Goal: Task Accomplishment & Management: Complete application form

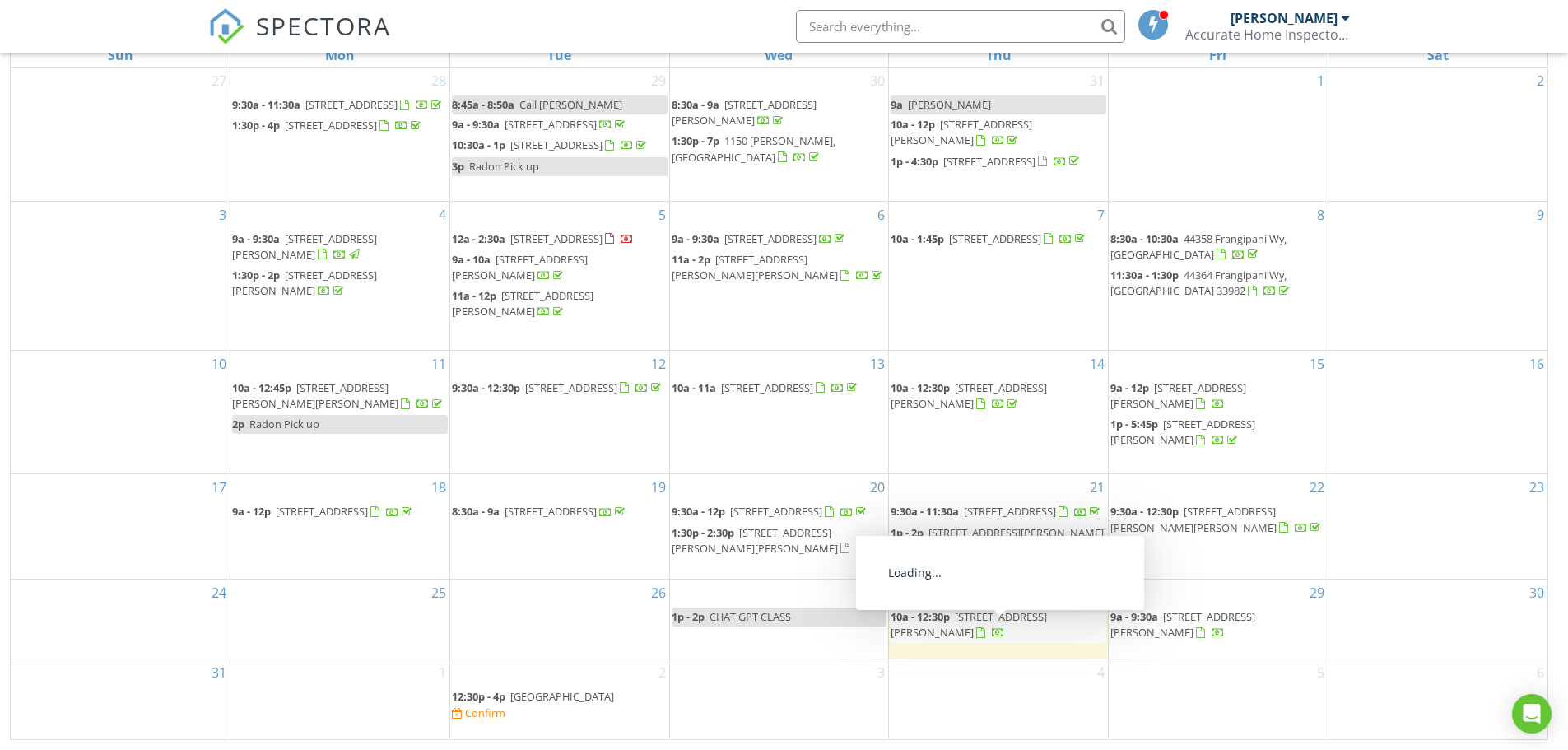
click at [986, 635] on span "13840 Woodhaven Cir, Fort Myers 33905" at bounding box center [968, 623] width 156 height 30
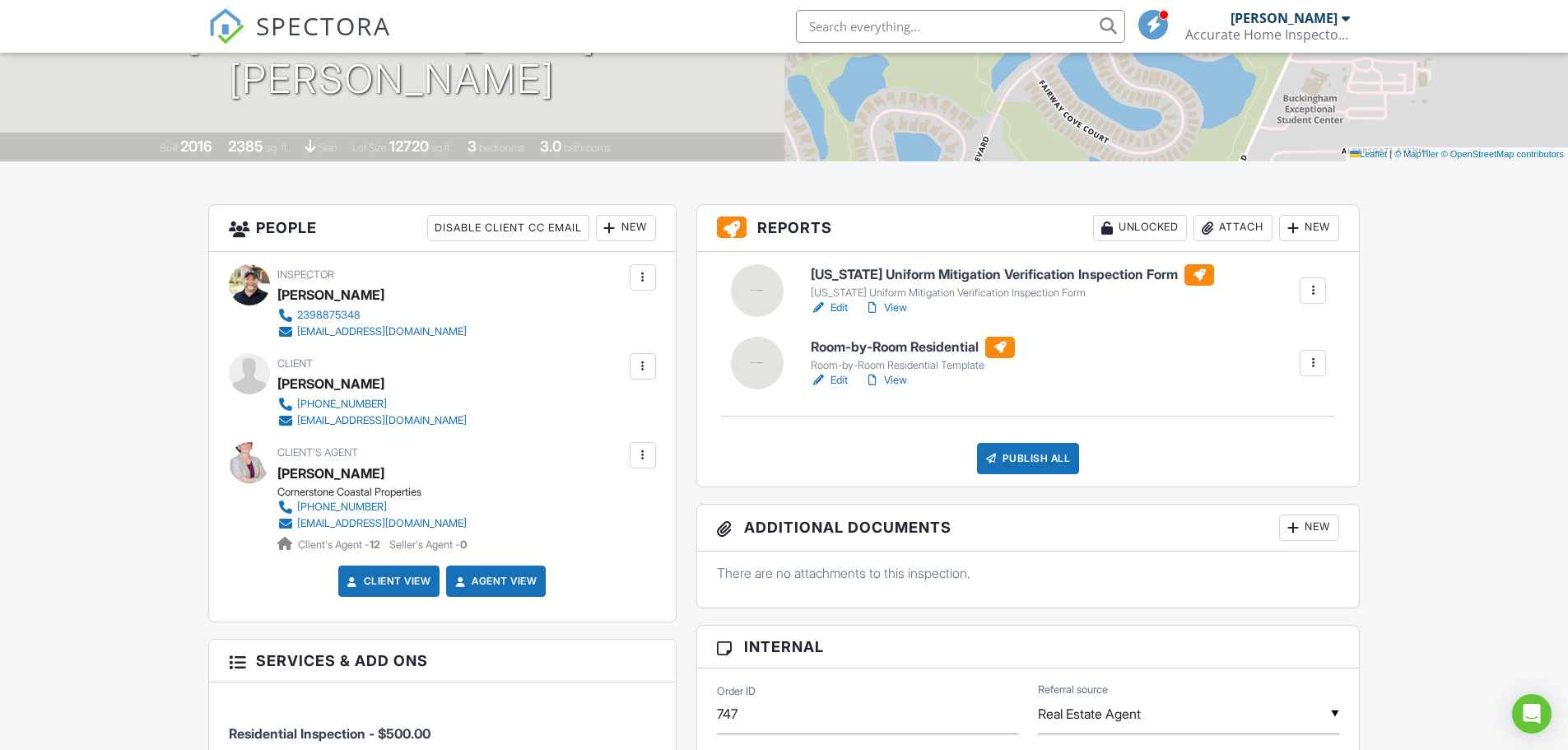
click at [840, 382] on link "Edit" at bounding box center [830, 381] width 37 height 17
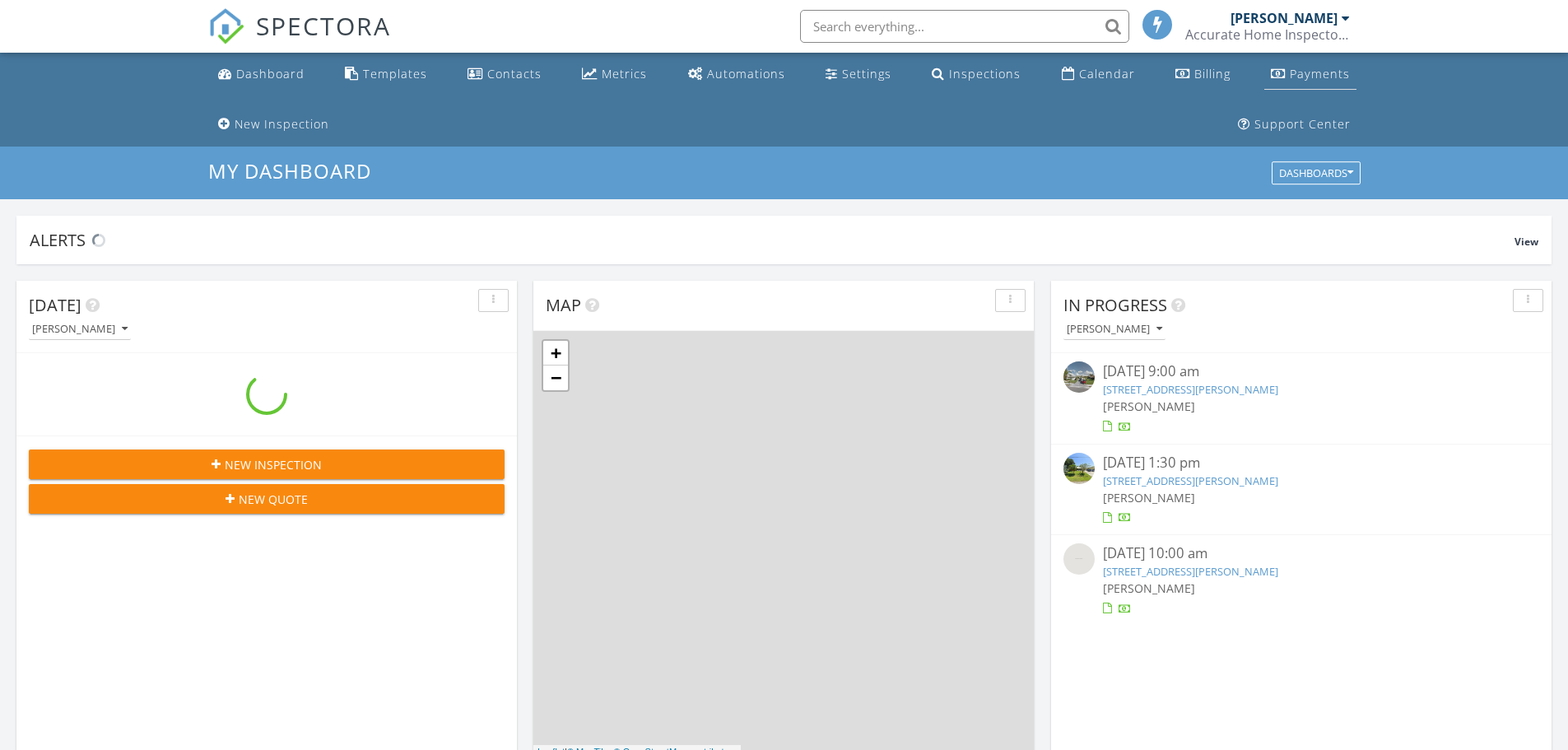
scroll to position [8, 8]
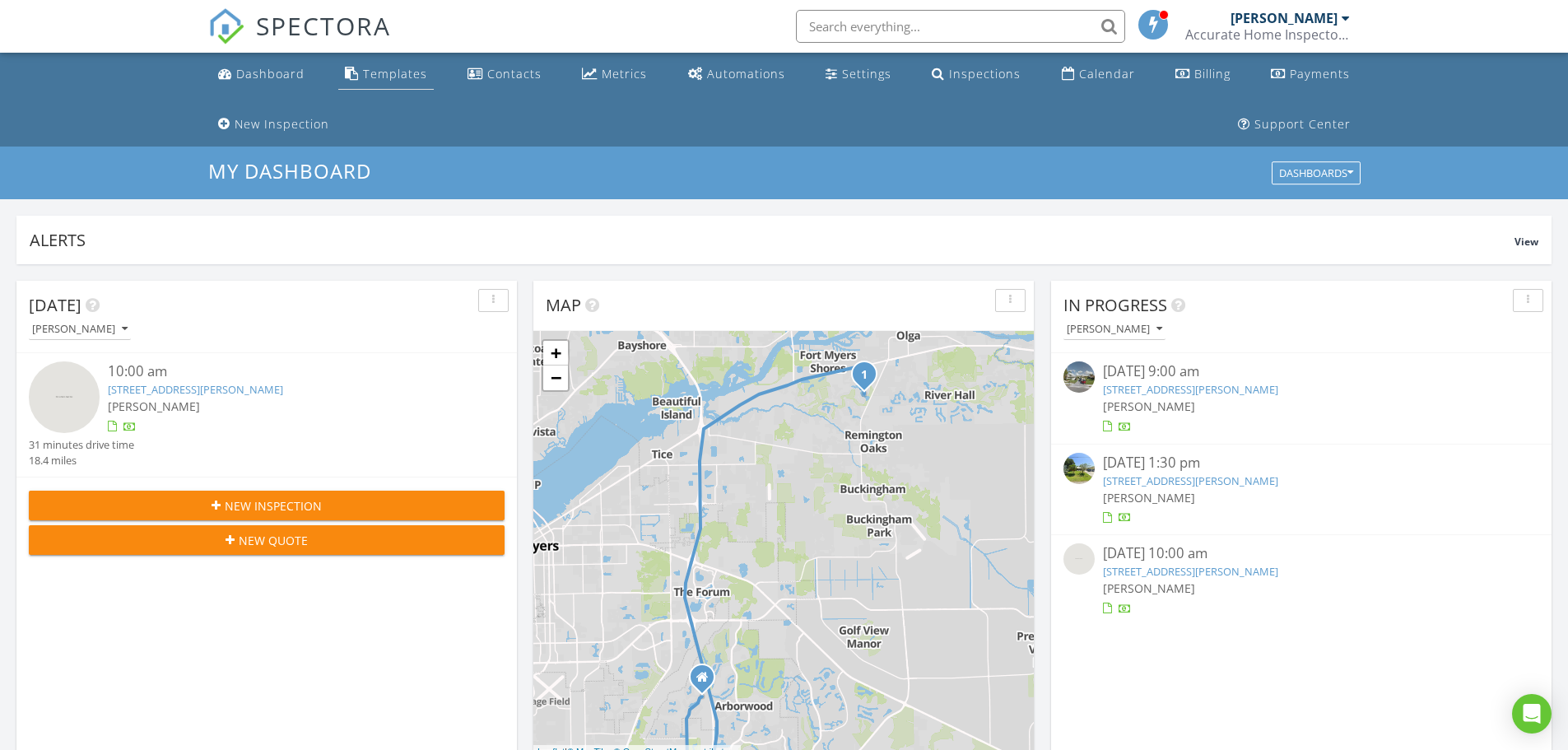
click at [379, 72] on div "Templates" at bounding box center [395, 73] width 65 height 16
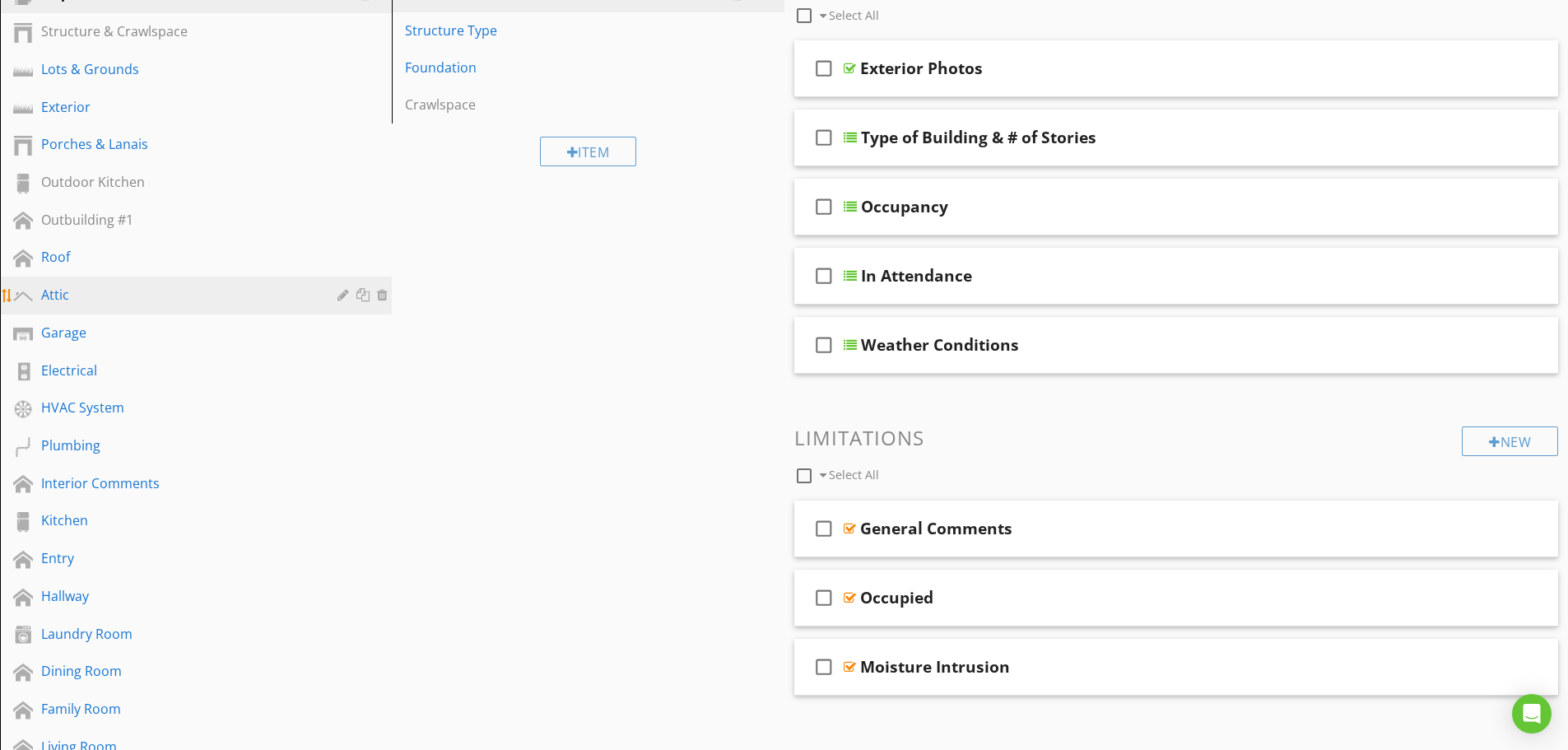
scroll to position [247, 0]
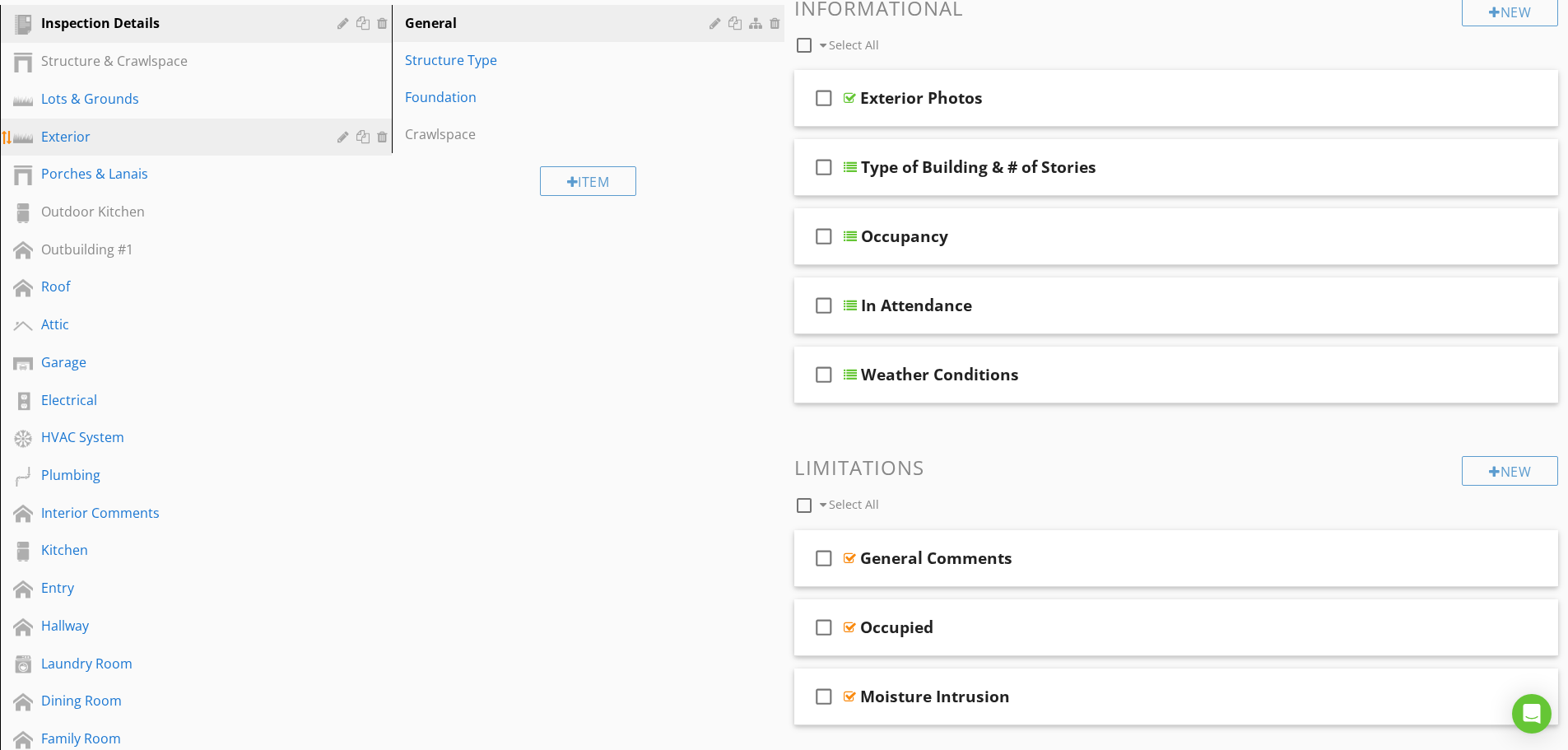
click at [83, 128] on div "Exterior" at bounding box center [177, 136] width 273 height 19
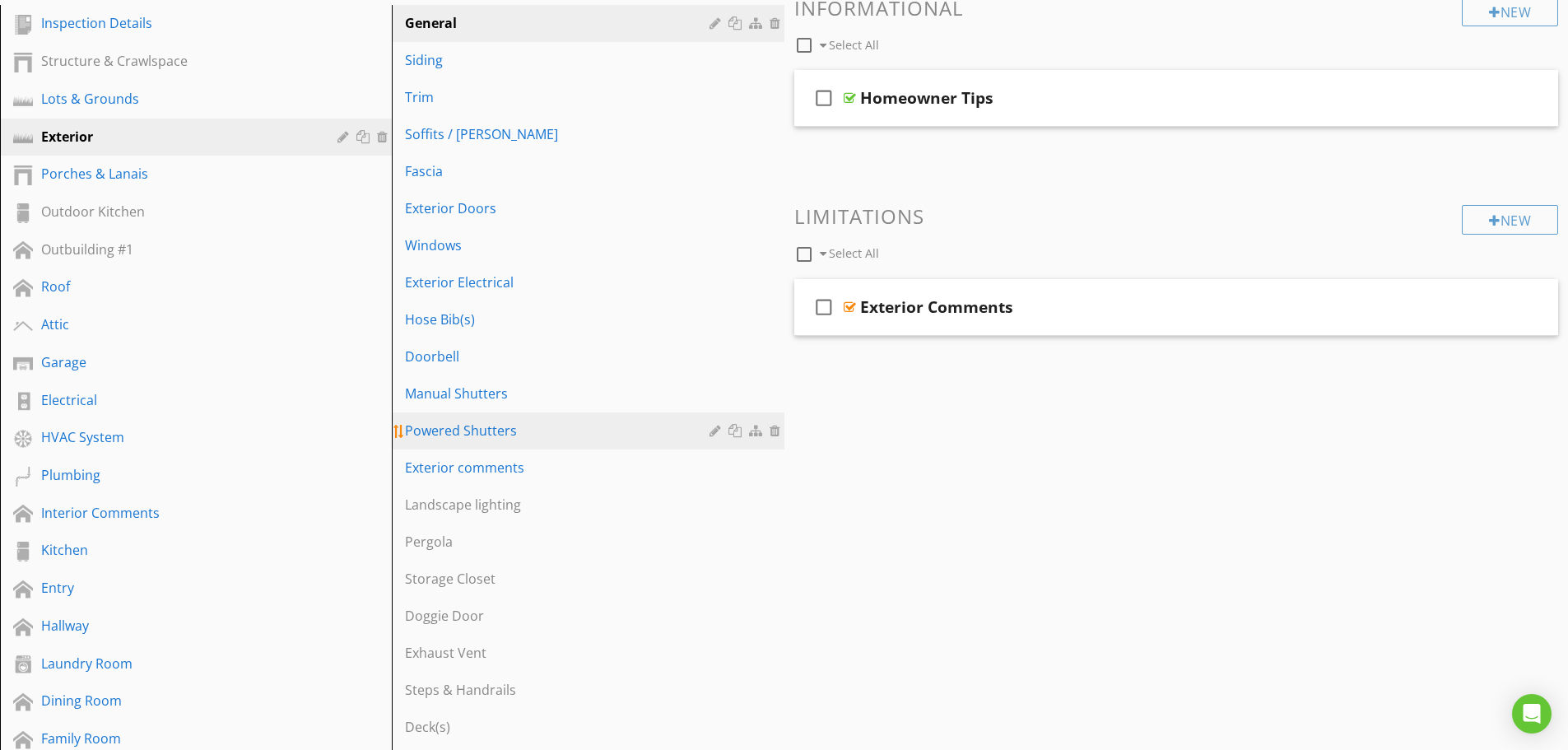
click at [497, 442] on link "Powered Shutters" at bounding box center [590, 429] width 387 height 36
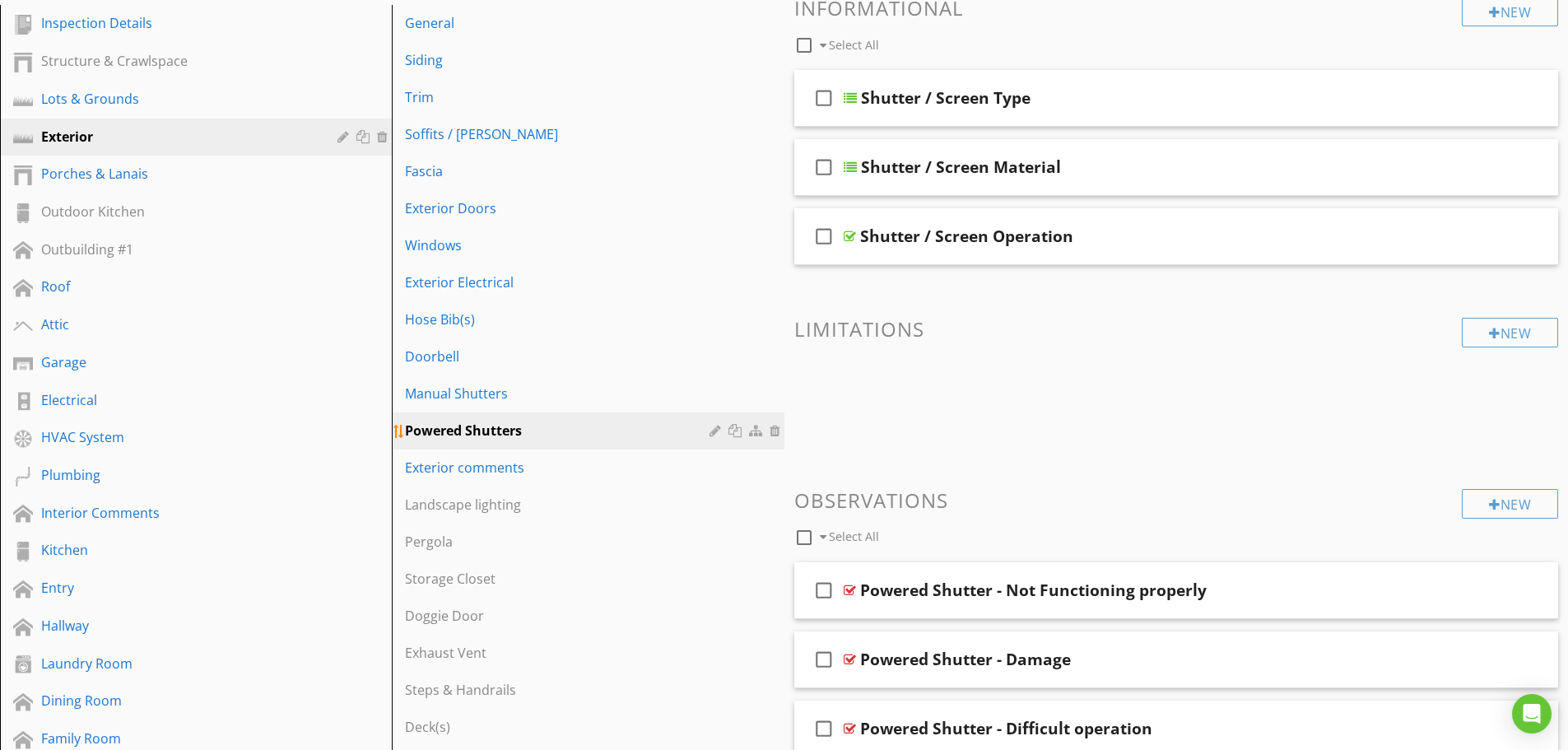
click at [716, 430] on div at bounding box center [717, 430] width 16 height 13
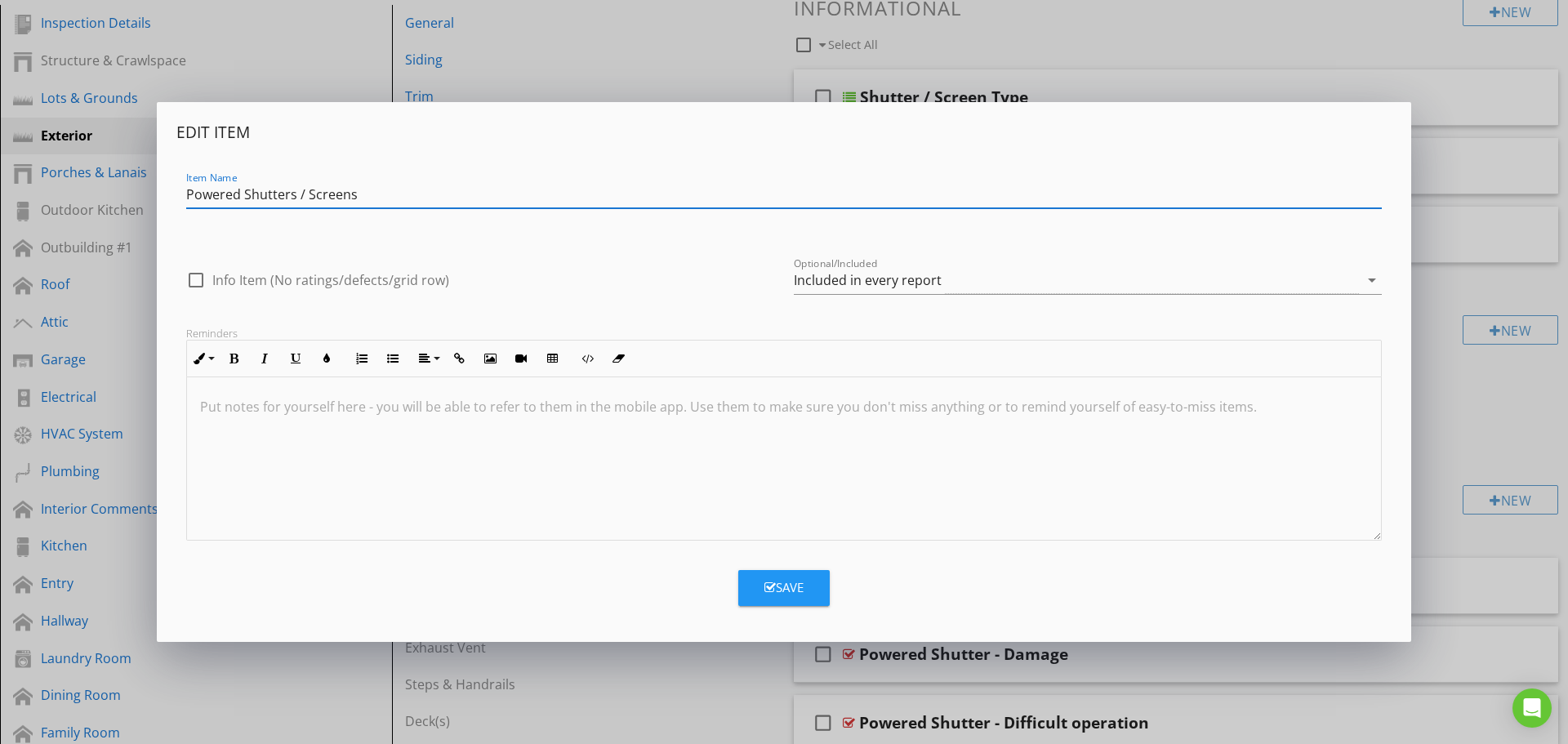
type input "Powered Shutters / Screens"
click at [794, 585] on div "Save" at bounding box center [784, 587] width 39 height 18
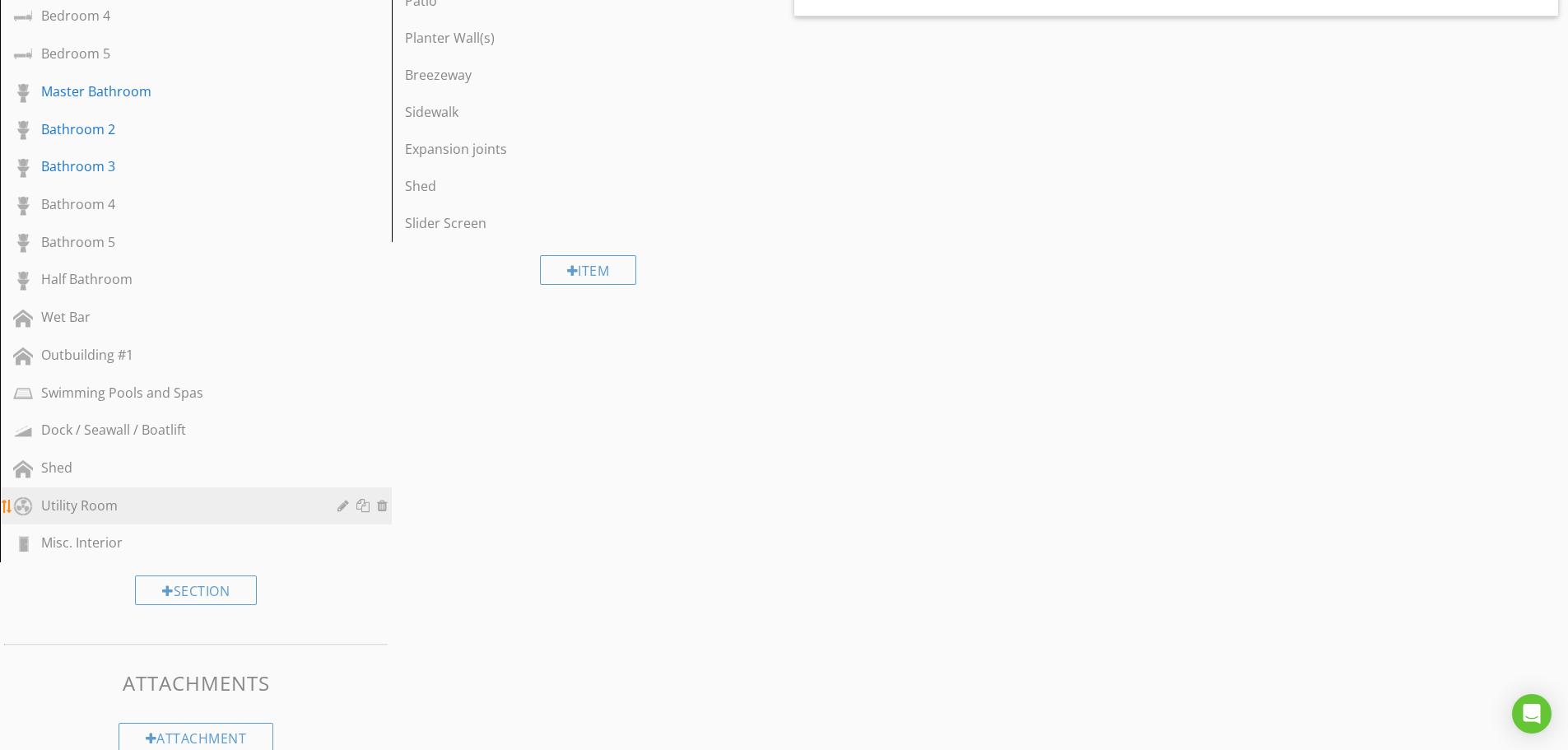
scroll to position [1227, 0]
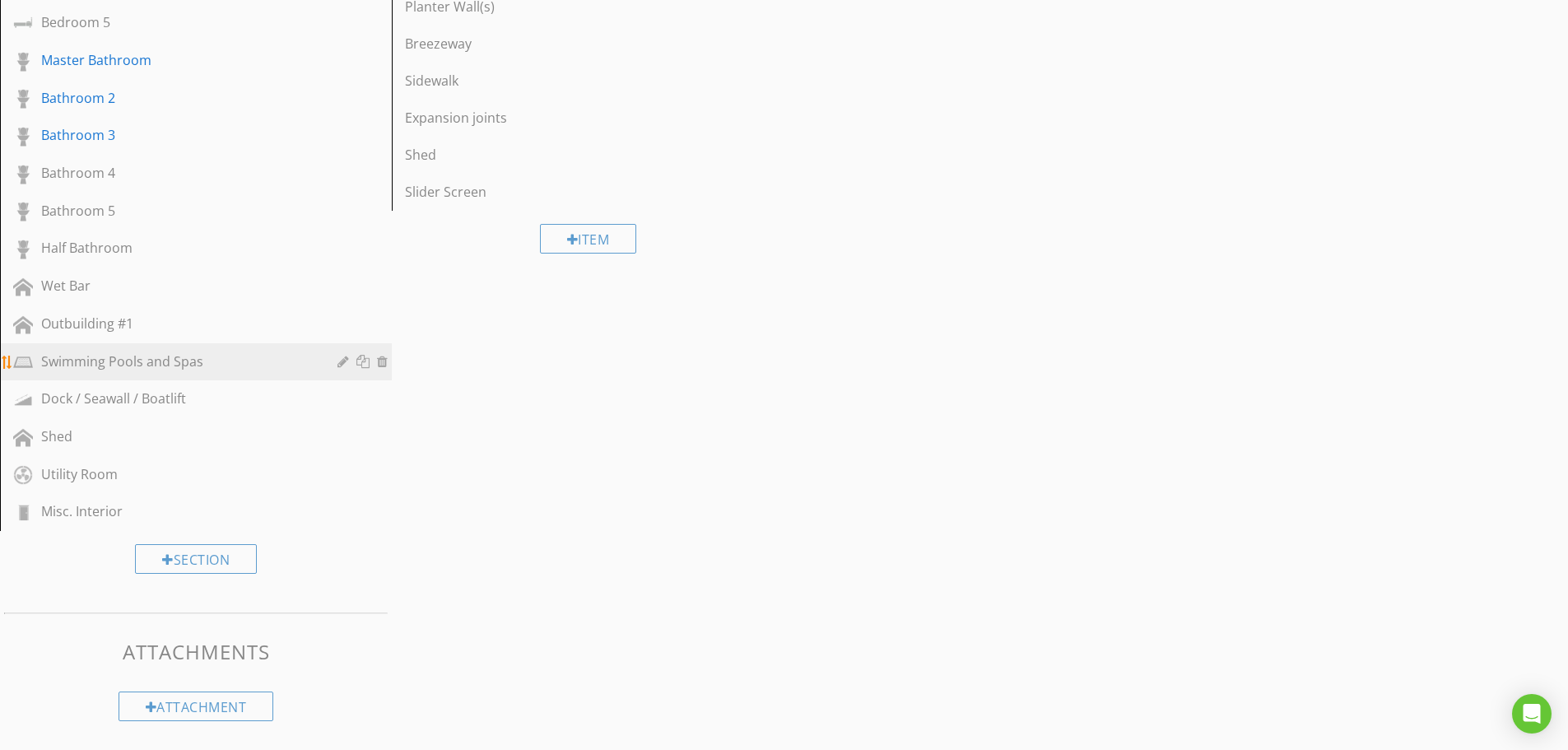
click at [125, 359] on div "Swimming Pools and Spas" at bounding box center [177, 360] width 273 height 19
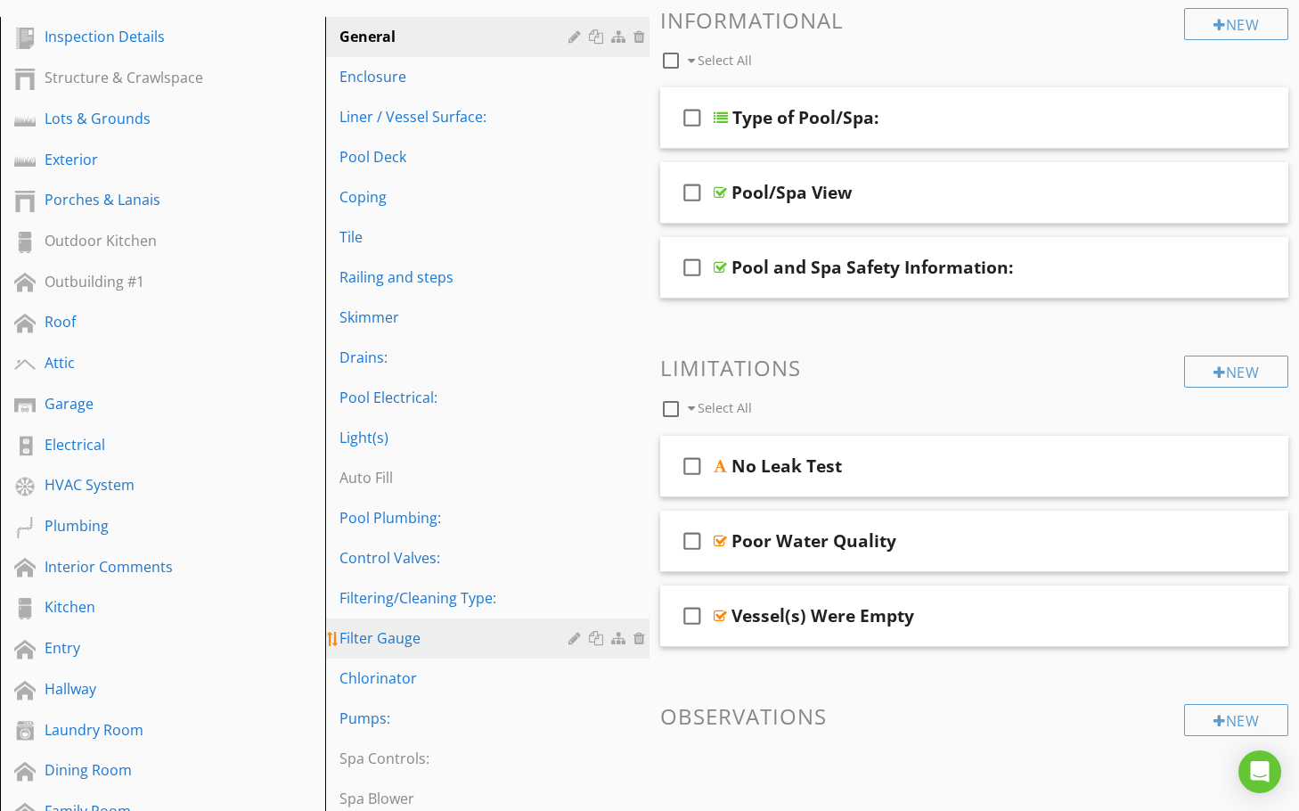
scroll to position [356, 0]
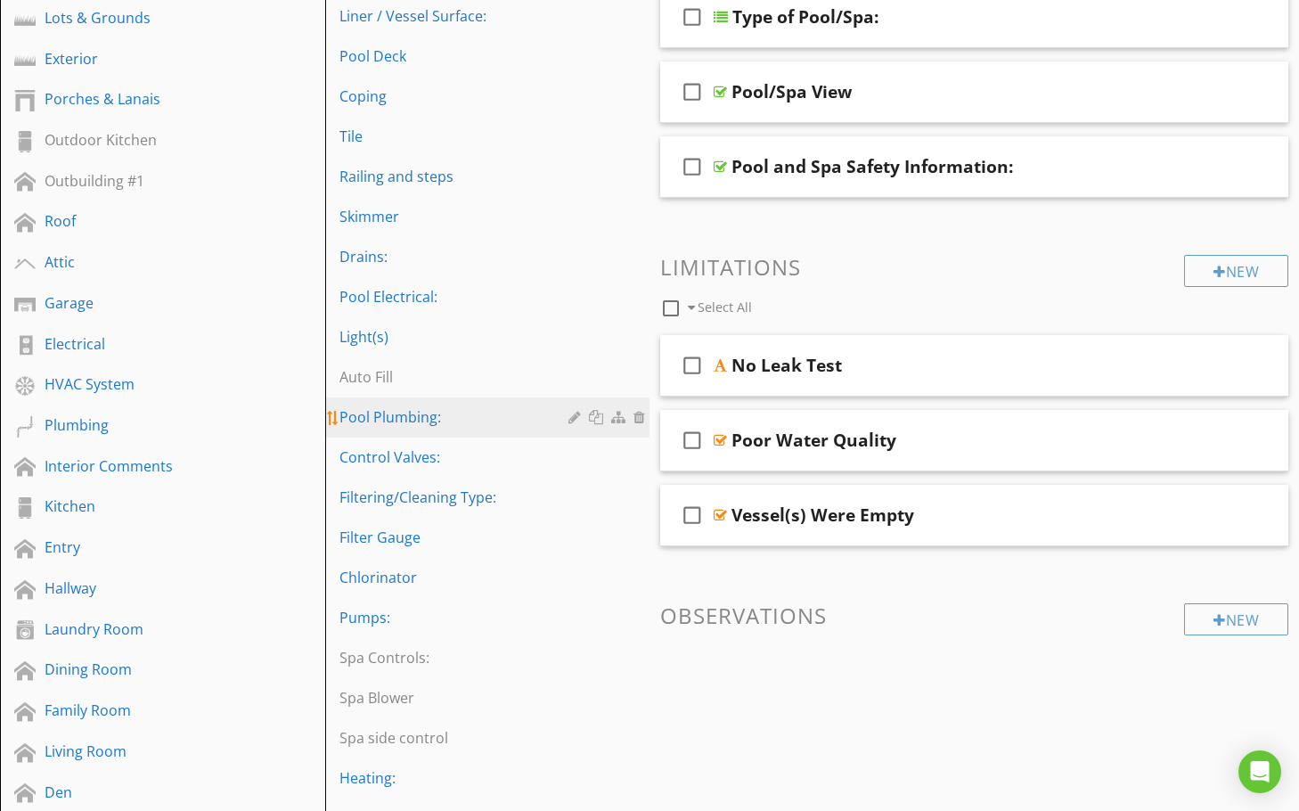
click at [426, 426] on div "Pool Plumbing:" at bounding box center [456, 416] width 235 height 21
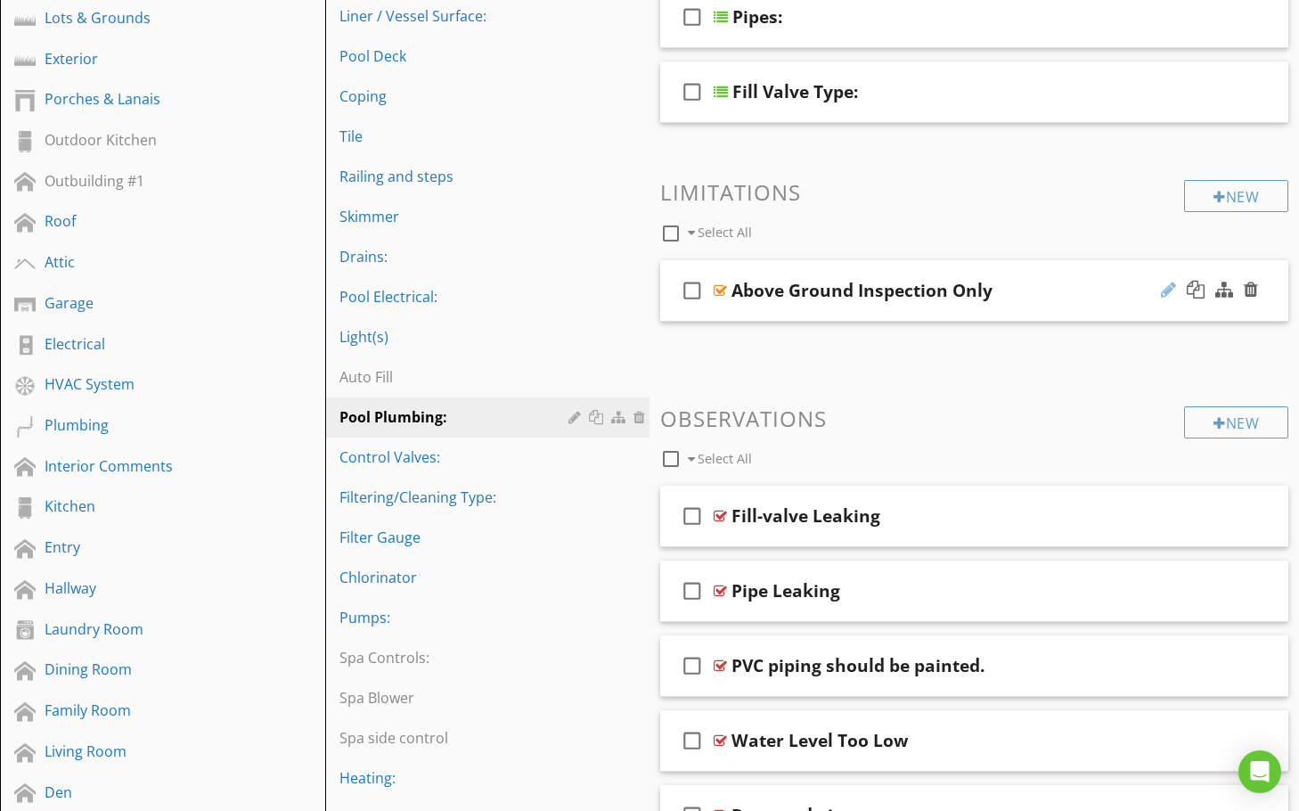
click at [1169, 288] on div at bounding box center [1168, 290] width 15 height 18
click at [1161, 288] on div at bounding box center [1168, 290] width 15 height 18
click at [696, 290] on icon "check_box_outline_blank" at bounding box center [692, 290] width 29 height 43
checkbox input "true"
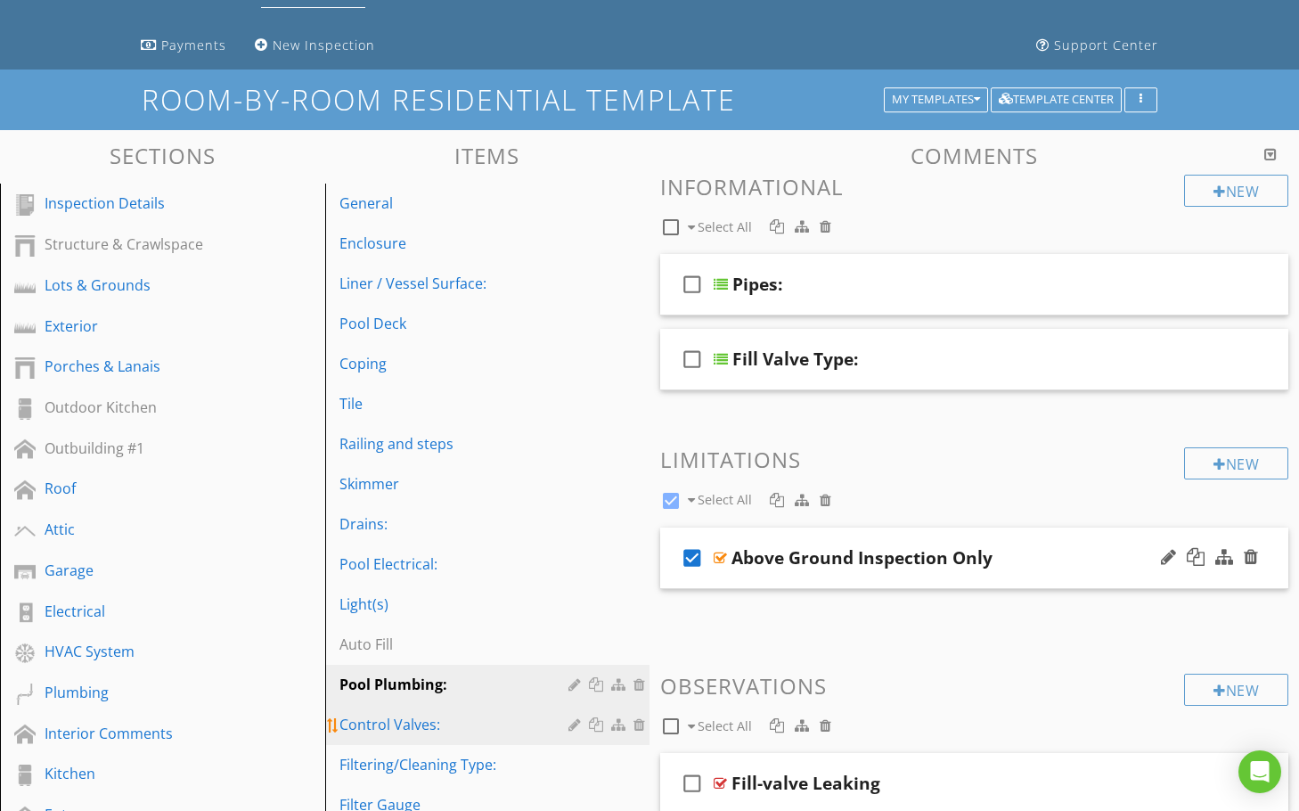
scroll to position [0, 0]
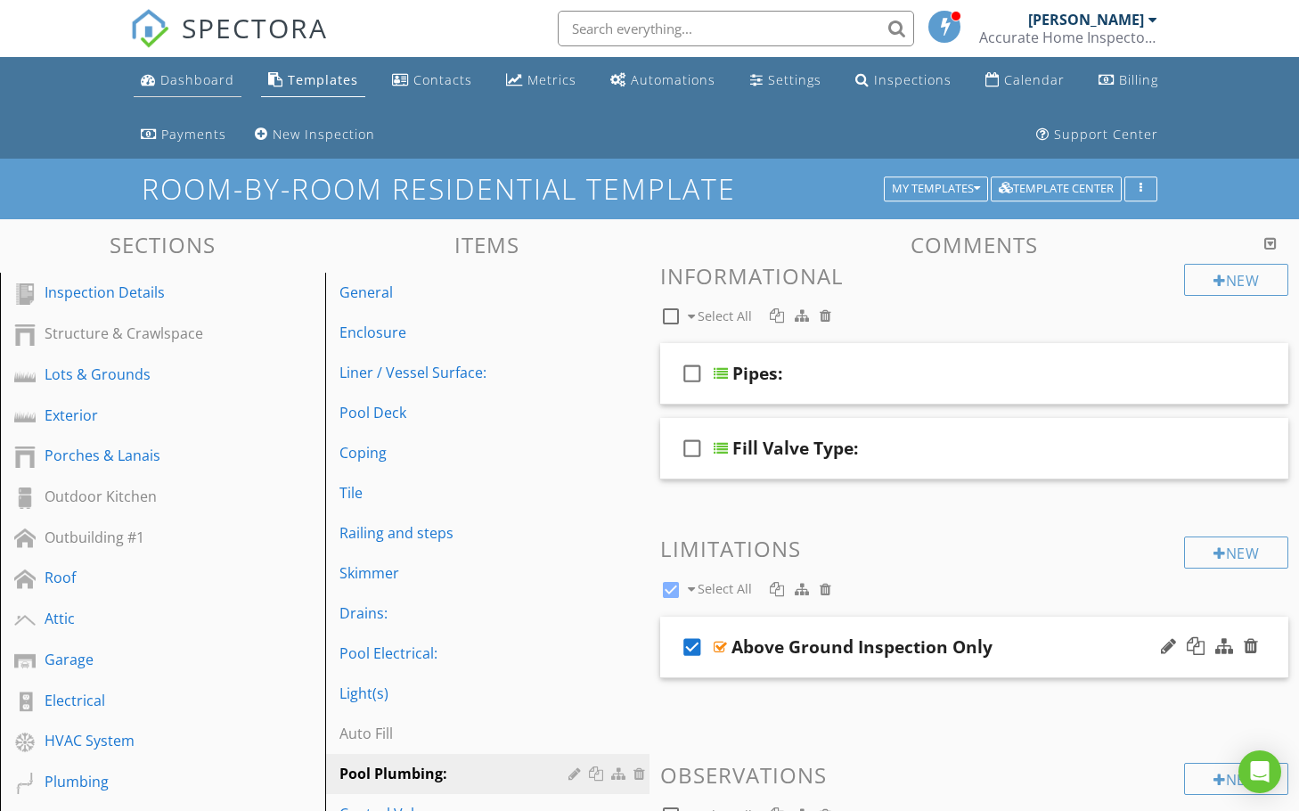
click at [176, 91] on link "Dashboard" at bounding box center [188, 80] width 108 height 33
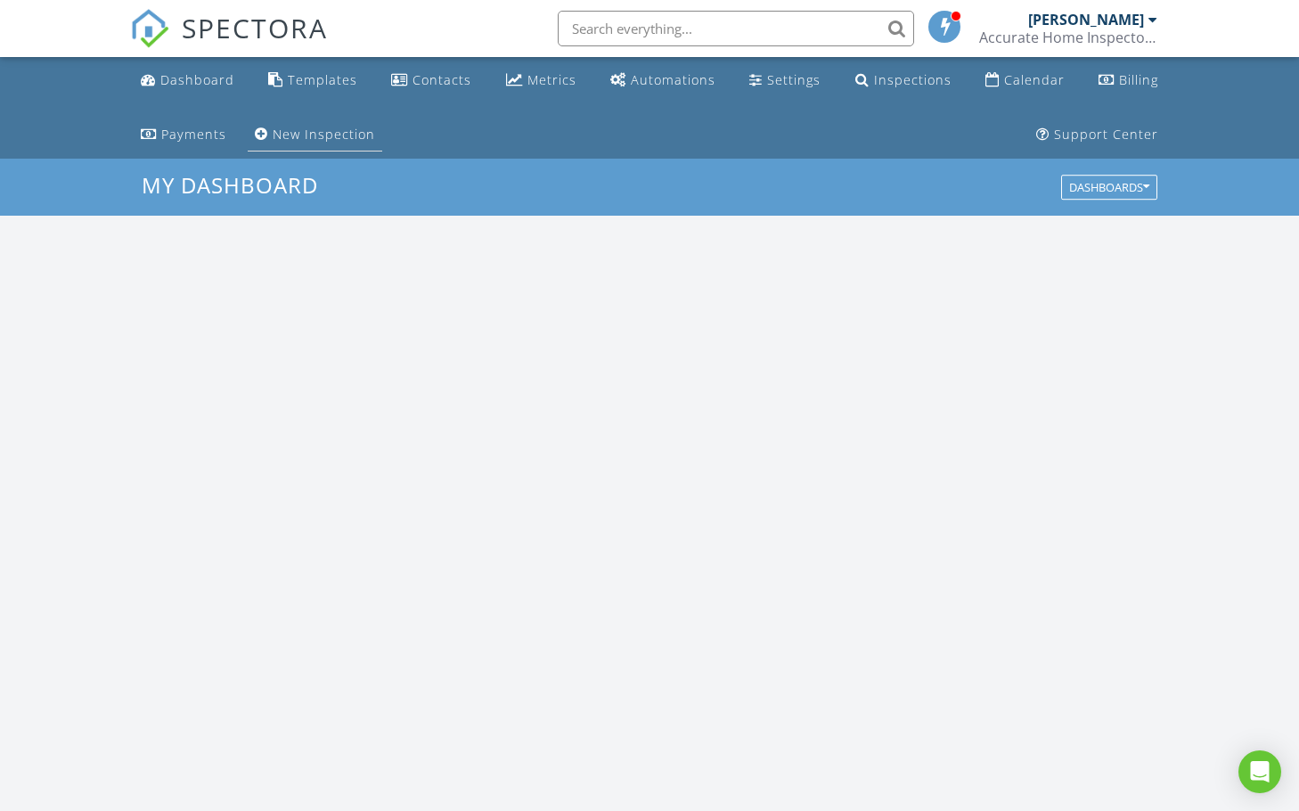
scroll to position [1649, 1327]
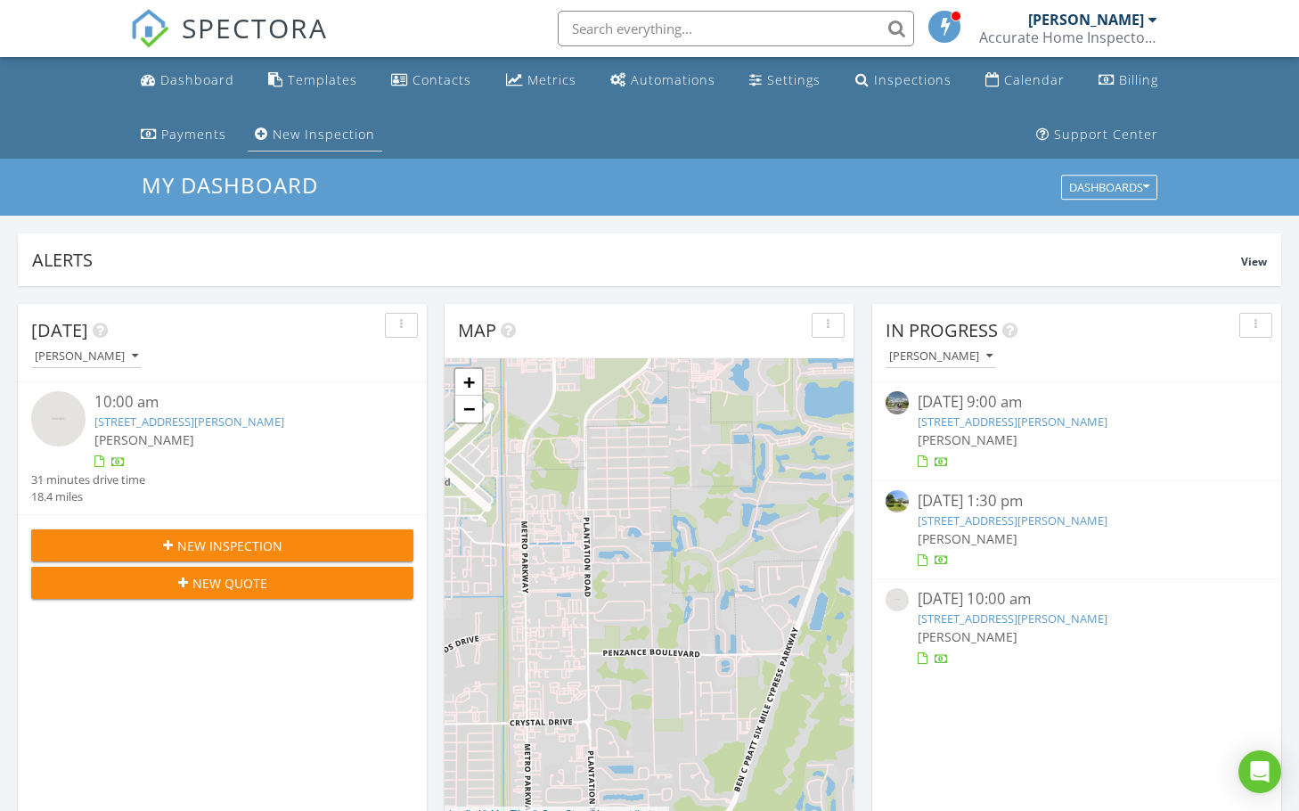
click at [355, 130] on div "New Inspection" at bounding box center [324, 134] width 102 height 17
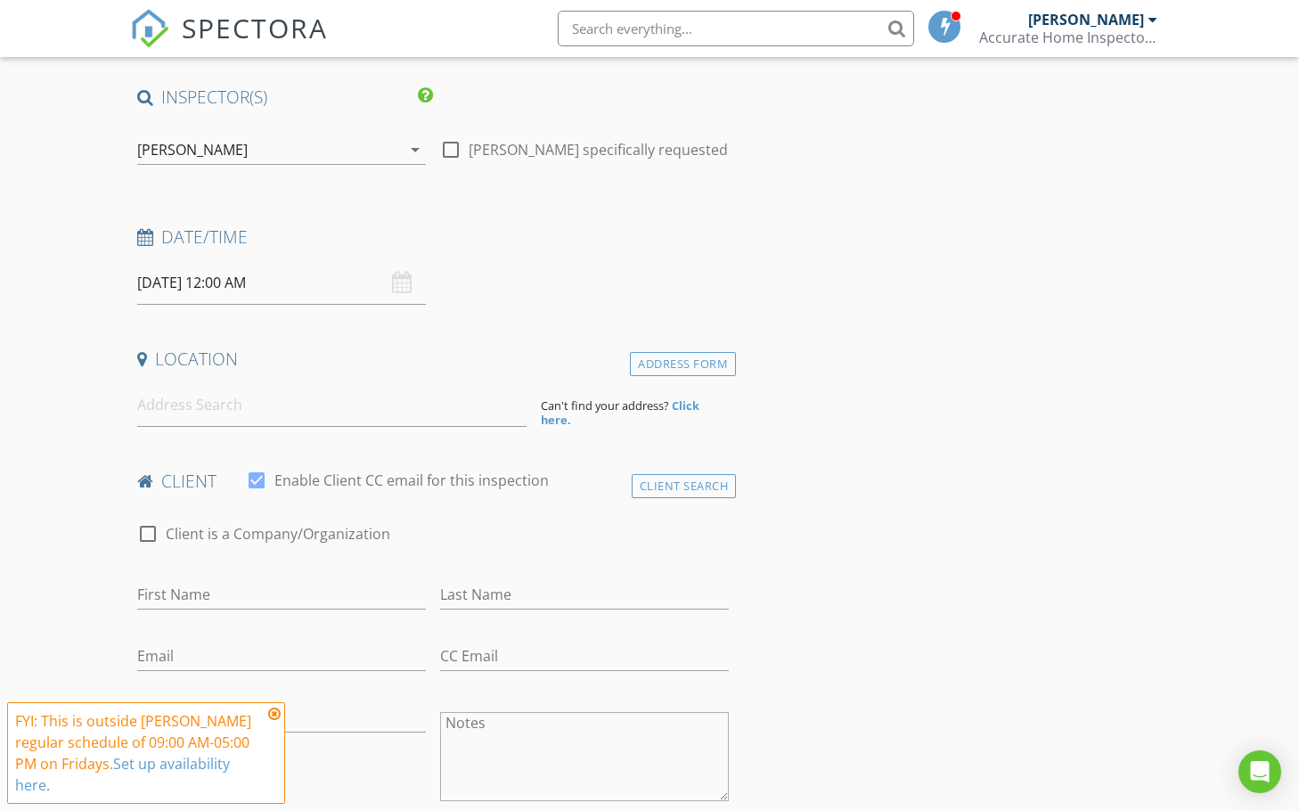
scroll to position [178, 0]
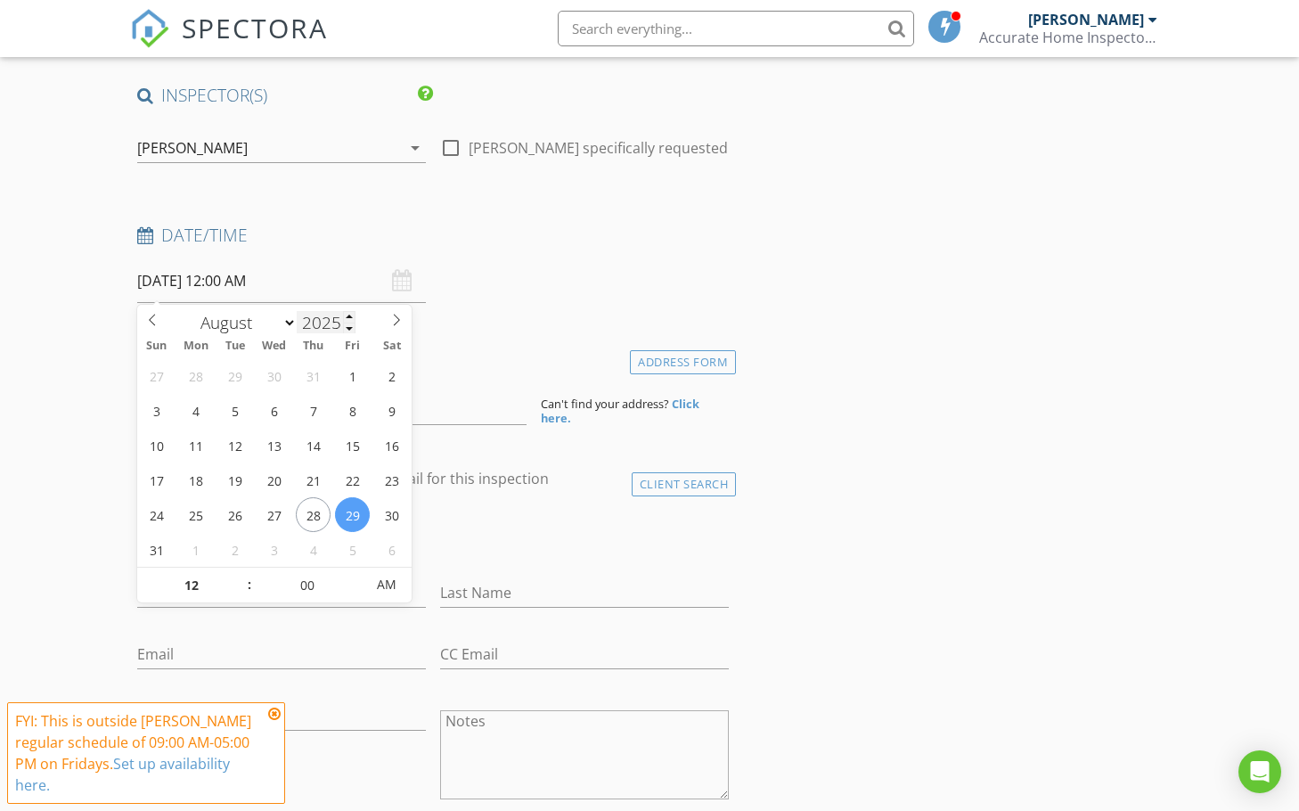
type input "11"
type input "08/29/2025 11:00 PM"
click at [244, 598] on span at bounding box center [240, 594] width 12 height 18
type input "10"
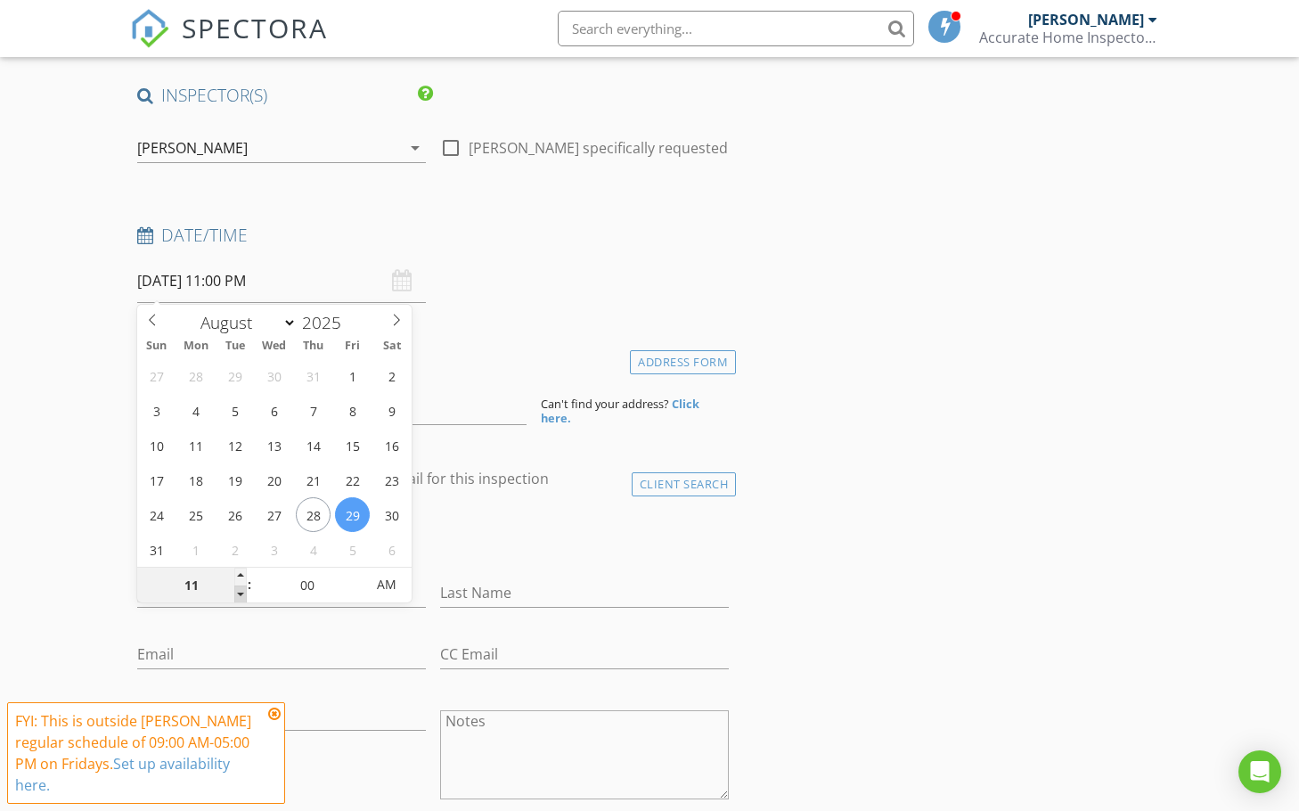
type input "08/29/2025 10:00 PM"
click at [244, 598] on span at bounding box center [240, 594] width 12 height 18
click at [295, 590] on input "00" at bounding box center [307, 586] width 110 height 36
type input "30"
type input "08/29/2025 10:30 AM"
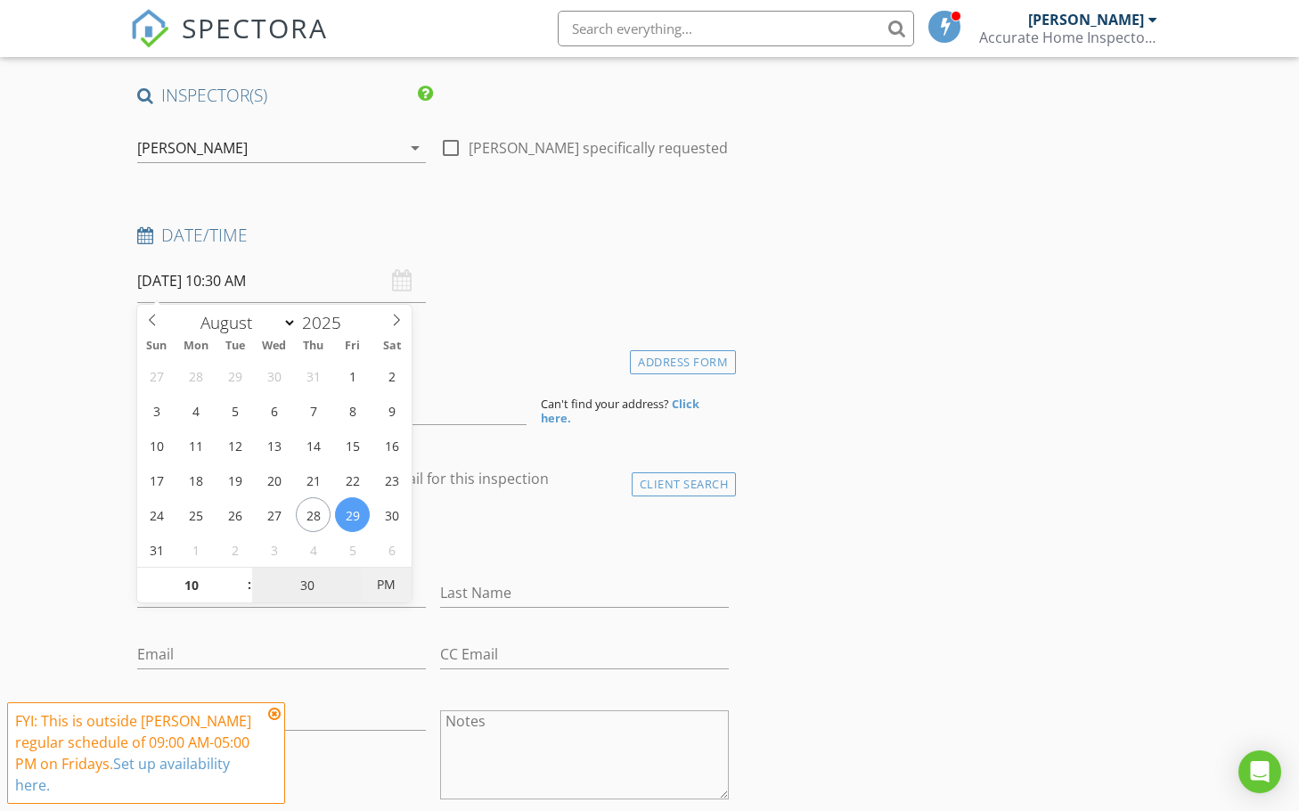
click at [382, 590] on span "PM" at bounding box center [386, 585] width 49 height 36
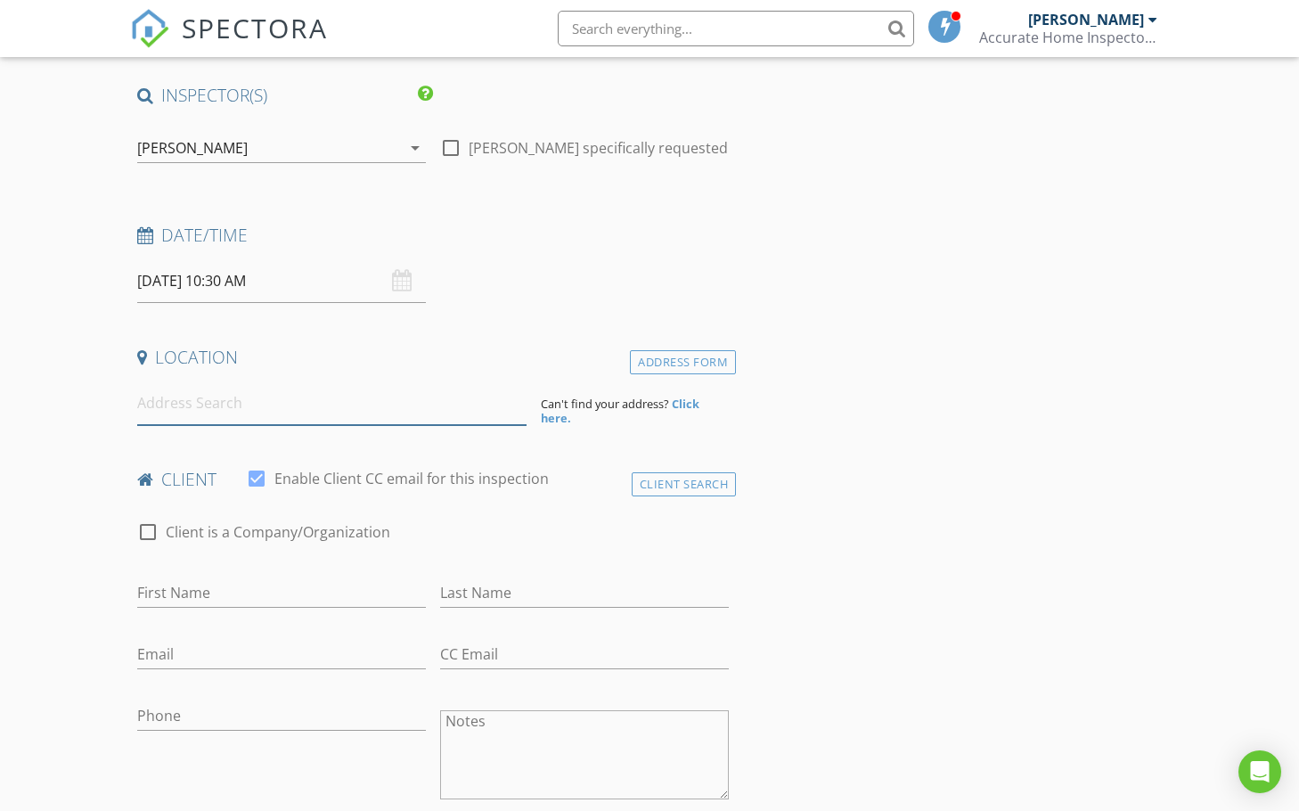
click at [413, 404] on input at bounding box center [332, 403] width 390 height 44
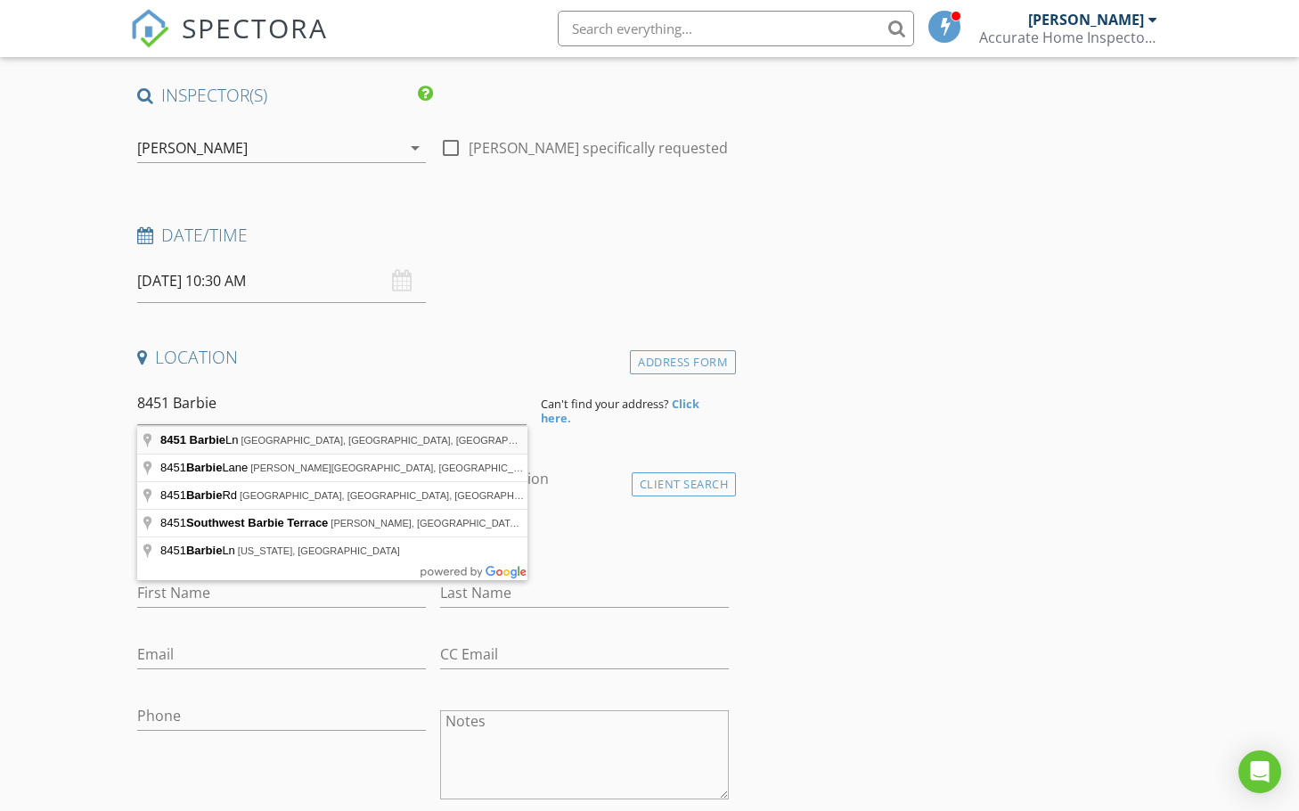
type input "8451 Barbie Ln, North Fort Myers, FL, USA"
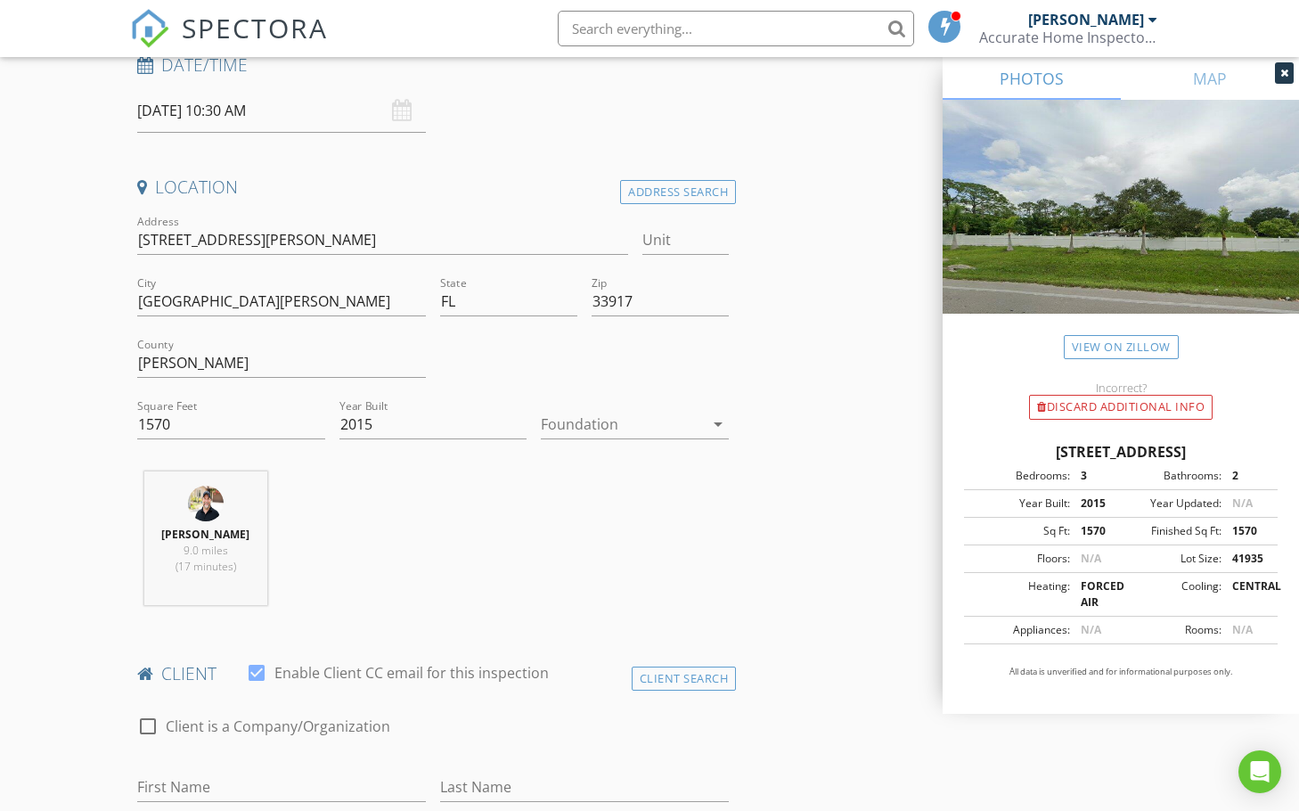
scroll to position [356, 0]
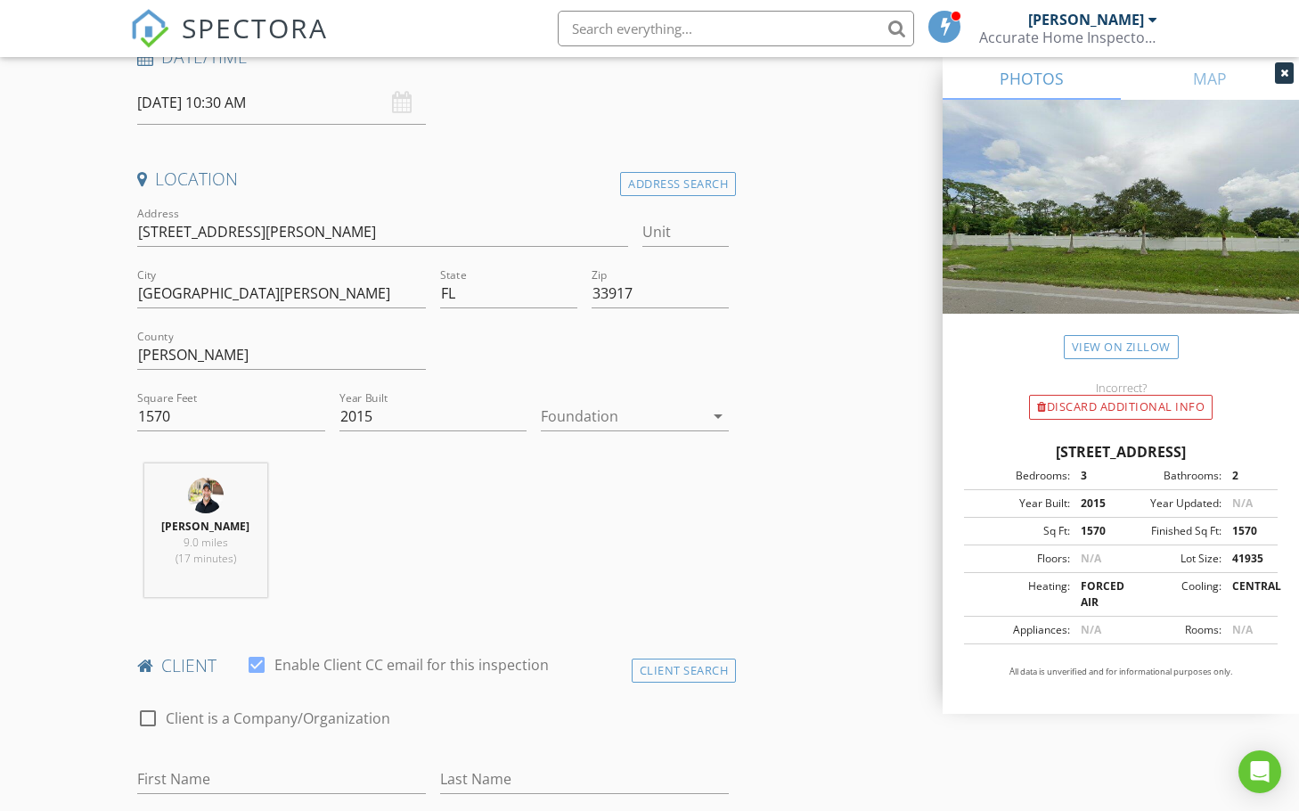
click at [592, 409] on div at bounding box center [622, 416] width 163 height 29
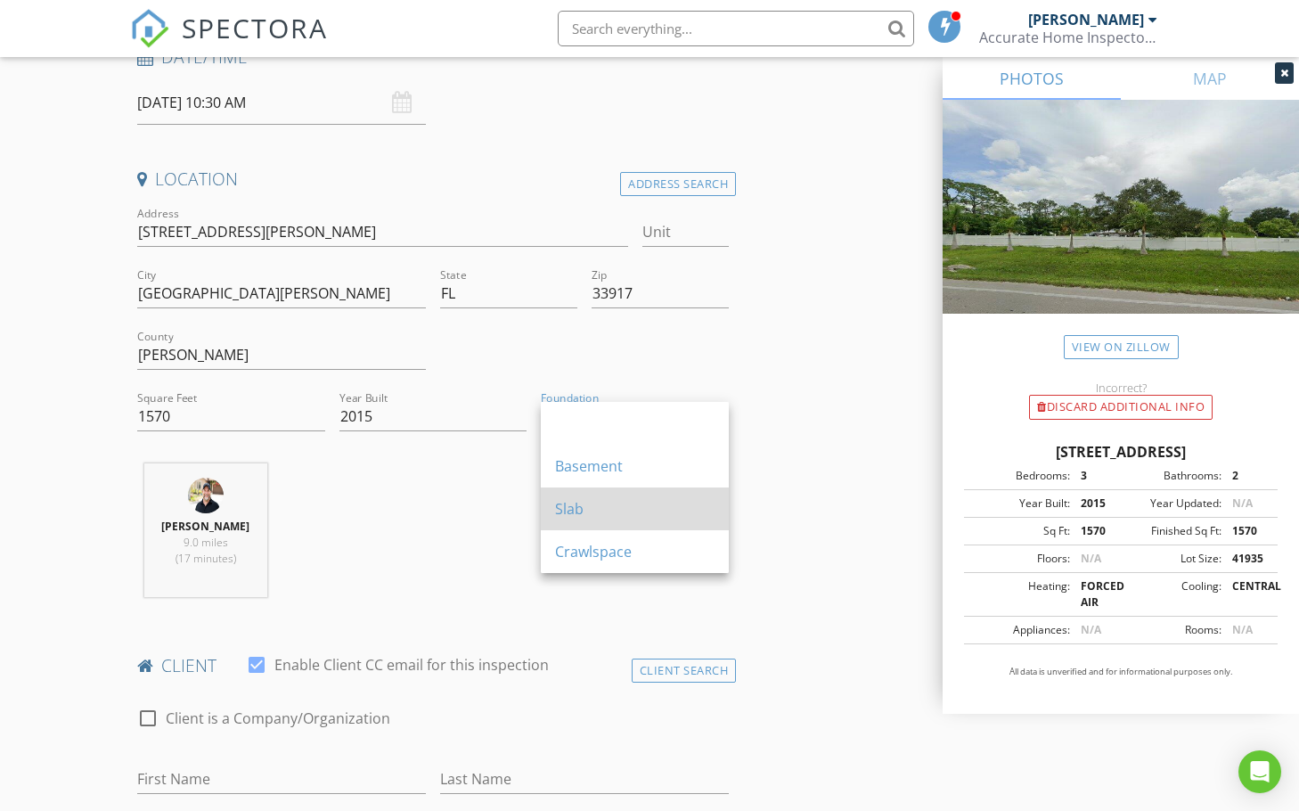
click at [588, 511] on div "Slab" at bounding box center [634, 508] width 159 height 21
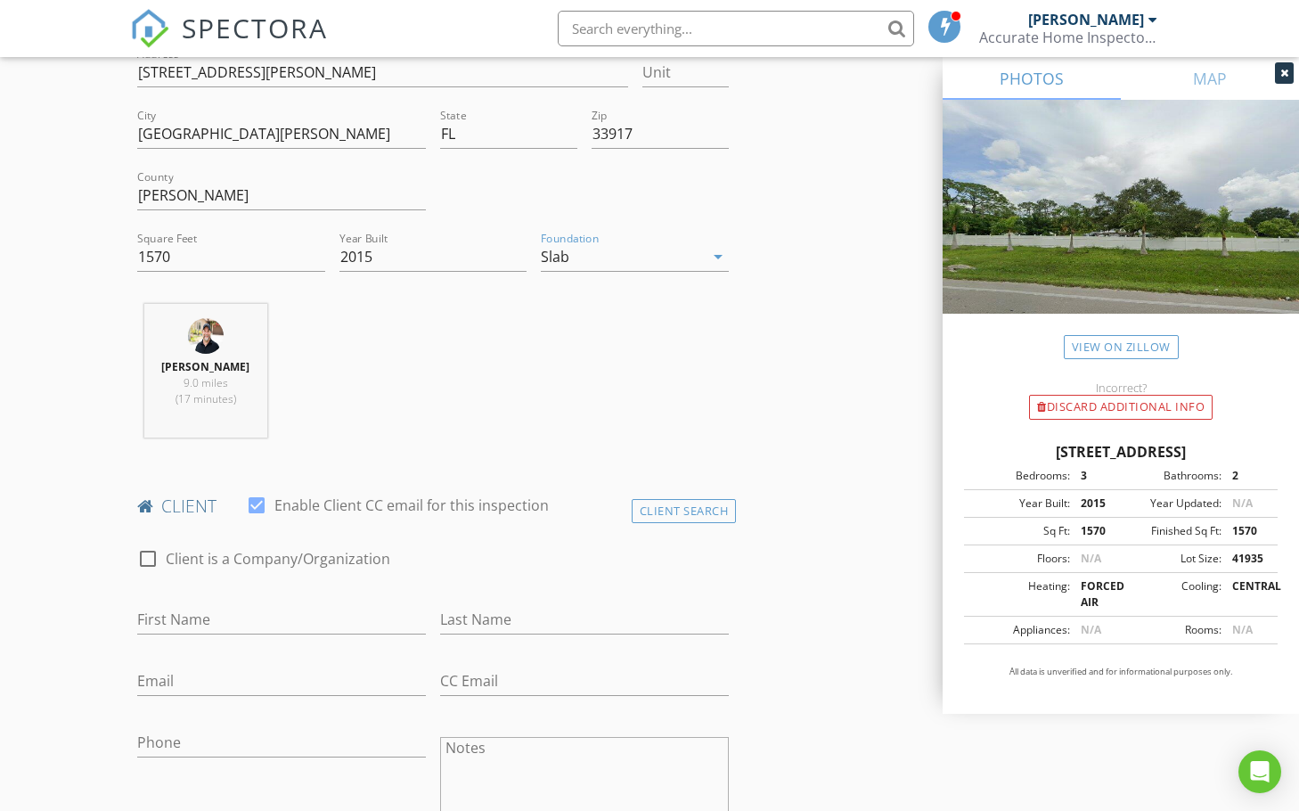
scroll to position [535, 0]
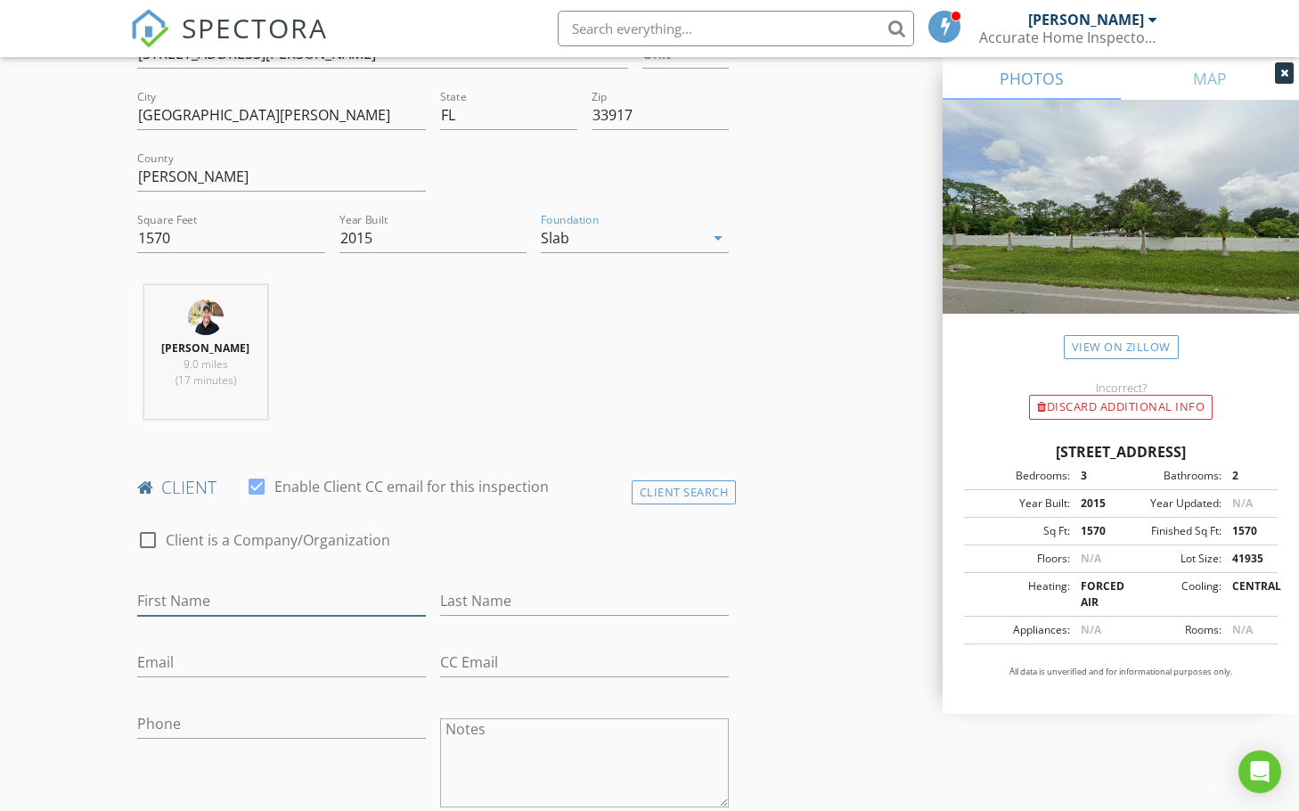
click at [288, 598] on input "First Name" at bounding box center [281, 600] width 289 height 29
type input "Liz"
type input "Cano"
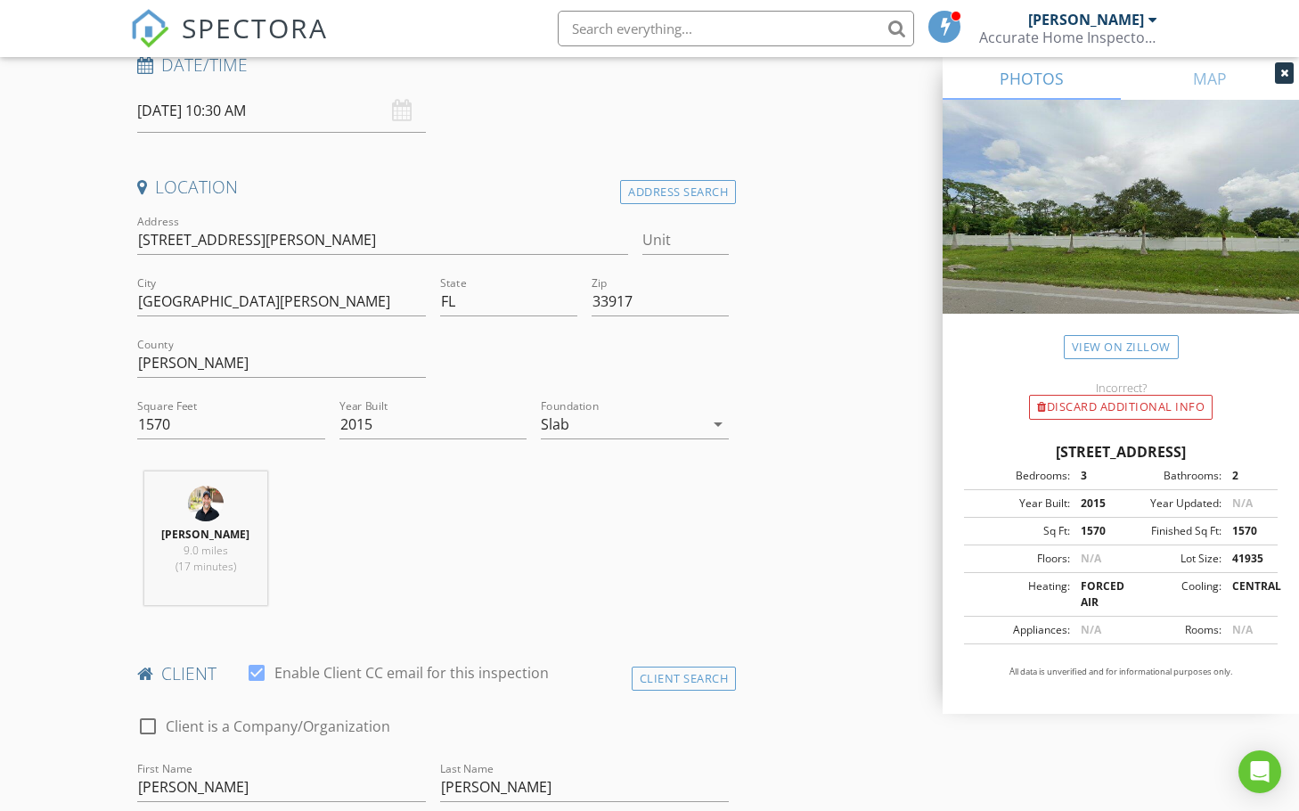
scroll to position [267, 0]
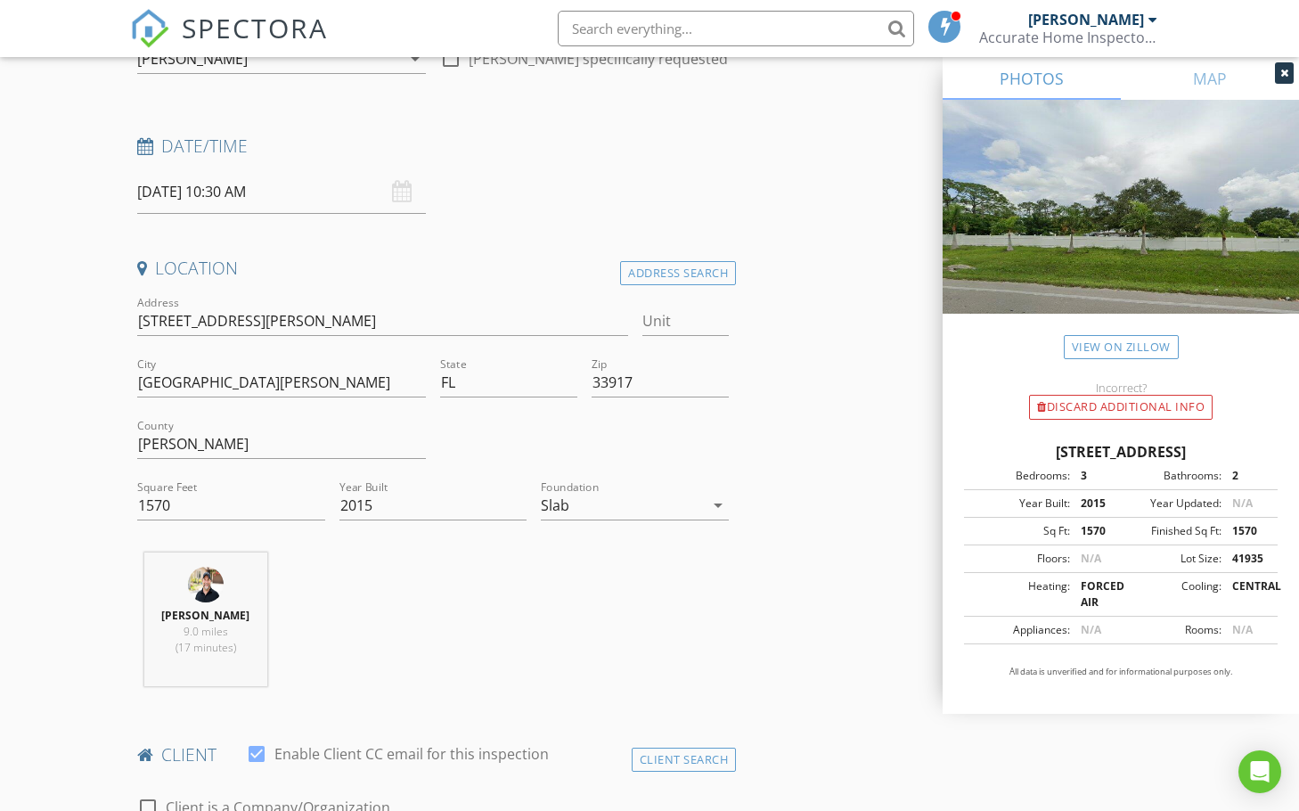
click at [608, 503] on div "Slab" at bounding box center [622, 505] width 163 height 29
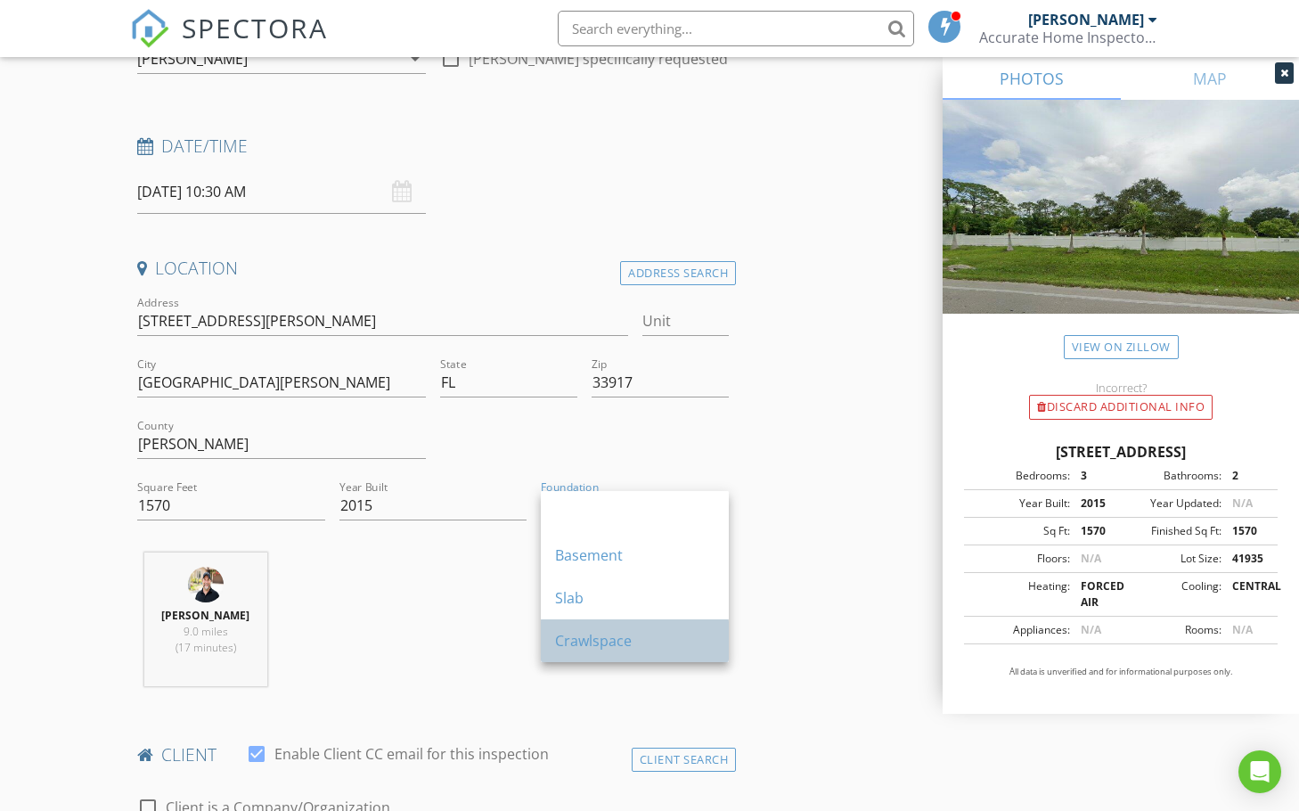
click at [597, 631] on div "Crawlspace" at bounding box center [634, 640] width 159 height 21
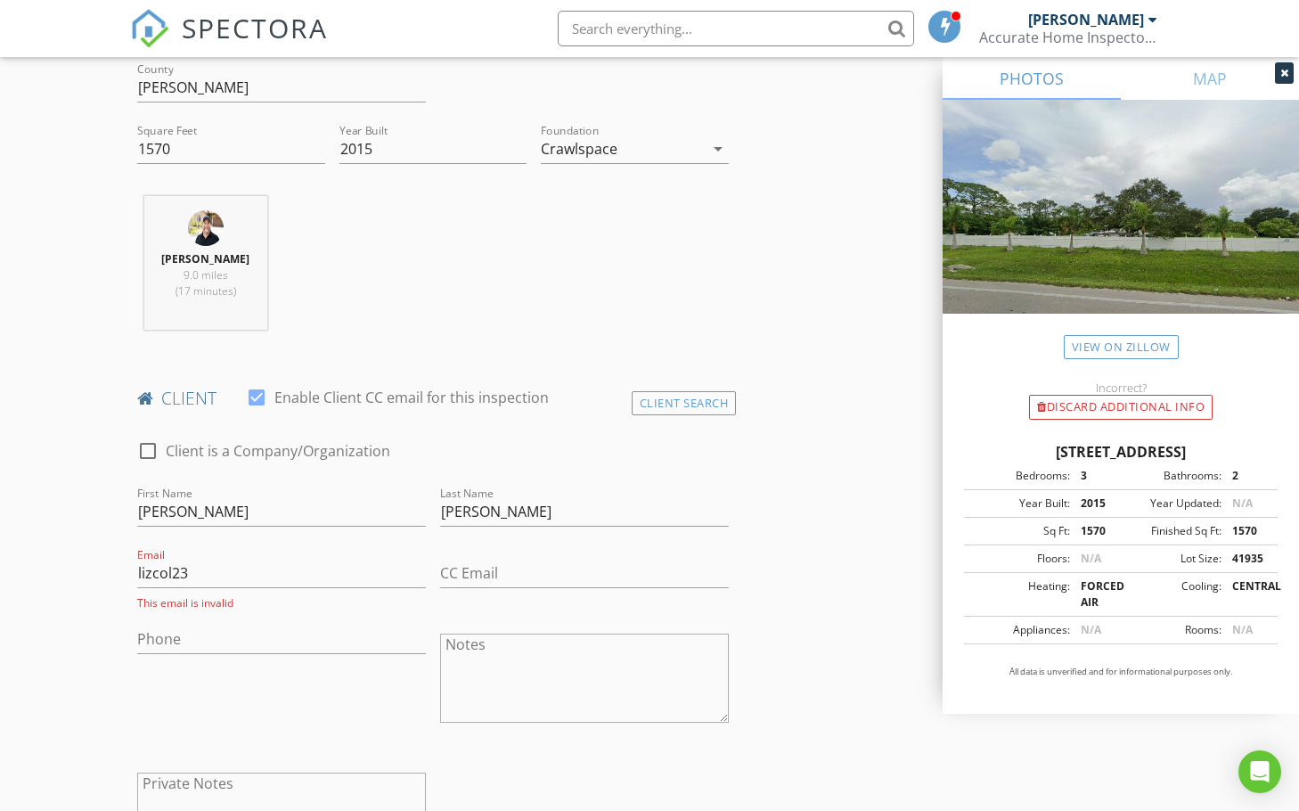
scroll to position [713, 0]
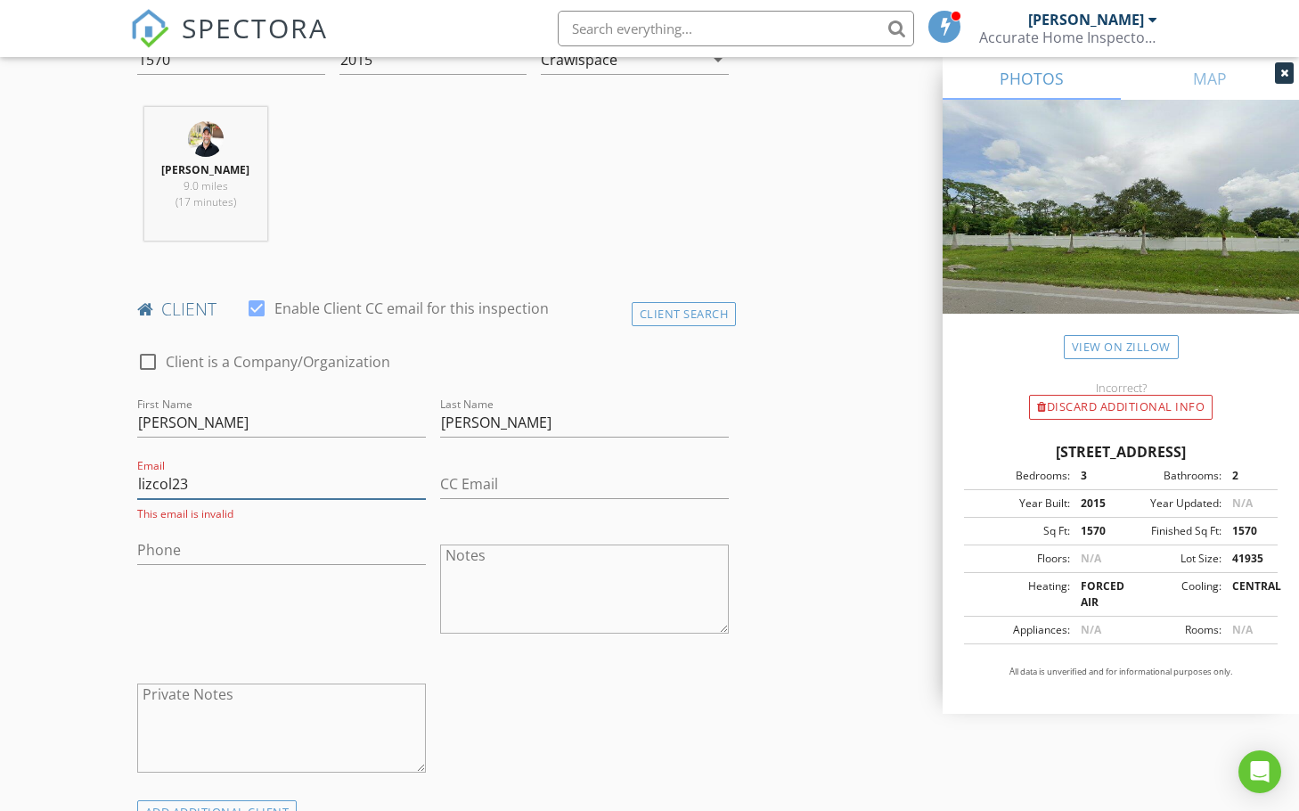
click at [294, 488] on input "lizcol23" at bounding box center [281, 484] width 289 height 29
type input "lizcol23@yahoo.com"
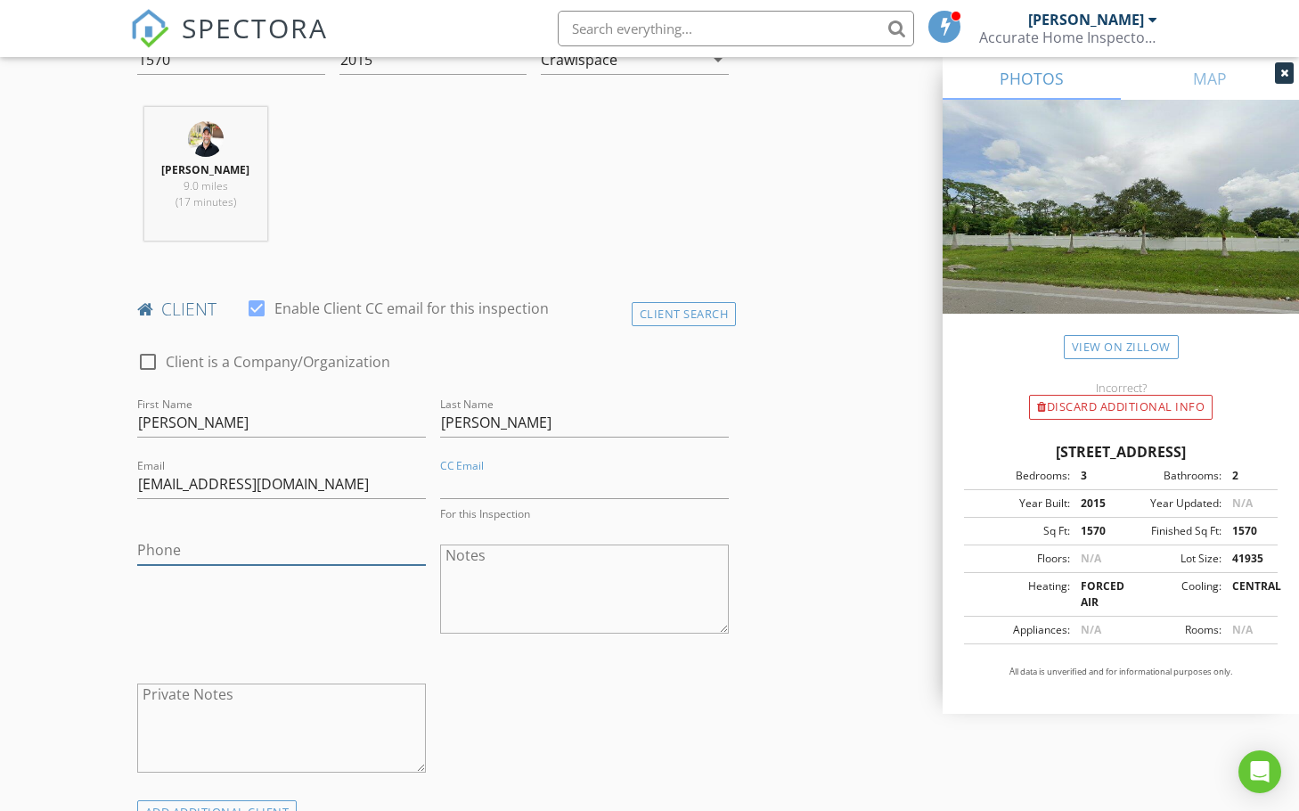
click at [212, 560] on input "Phone" at bounding box center [281, 550] width 289 height 29
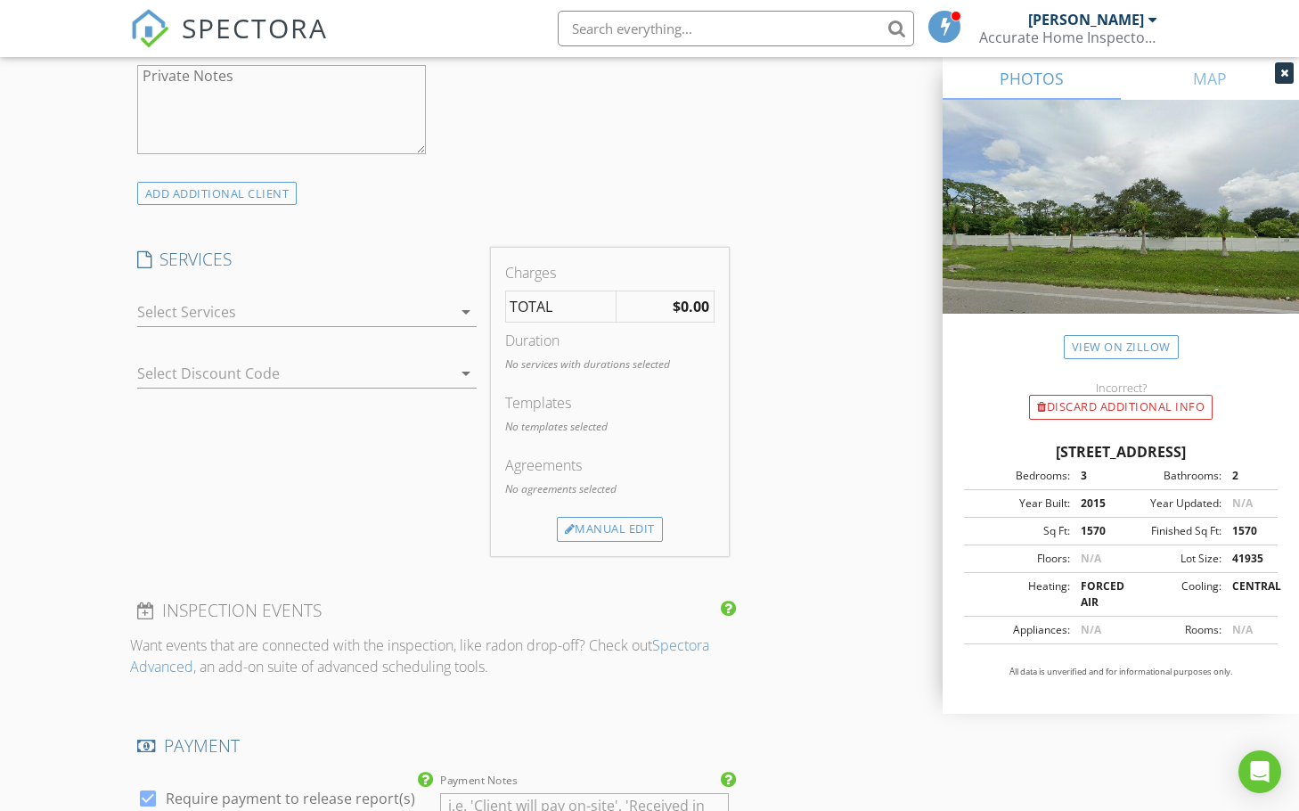
scroll to position [1337, 0]
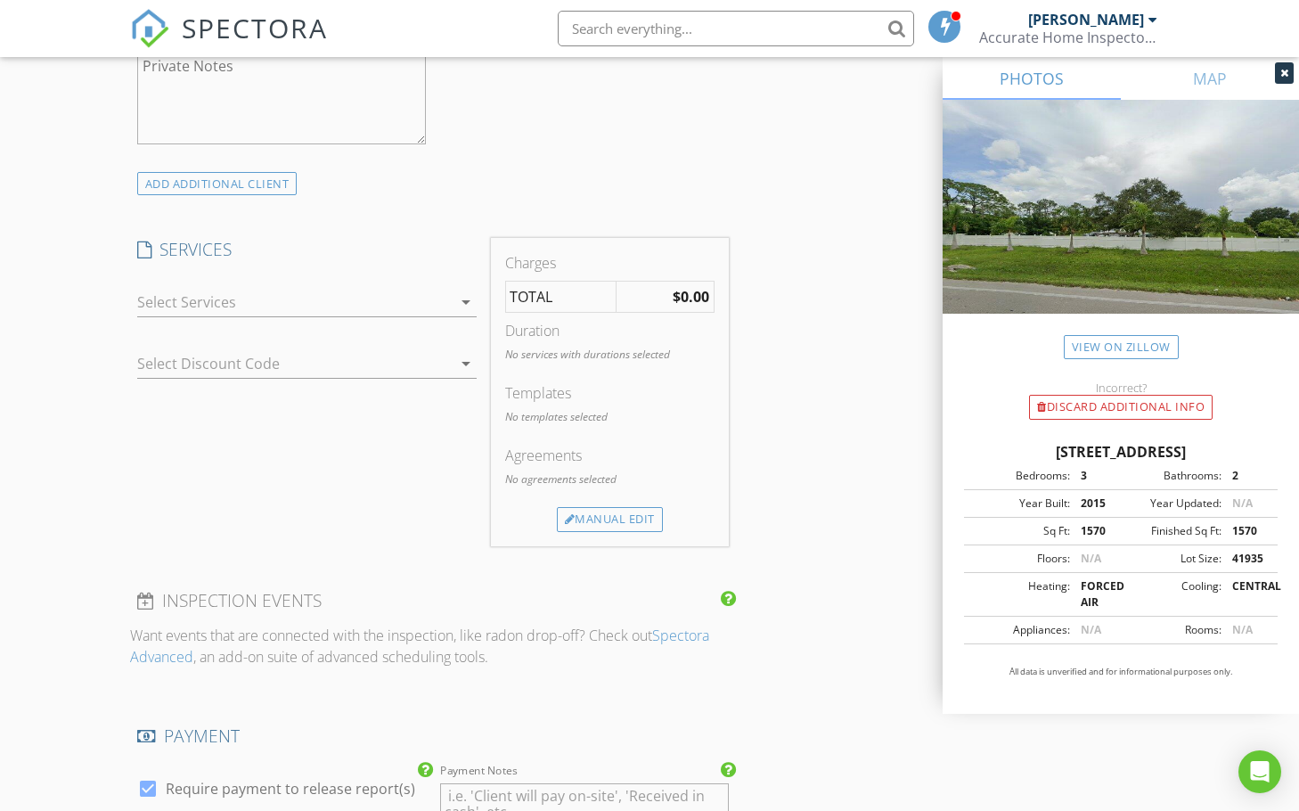
type input "239-771-6608"
click at [364, 313] on div at bounding box center [294, 302] width 315 height 29
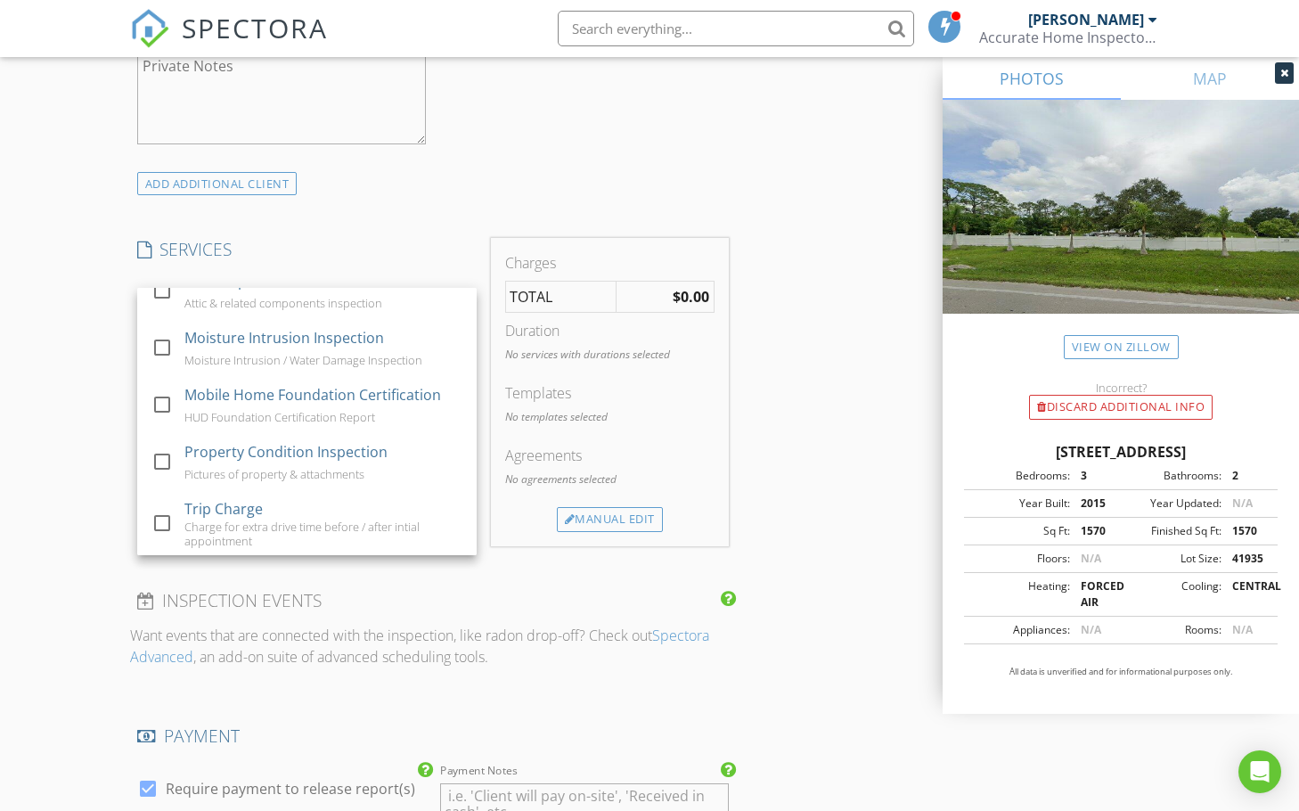
scroll to position [436, 0]
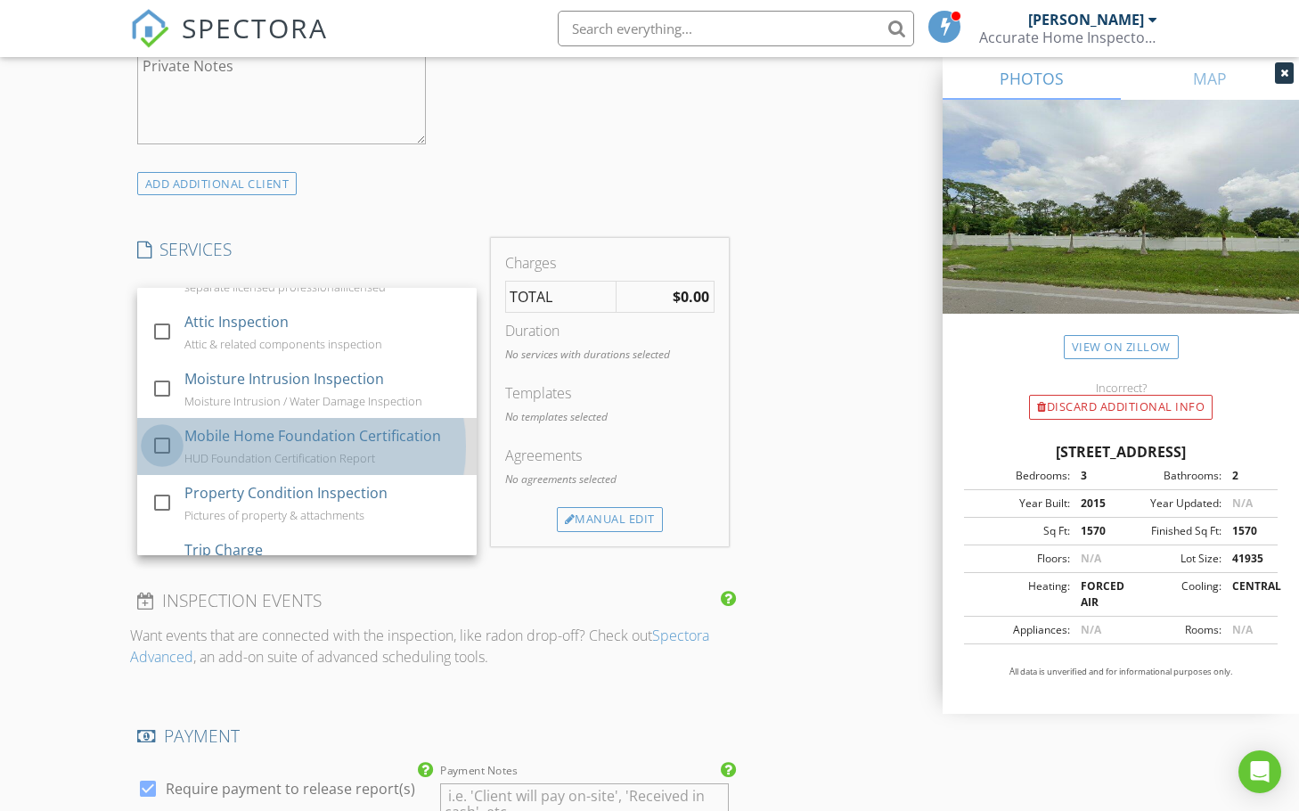
click at [159, 443] on div at bounding box center [162, 445] width 30 height 30
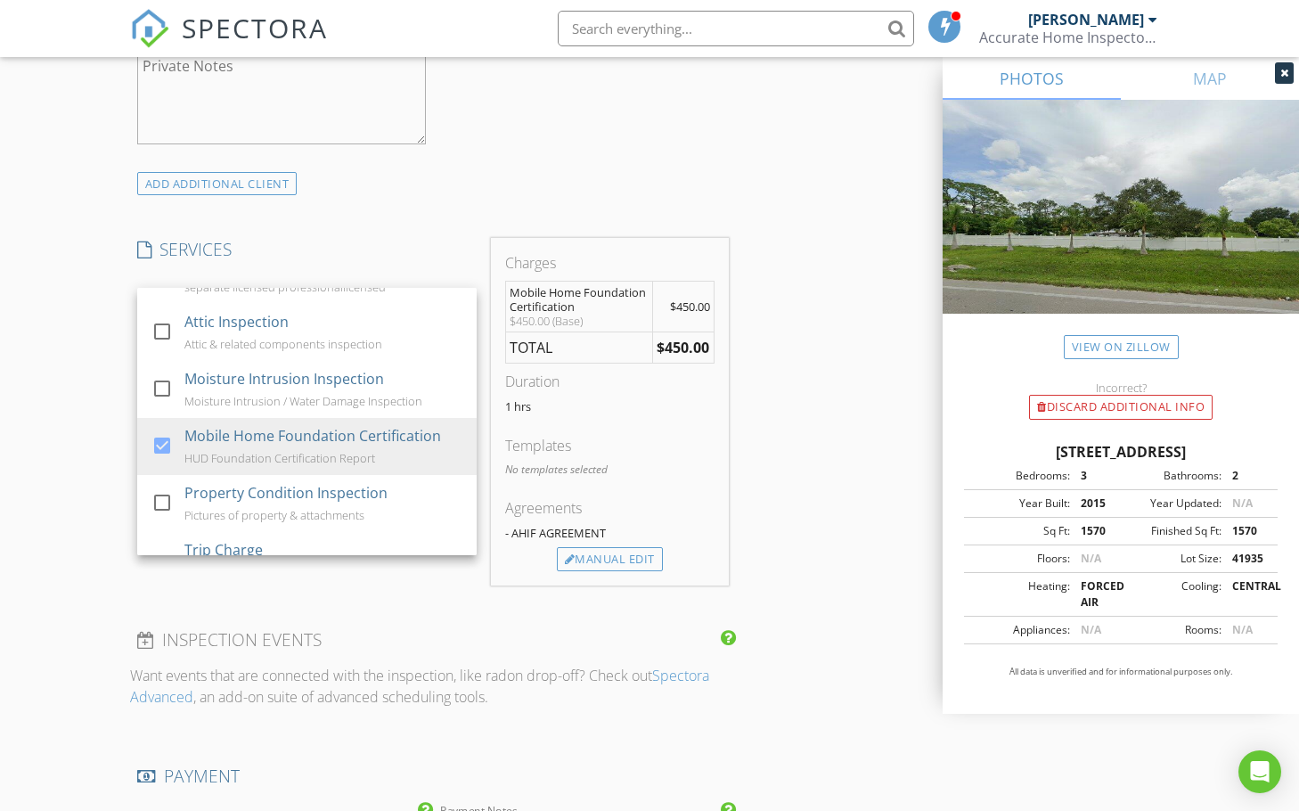
click at [799, 418] on div "INSPECTOR(S) check_box David Hernandez PRIMARY David Hernandez arrow_drop_down …" at bounding box center [649, 405] width 1039 height 2961
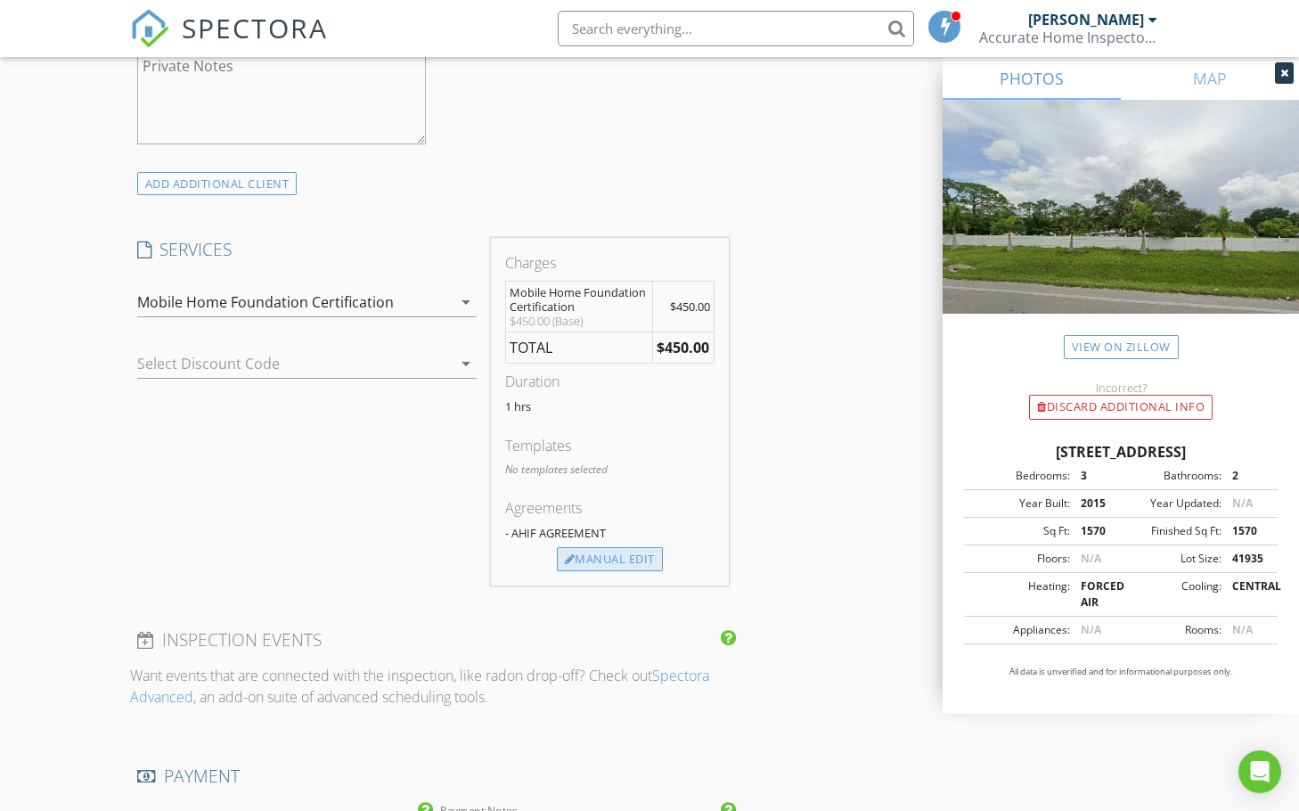
click at [621, 563] on div "Manual Edit" at bounding box center [610, 559] width 106 height 25
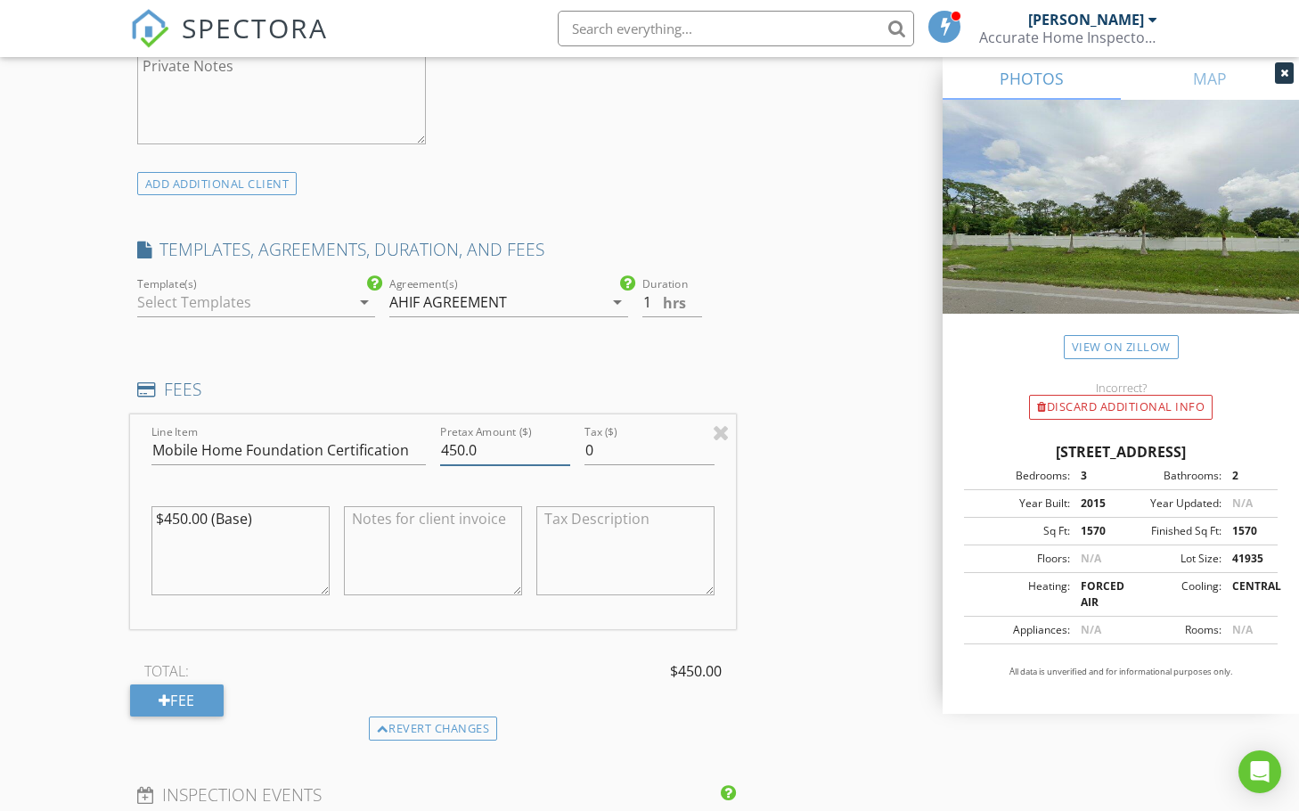
click at [451, 453] on input "450.0" at bounding box center [505, 450] width 130 height 29
type input "425.0"
click at [792, 461] on div "INSPECTOR(S) check_box David Hernandez PRIMARY David Hernandez arrow_drop_down …" at bounding box center [649, 483] width 1039 height 3116
click at [172, 527] on textarea "$450.00 (Base)" at bounding box center [240, 550] width 178 height 89
click at [826, 453] on div "INSPECTOR(S) check_box David Hernandez PRIMARY David Hernandez arrow_drop_down …" at bounding box center [649, 483] width 1039 height 3116
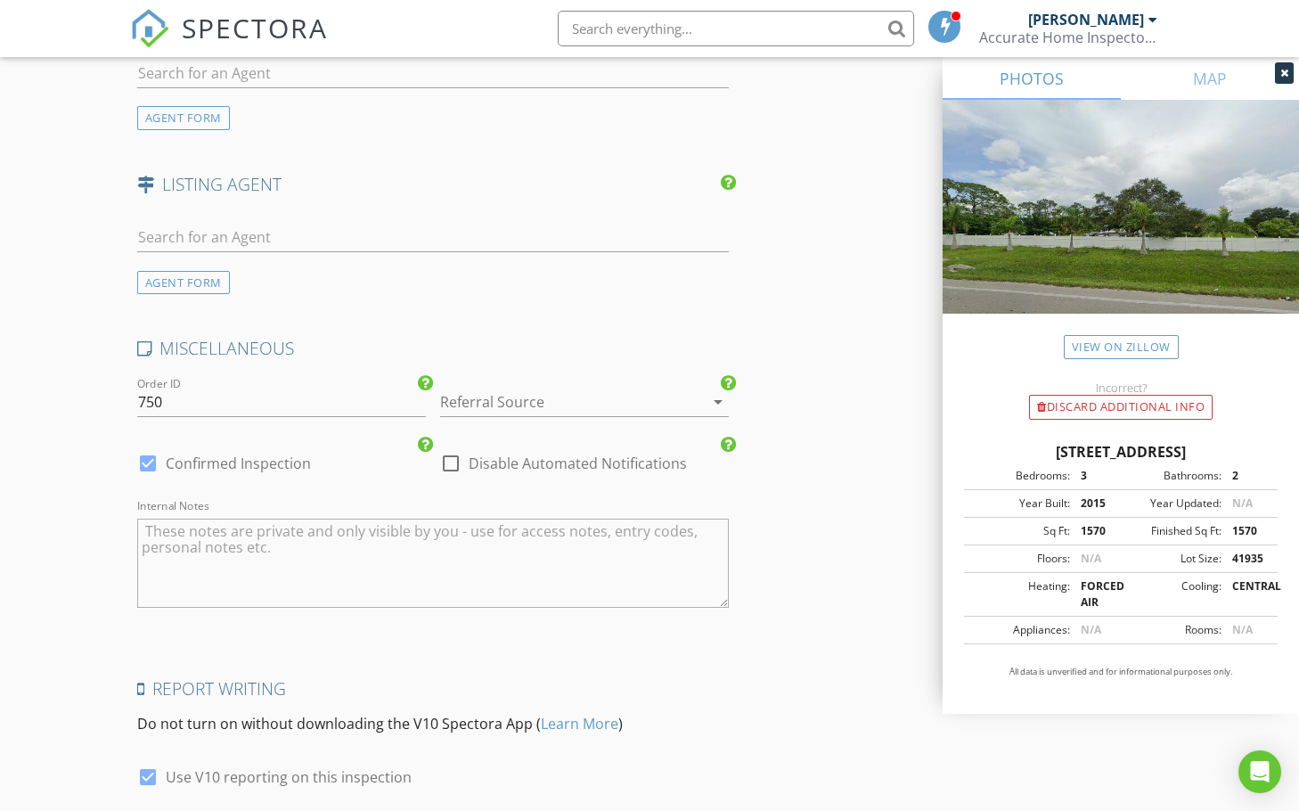
scroll to position [2495, 0]
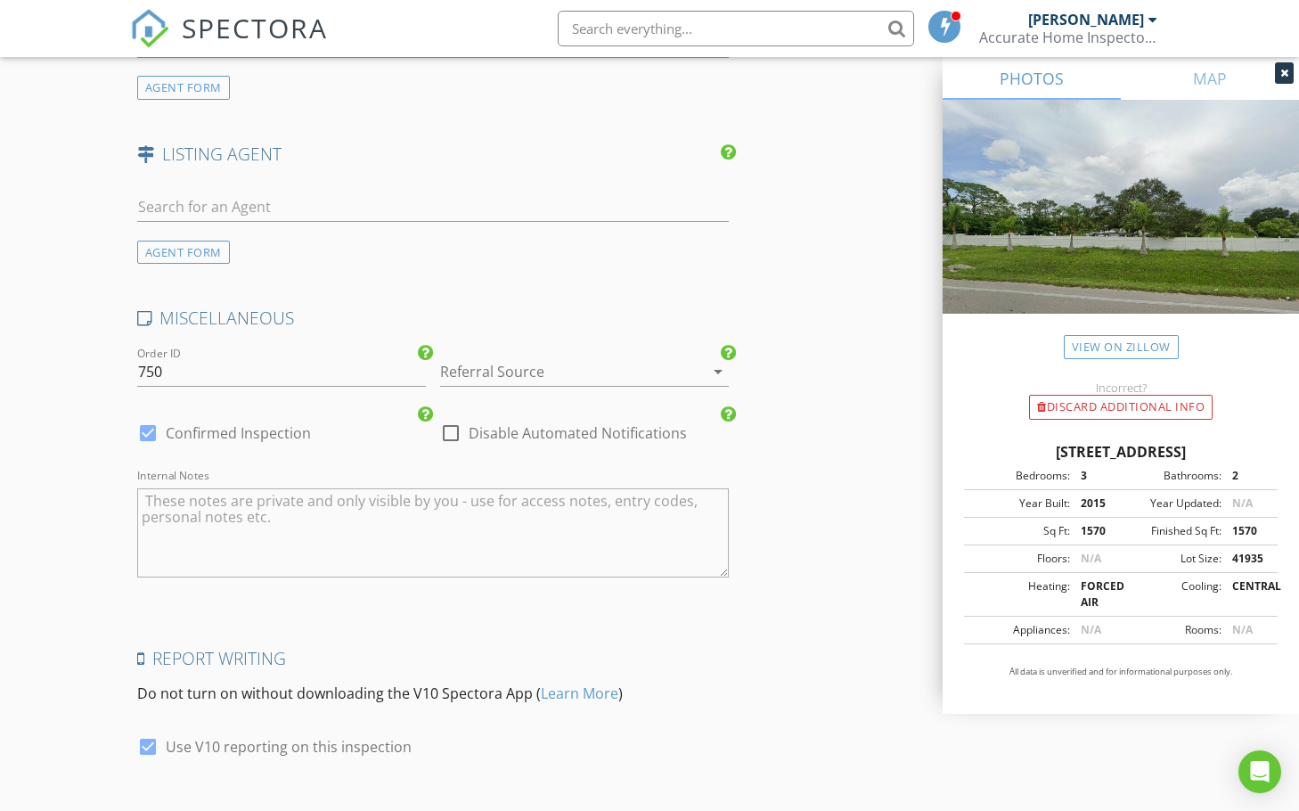
click at [591, 370] on div at bounding box center [559, 371] width 239 height 29
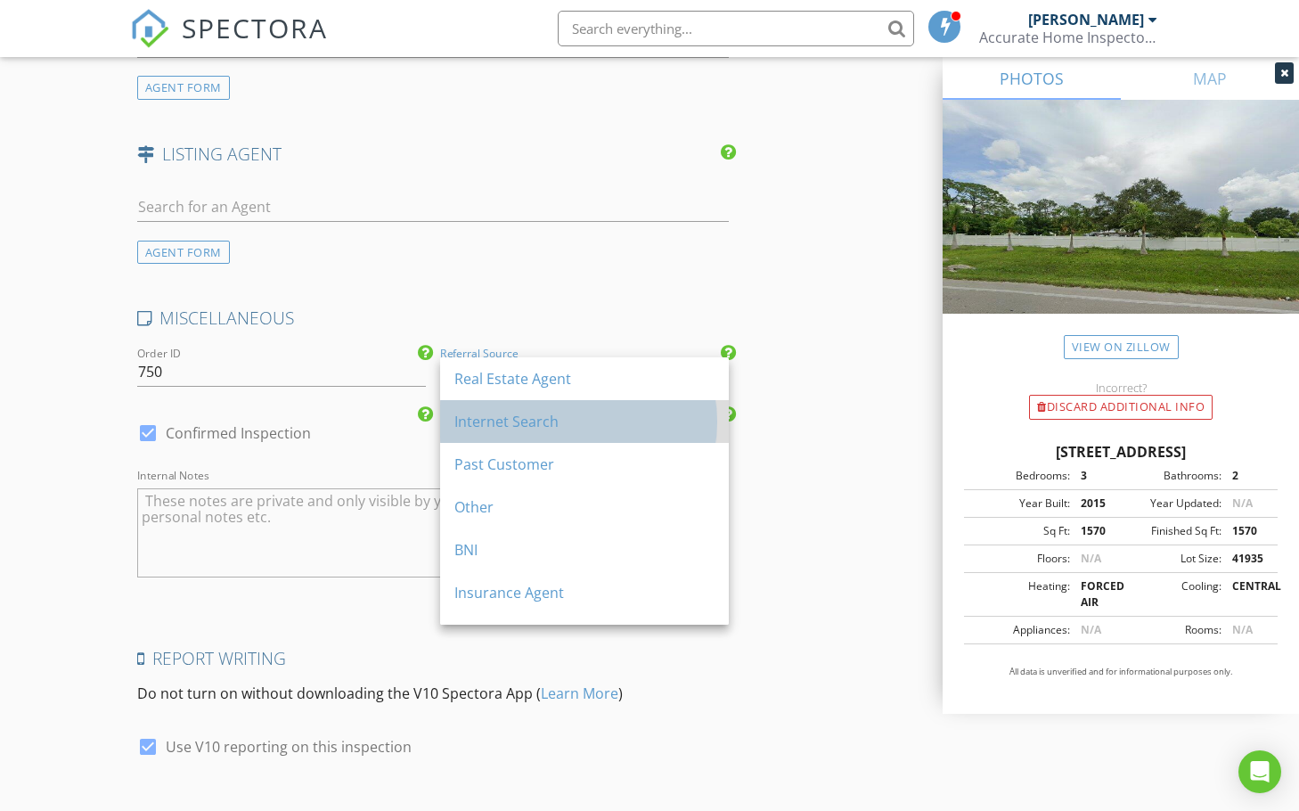
click at [619, 426] on div "Internet Search" at bounding box center [584, 421] width 260 height 21
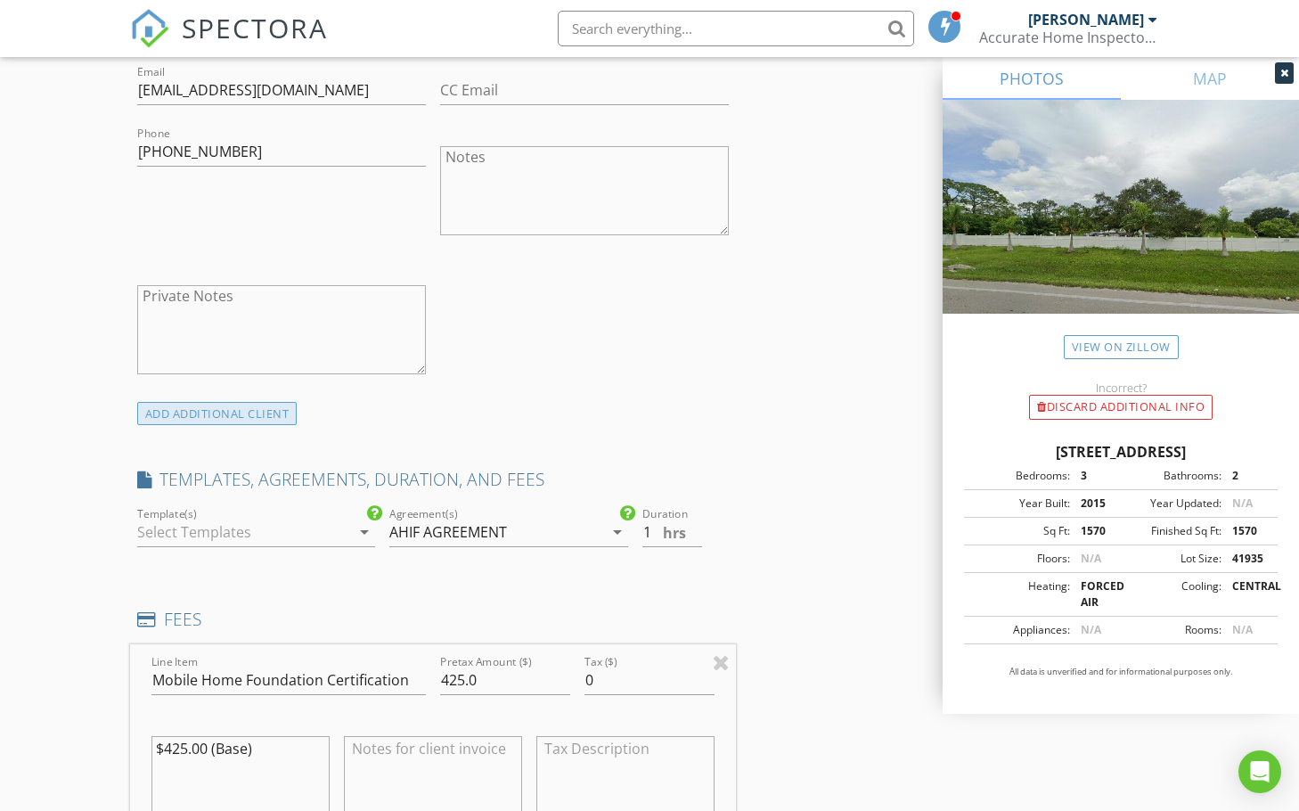
scroll to position [1337, 0]
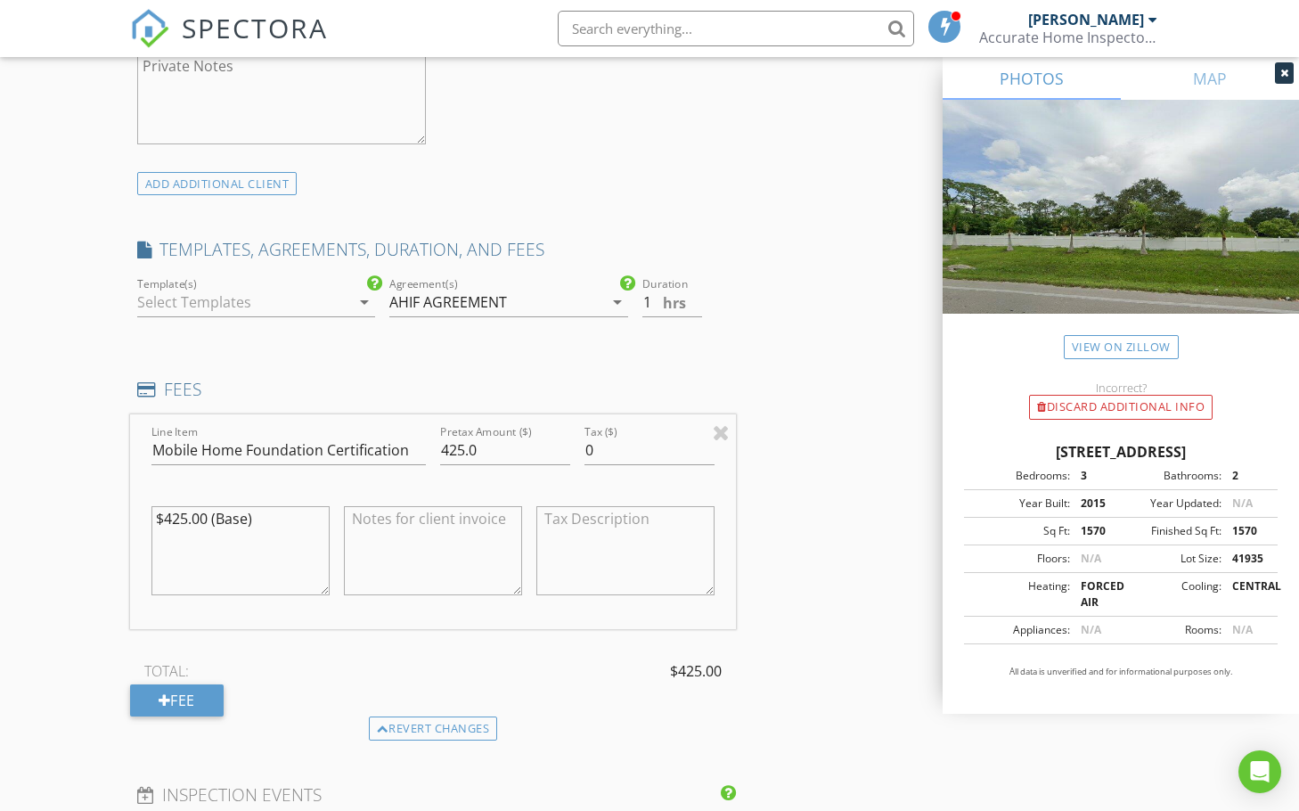
click at [291, 525] on textarea "$425.00 (Base)" at bounding box center [240, 550] width 178 height 89
type textarea "$425.00 (Base) $150 Additions Certification"
click at [446, 447] on input "425.0" at bounding box center [505, 450] width 130 height 29
click at [448, 451] on input "245.0" at bounding box center [505, 450] width 130 height 29
click at [446, 453] on input "245.0" at bounding box center [505, 450] width 130 height 29
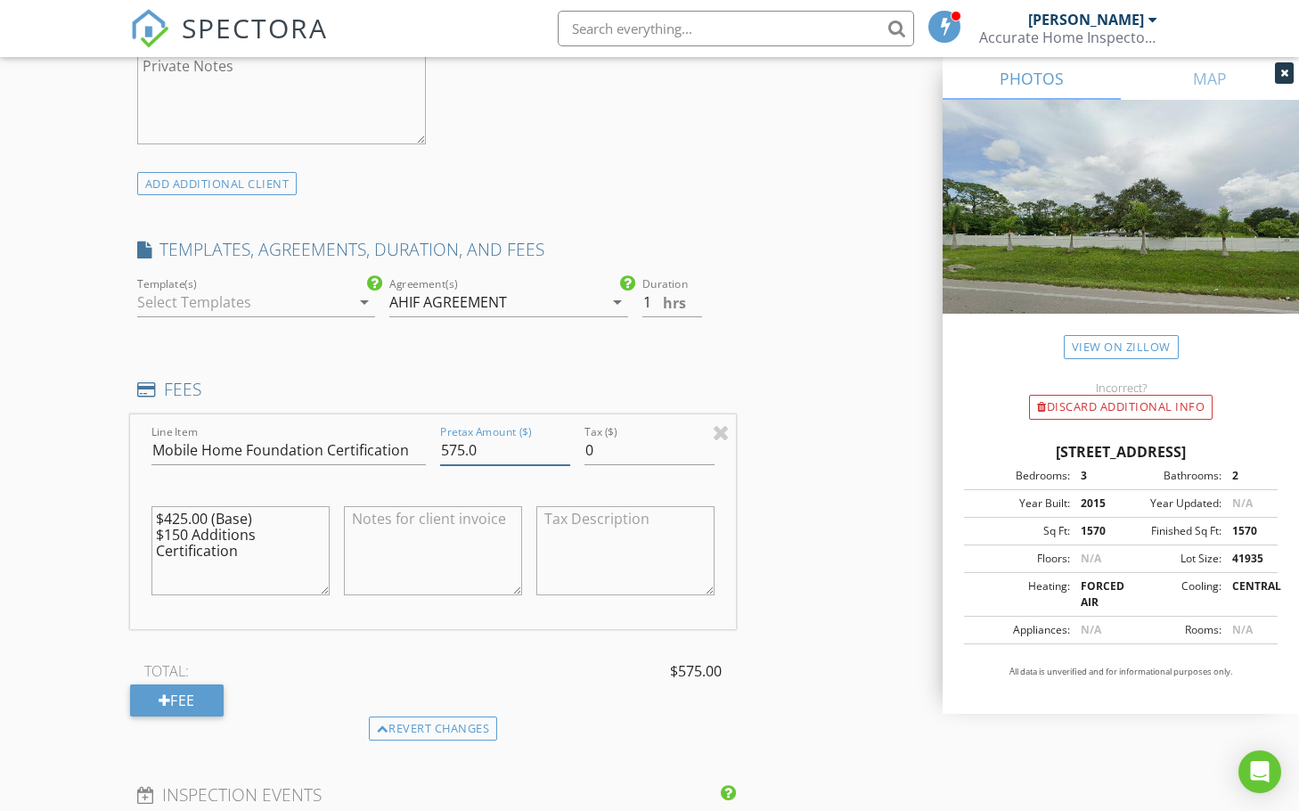
type input "575.0"
click at [763, 552] on div "INSPECTOR(S) check_box David Hernandez PRIMARY David Hernandez arrow_drop_down …" at bounding box center [649, 483] width 1039 height 3116
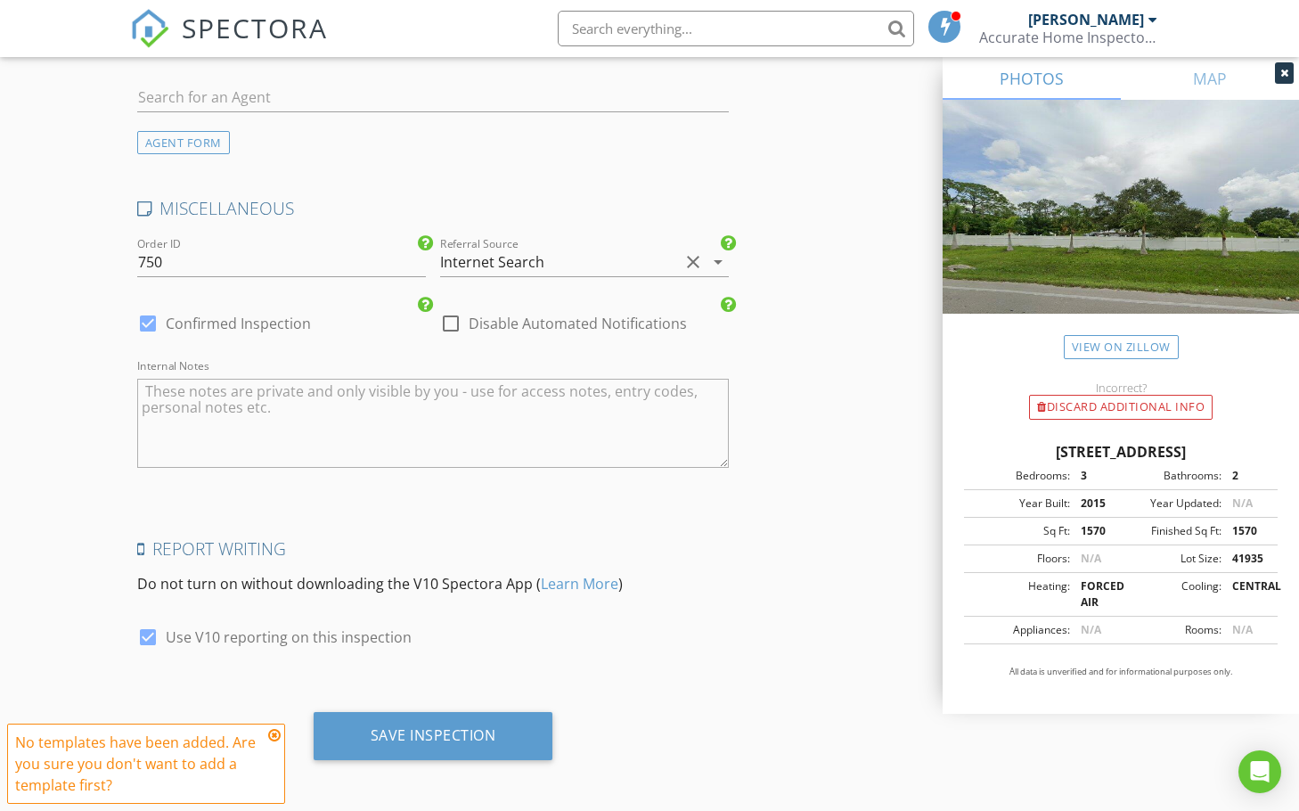
scroll to position [2610, 0]
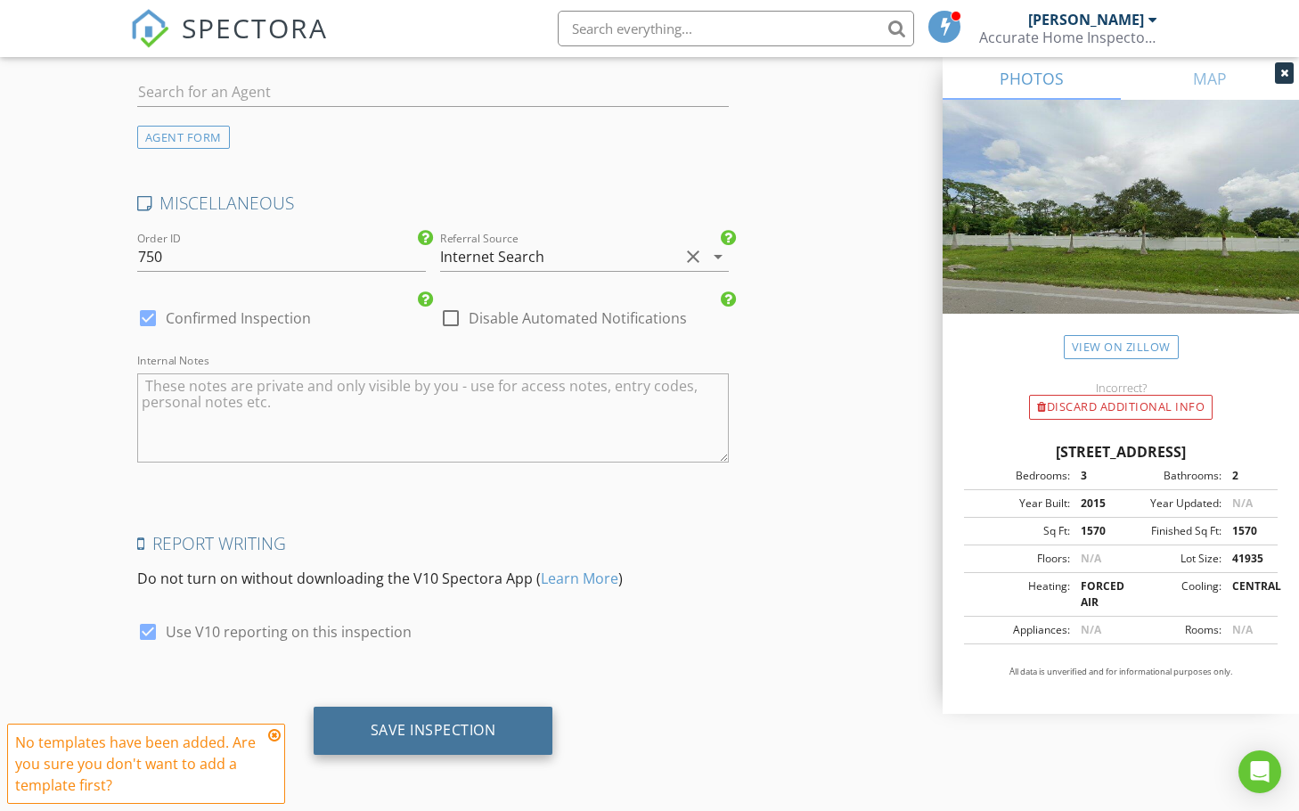
click at [461, 727] on div "Save Inspection" at bounding box center [434, 730] width 126 height 18
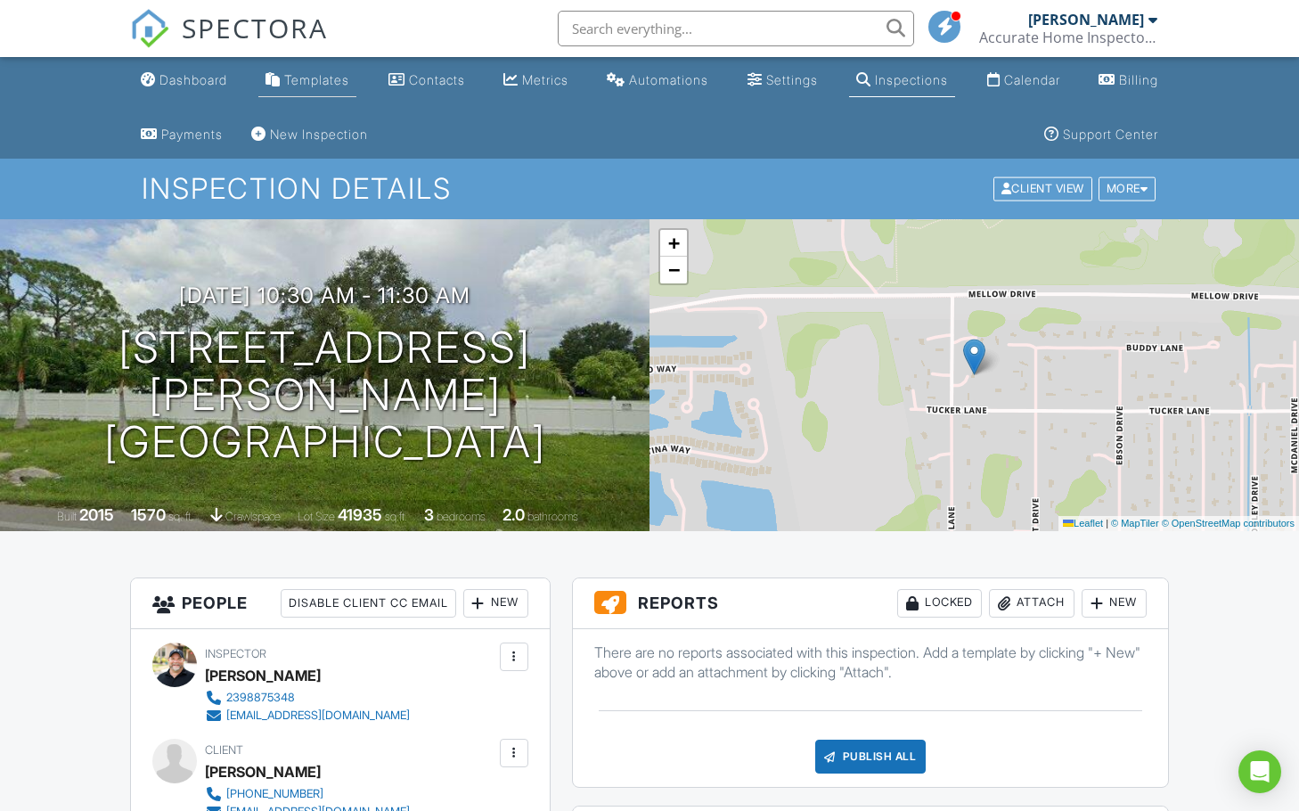
click at [321, 82] on div "Templates" at bounding box center [316, 79] width 65 height 15
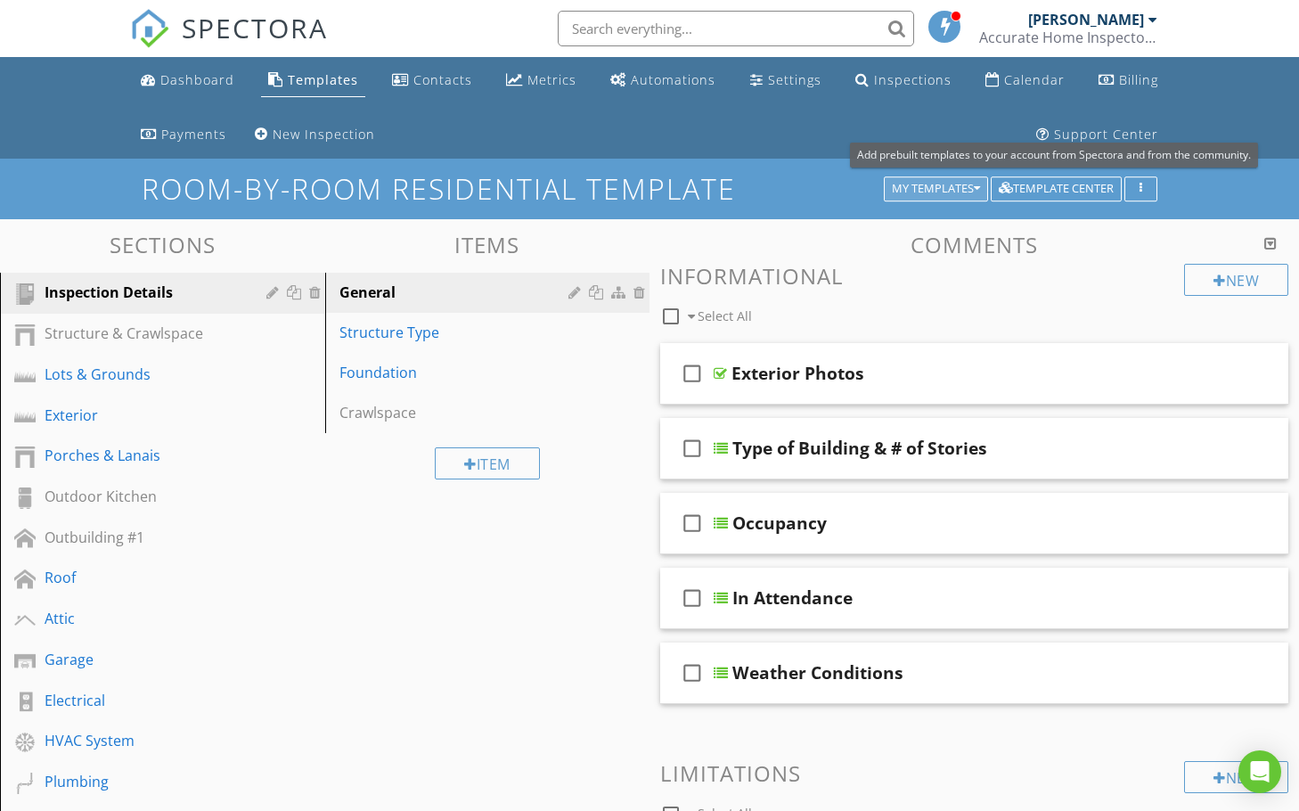
click at [970, 184] on div "My Templates" at bounding box center [936, 189] width 88 height 12
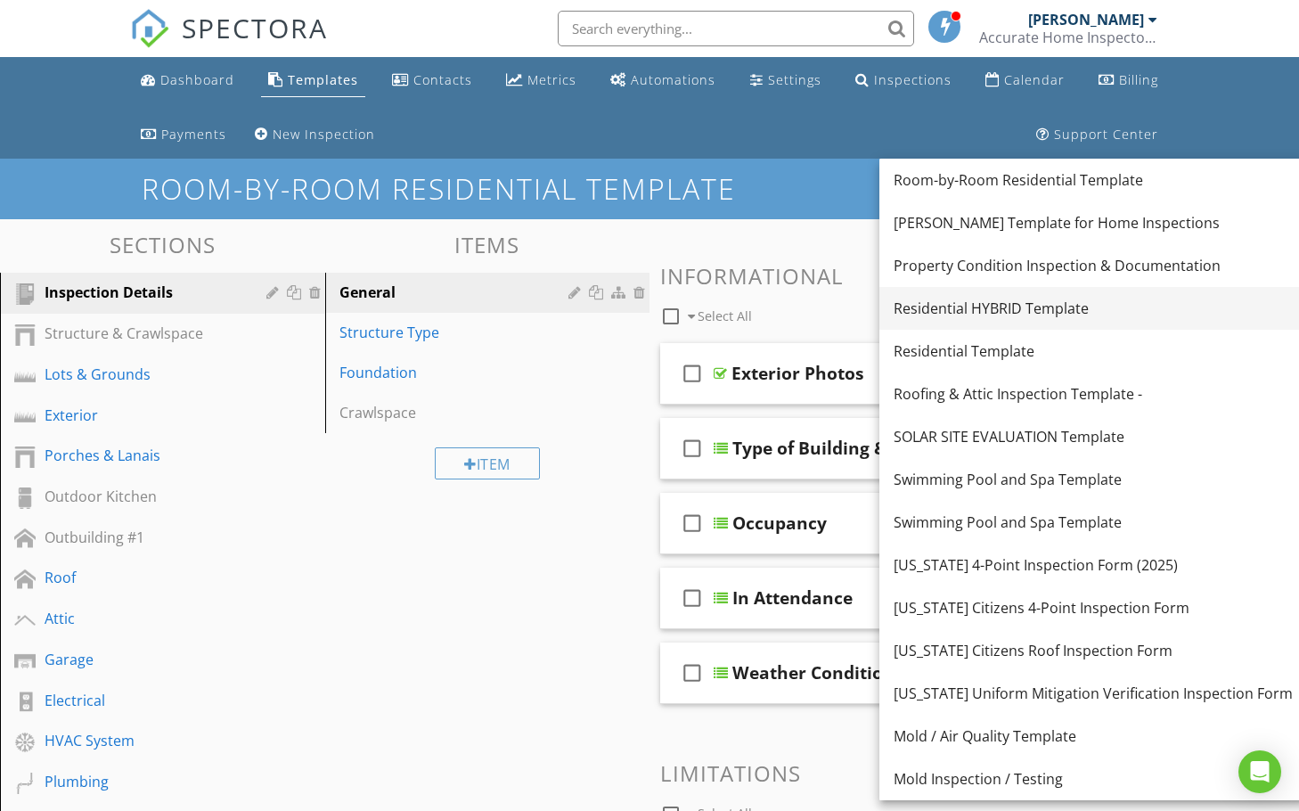
click at [964, 311] on div "Residential HYBRID Template" at bounding box center [1093, 308] width 399 height 21
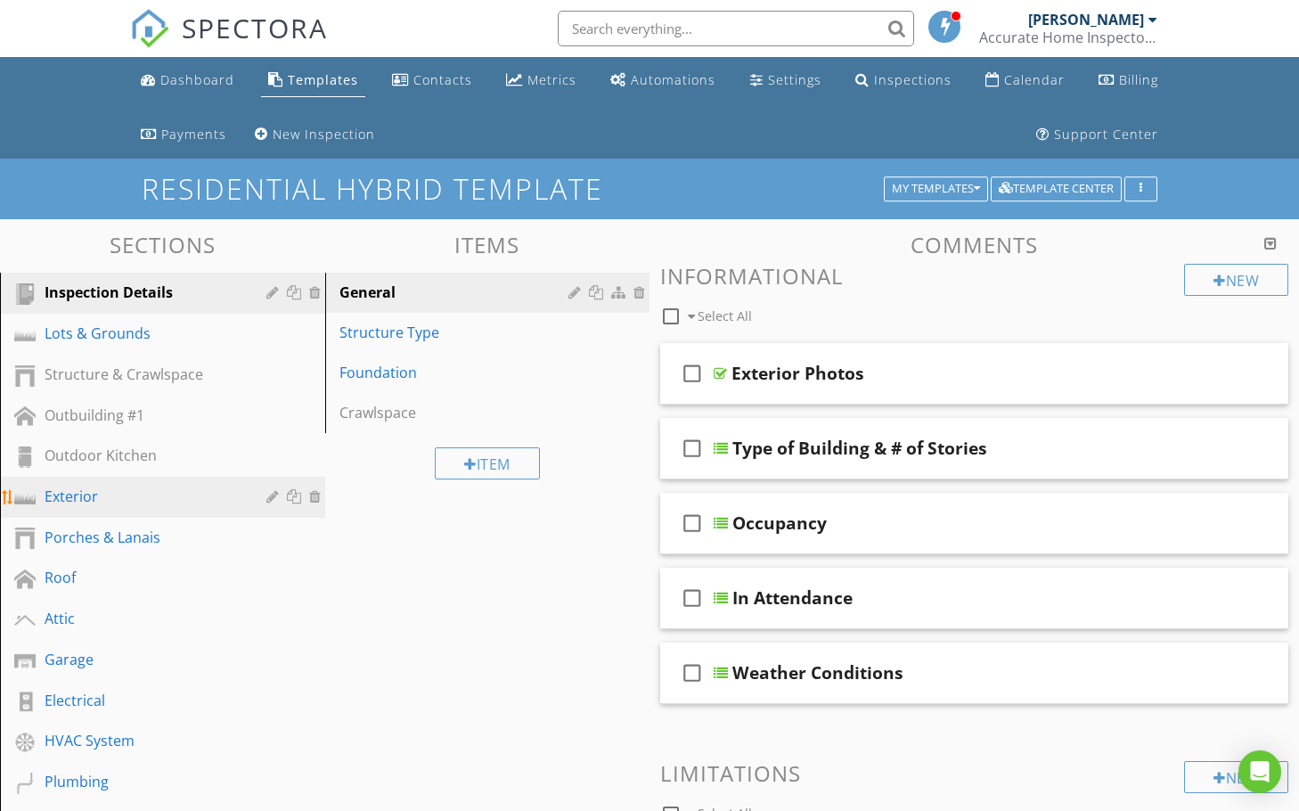
click at [104, 499] on div "Exterior" at bounding box center [143, 496] width 196 height 21
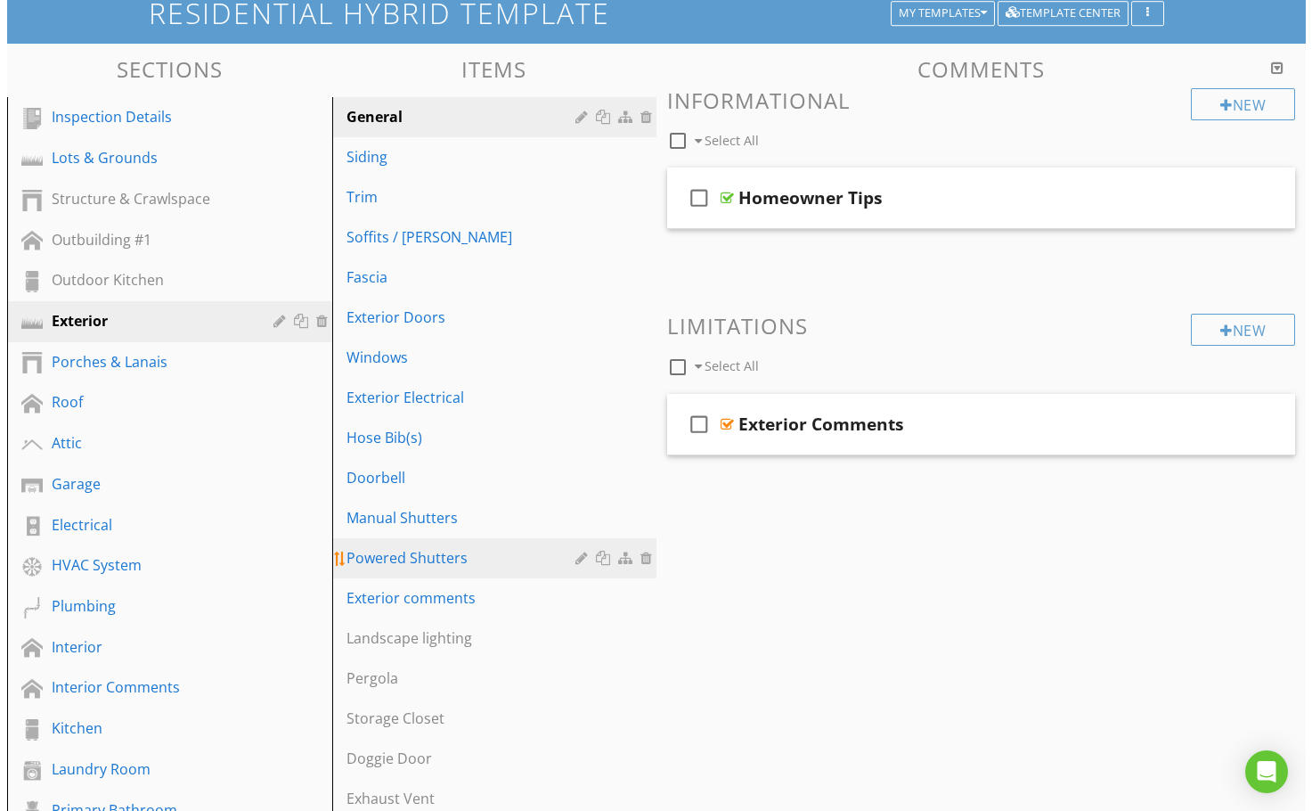
scroll to position [178, 0]
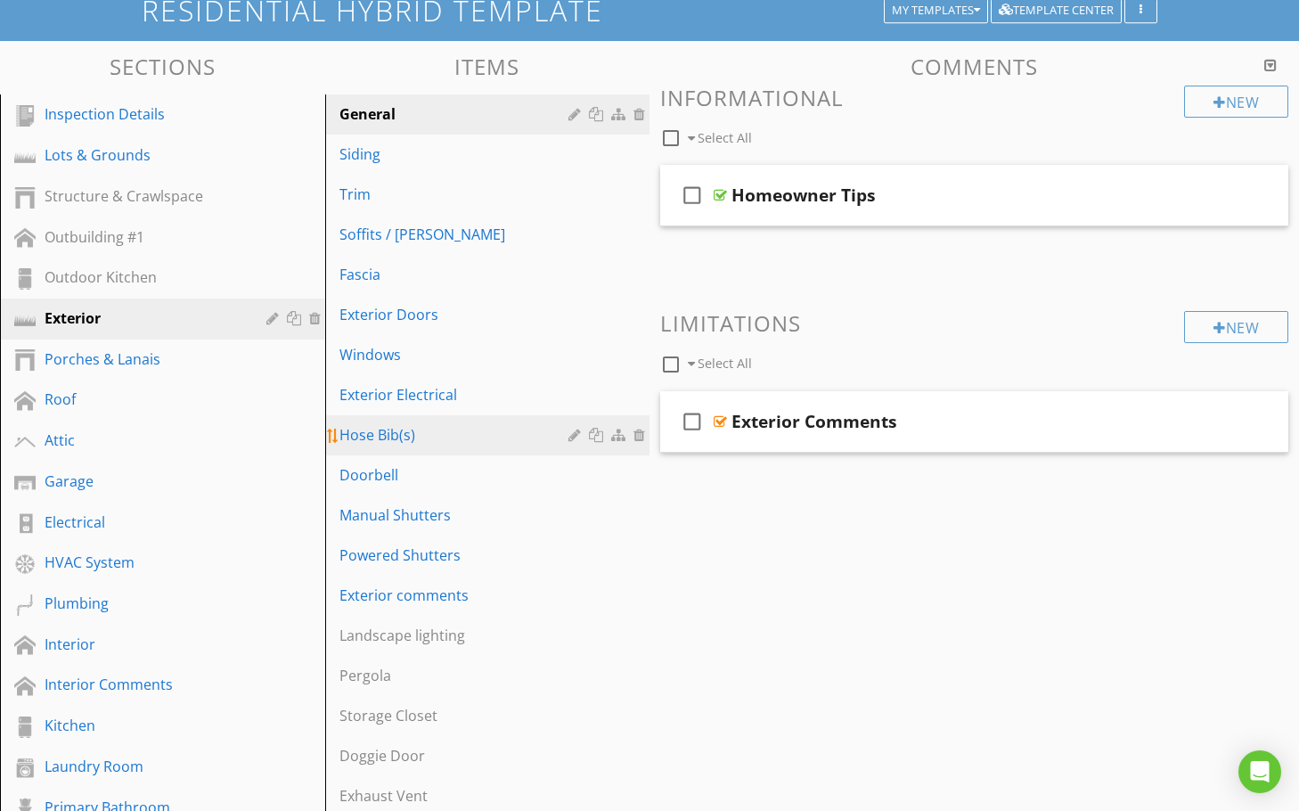
click at [620, 439] on div at bounding box center [620, 435] width 19 height 14
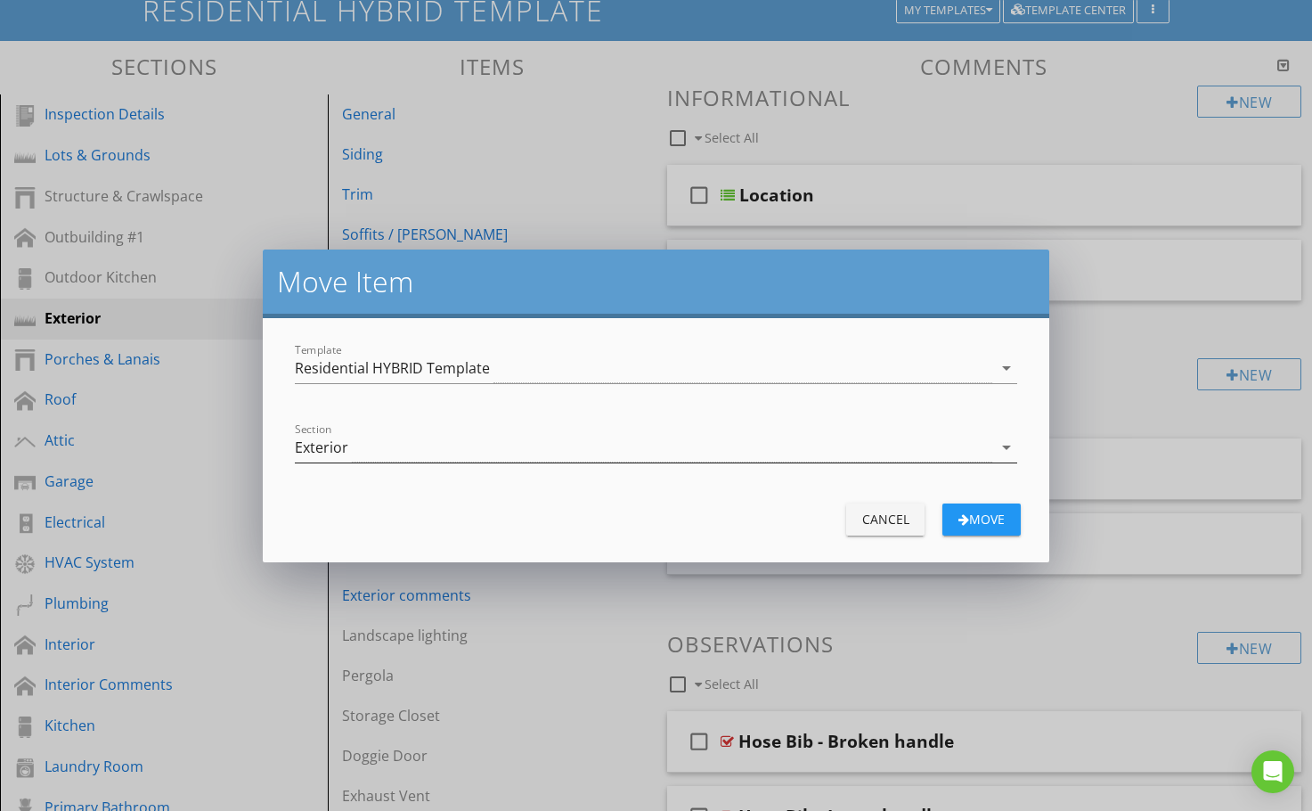
click at [609, 447] on div "Exterior" at bounding box center [644, 447] width 699 height 29
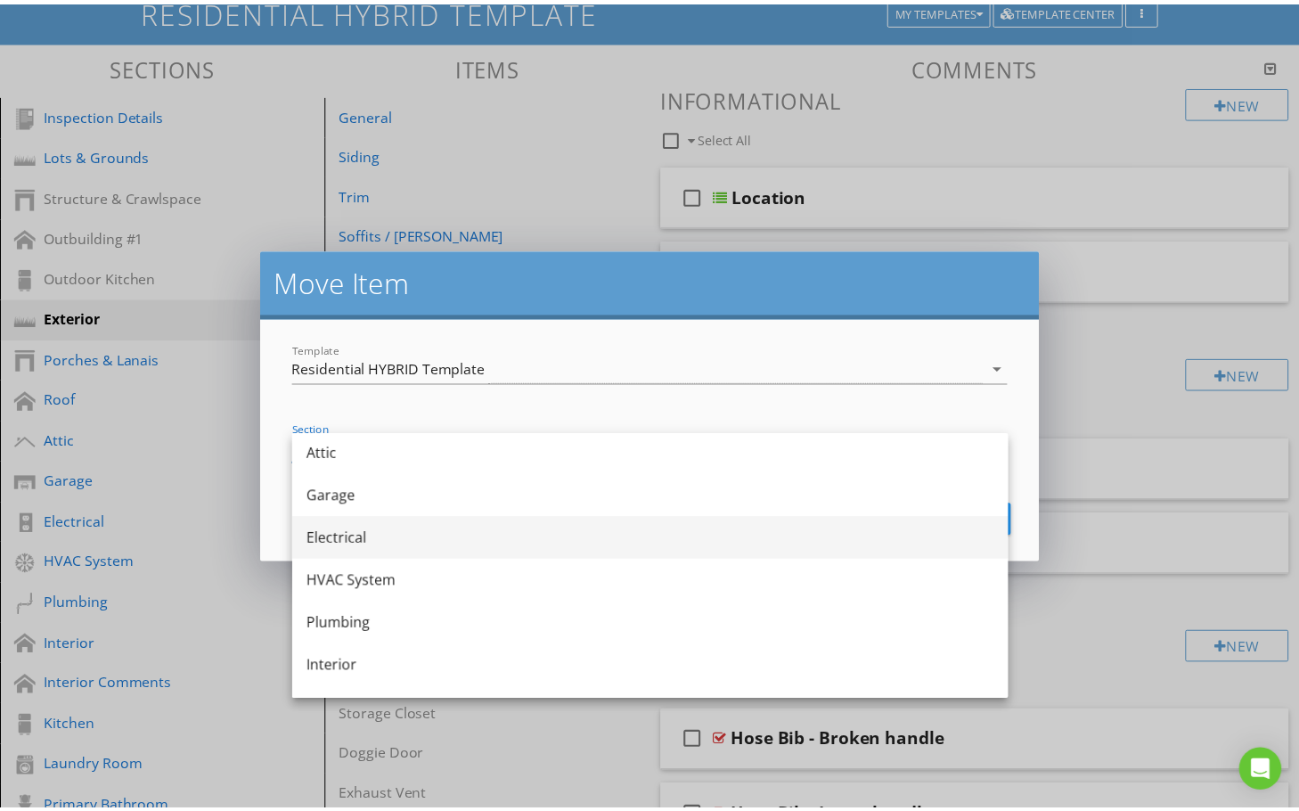
scroll to position [446, 0]
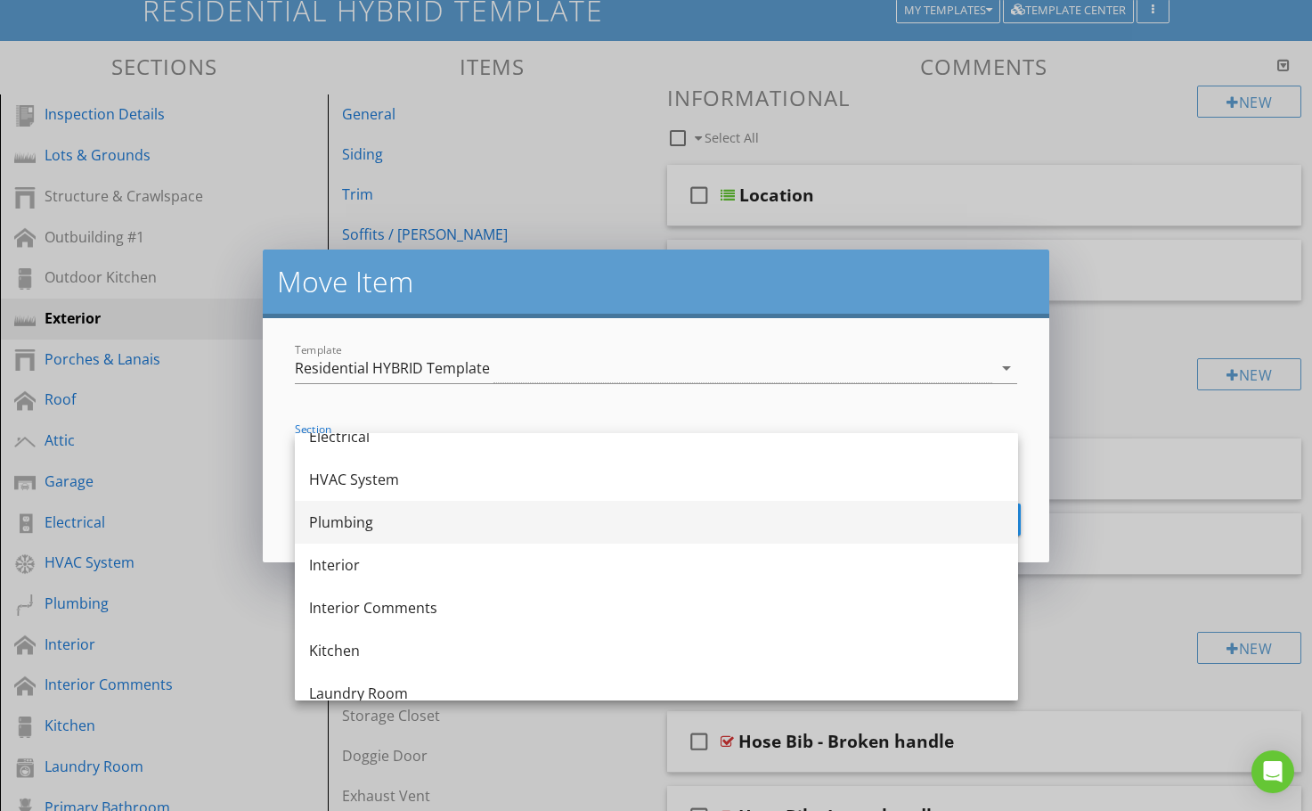
click at [489, 522] on div "Plumbing" at bounding box center [656, 521] width 695 height 21
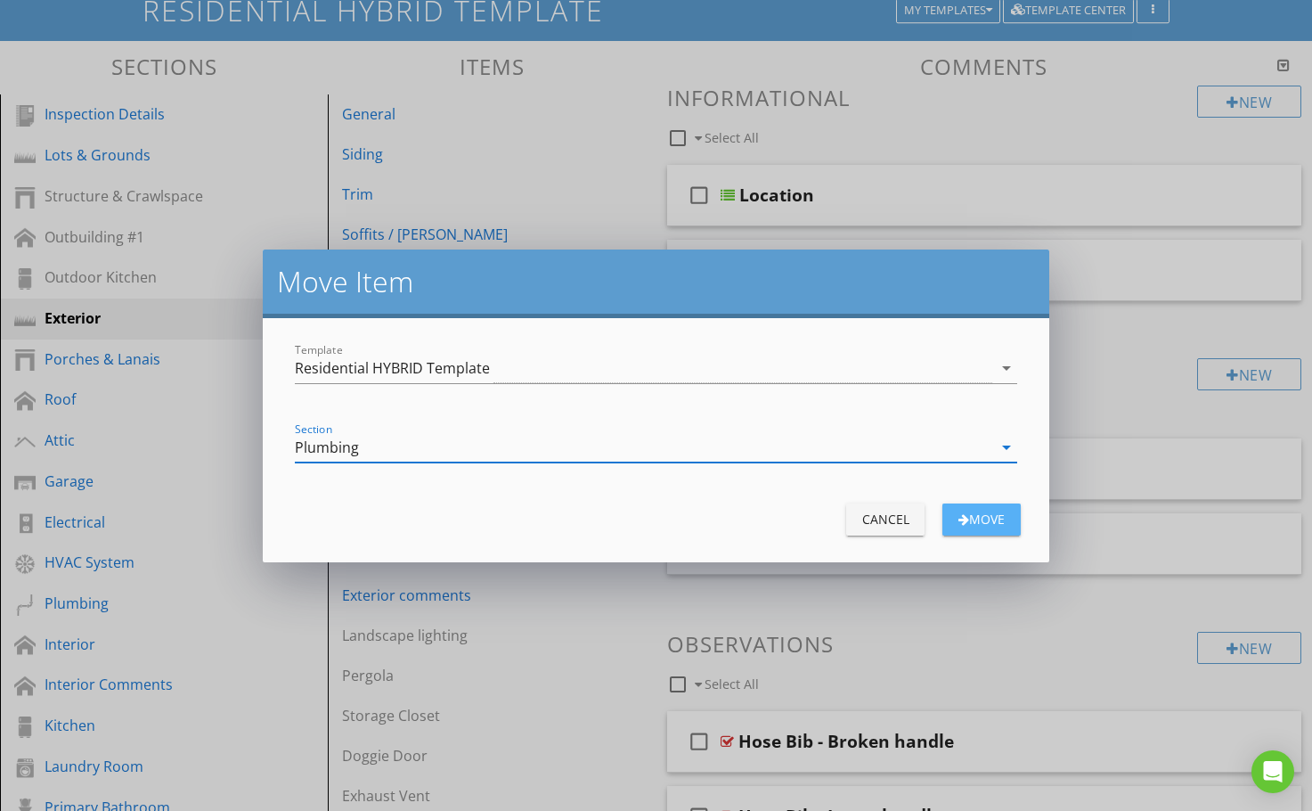
click at [983, 514] on div "Move" at bounding box center [982, 519] width 50 height 19
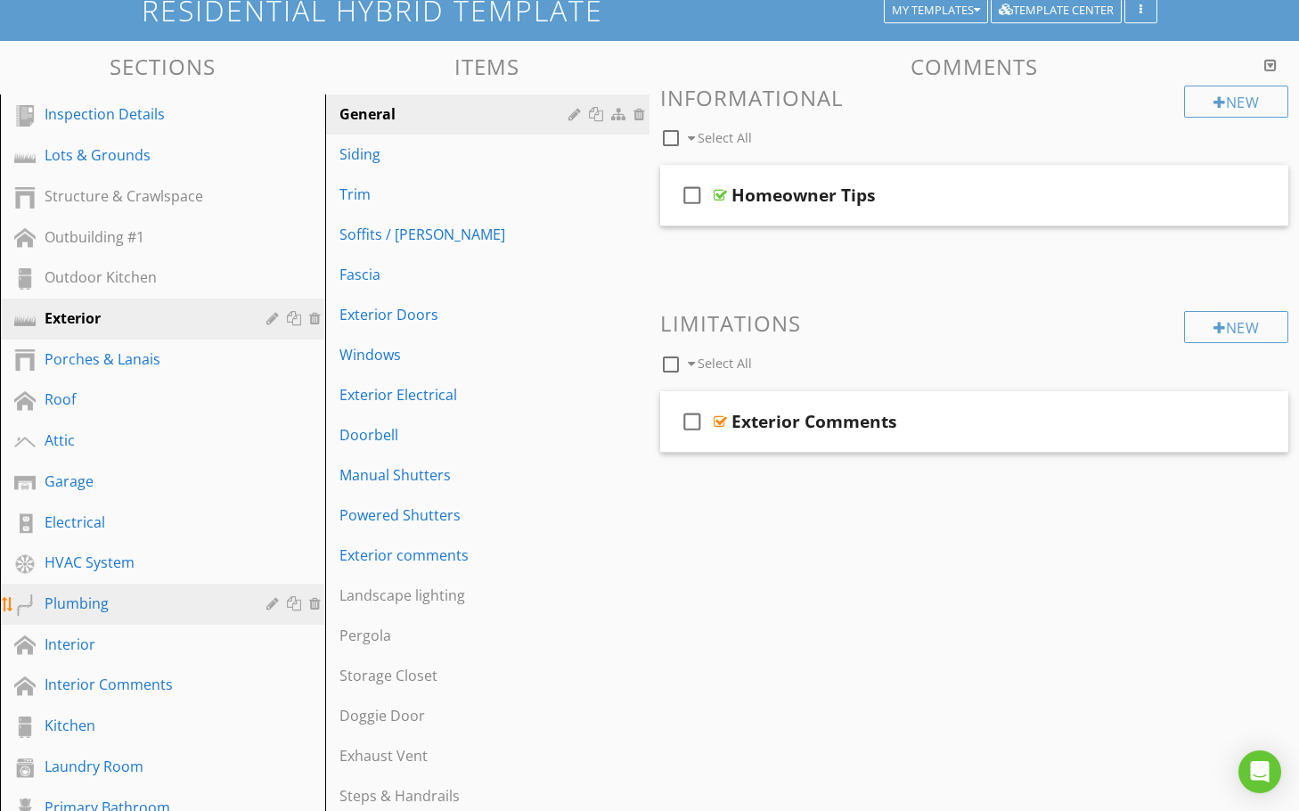
click at [94, 590] on link "Plumbing" at bounding box center [165, 604] width 320 height 41
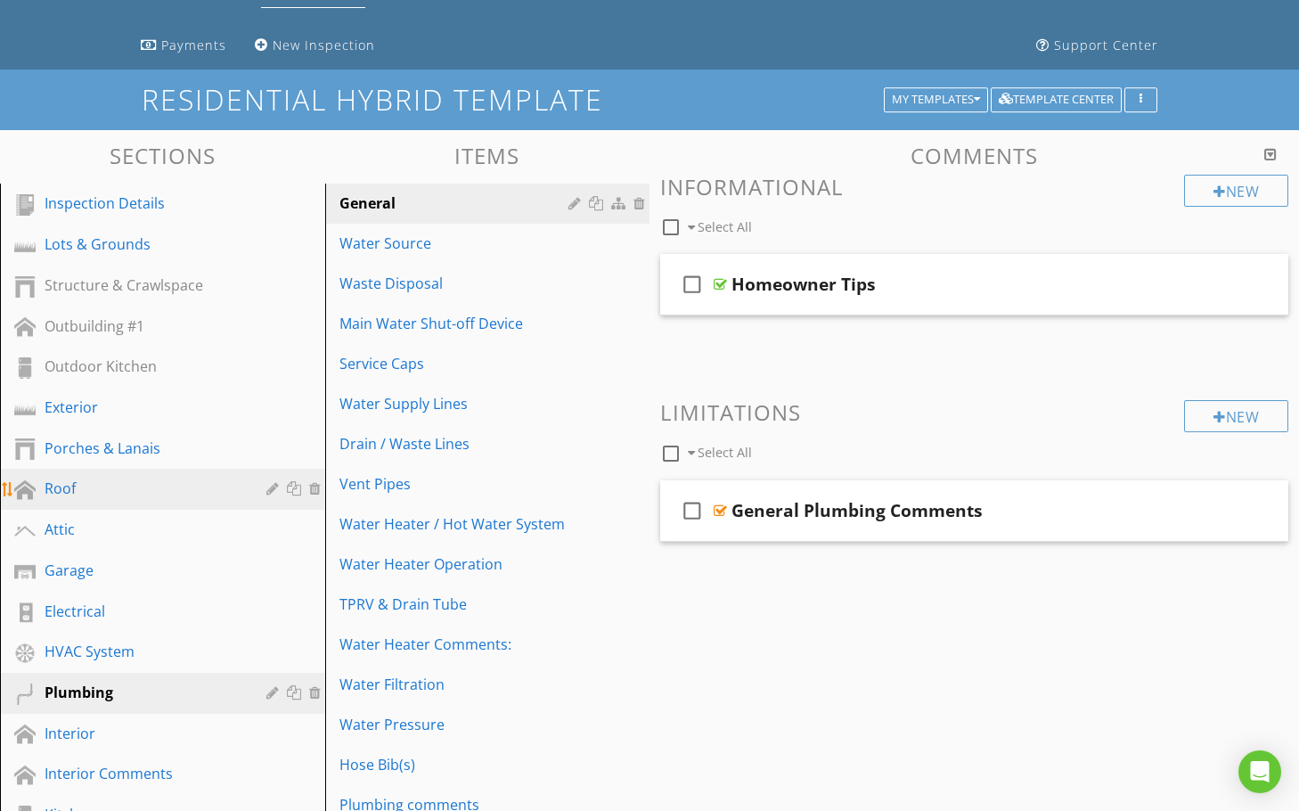
scroll to position [178, 0]
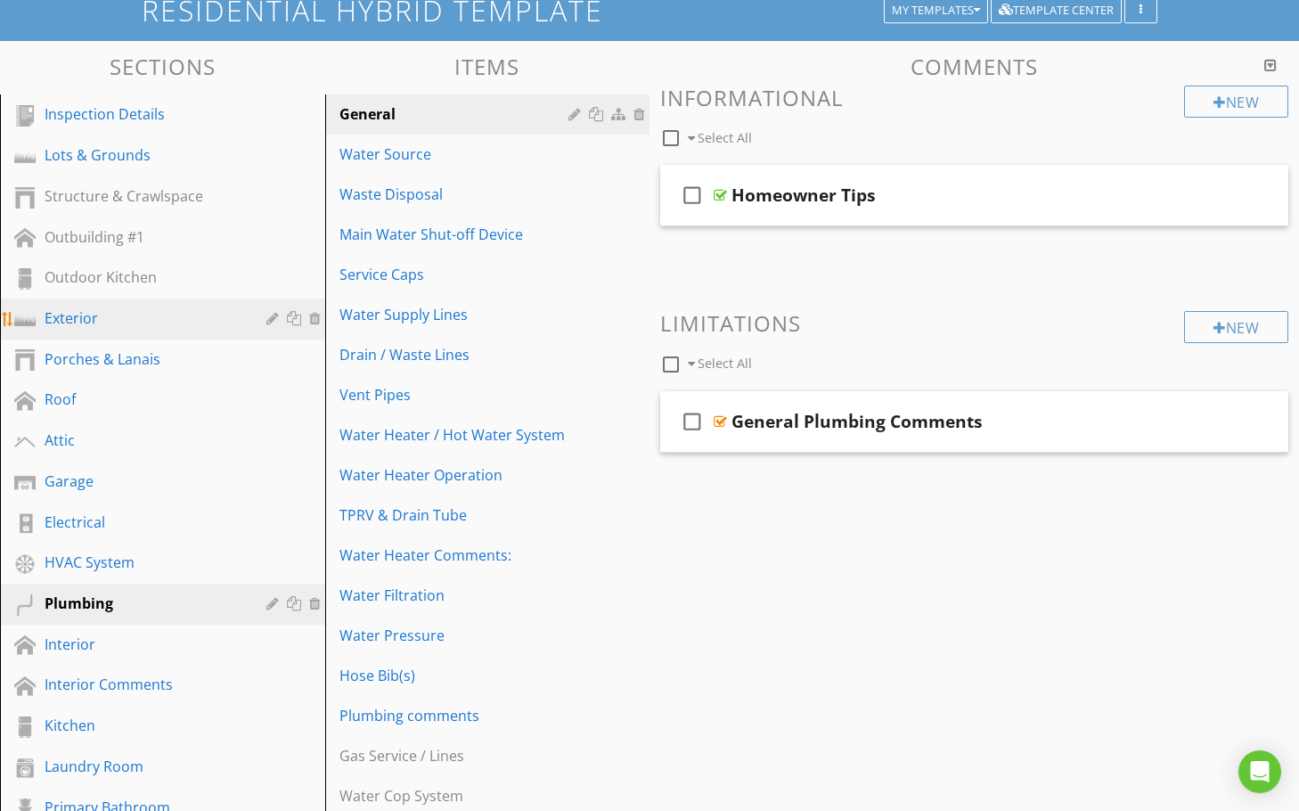
click at [116, 310] on div "Exterior" at bounding box center [143, 317] width 196 height 21
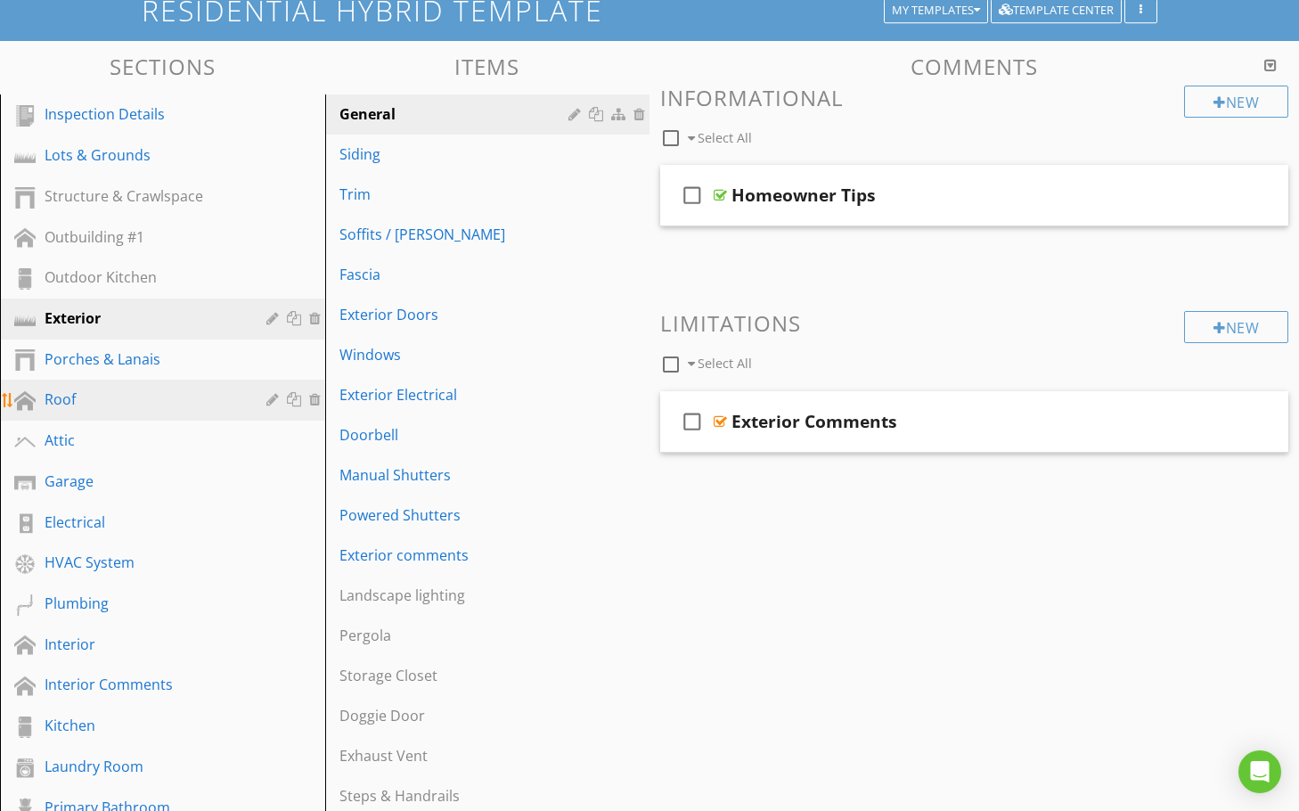
click at [74, 411] on div "Roof" at bounding box center [176, 399] width 263 height 23
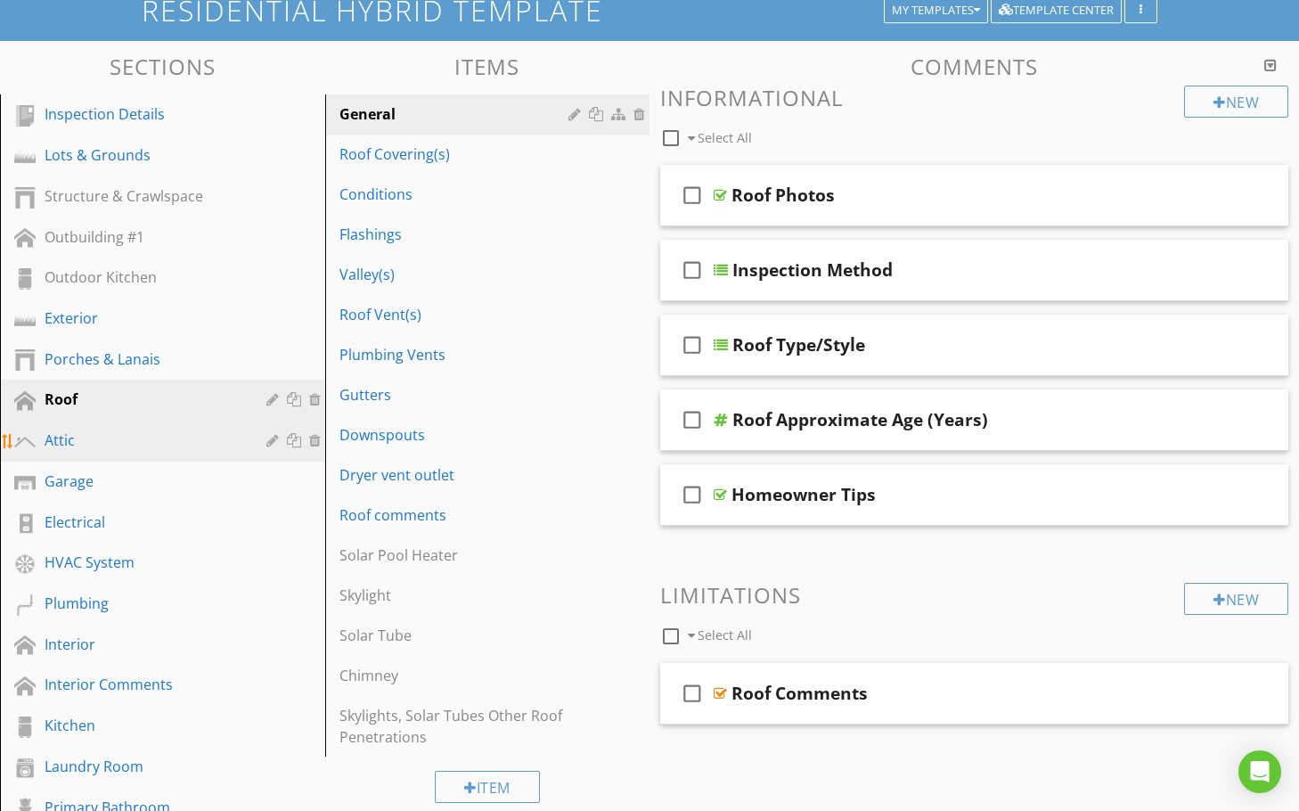
click at [61, 435] on div "Attic" at bounding box center [143, 439] width 196 height 21
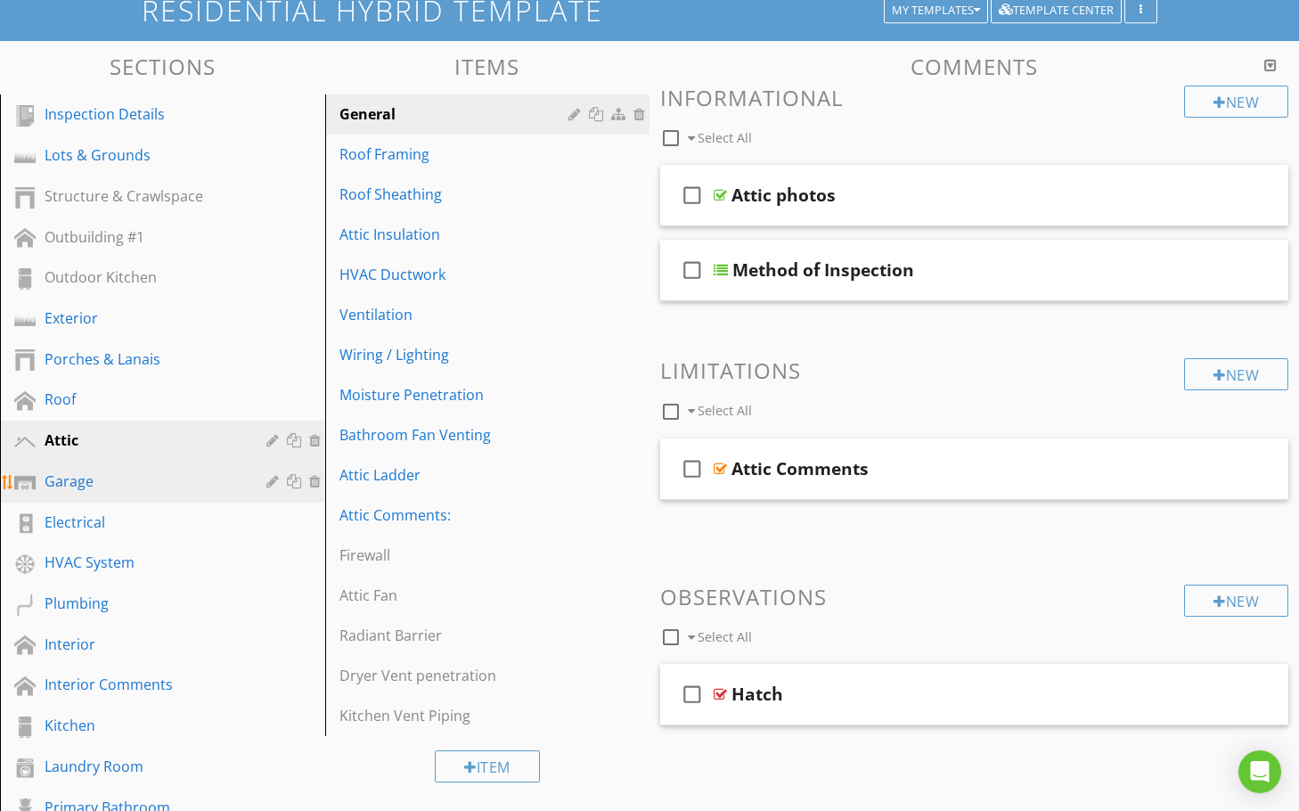
click at [69, 488] on div "Garage" at bounding box center [143, 480] width 196 height 21
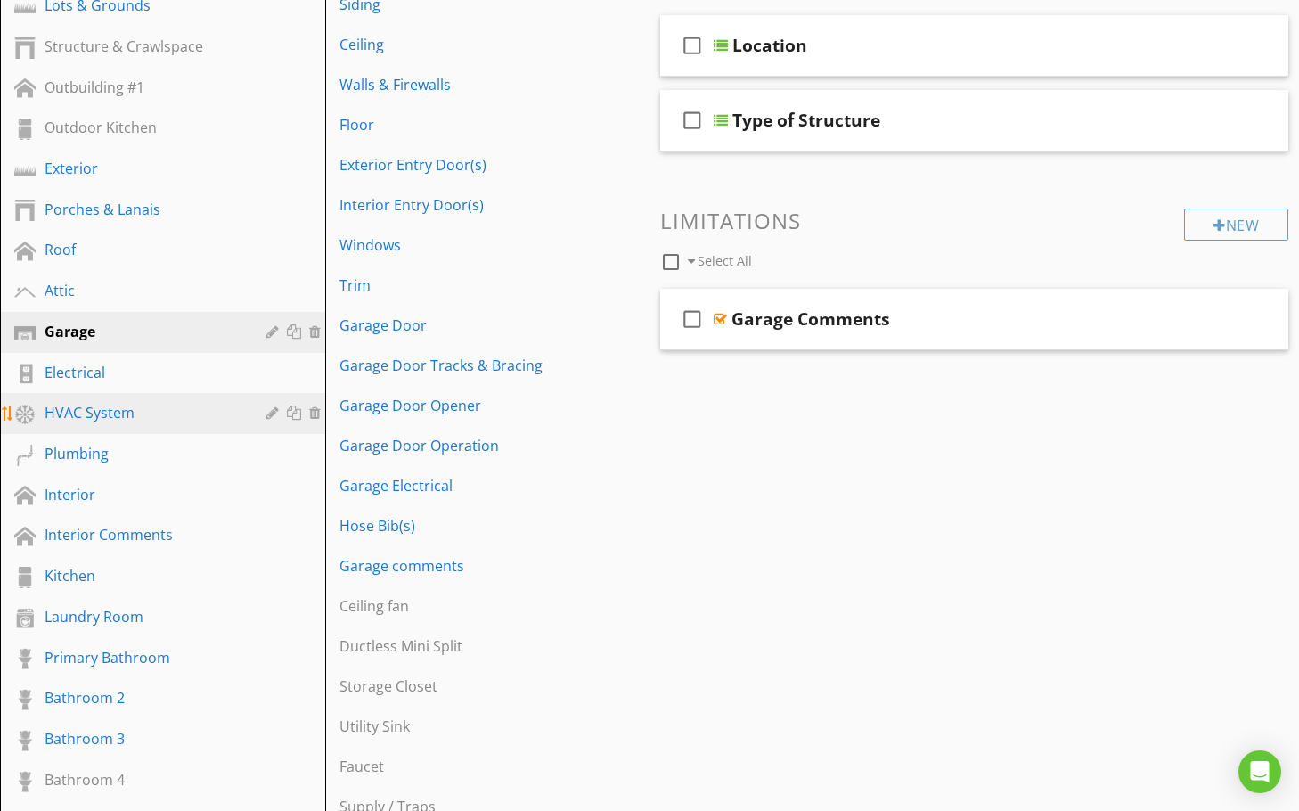
scroll to position [446, 0]
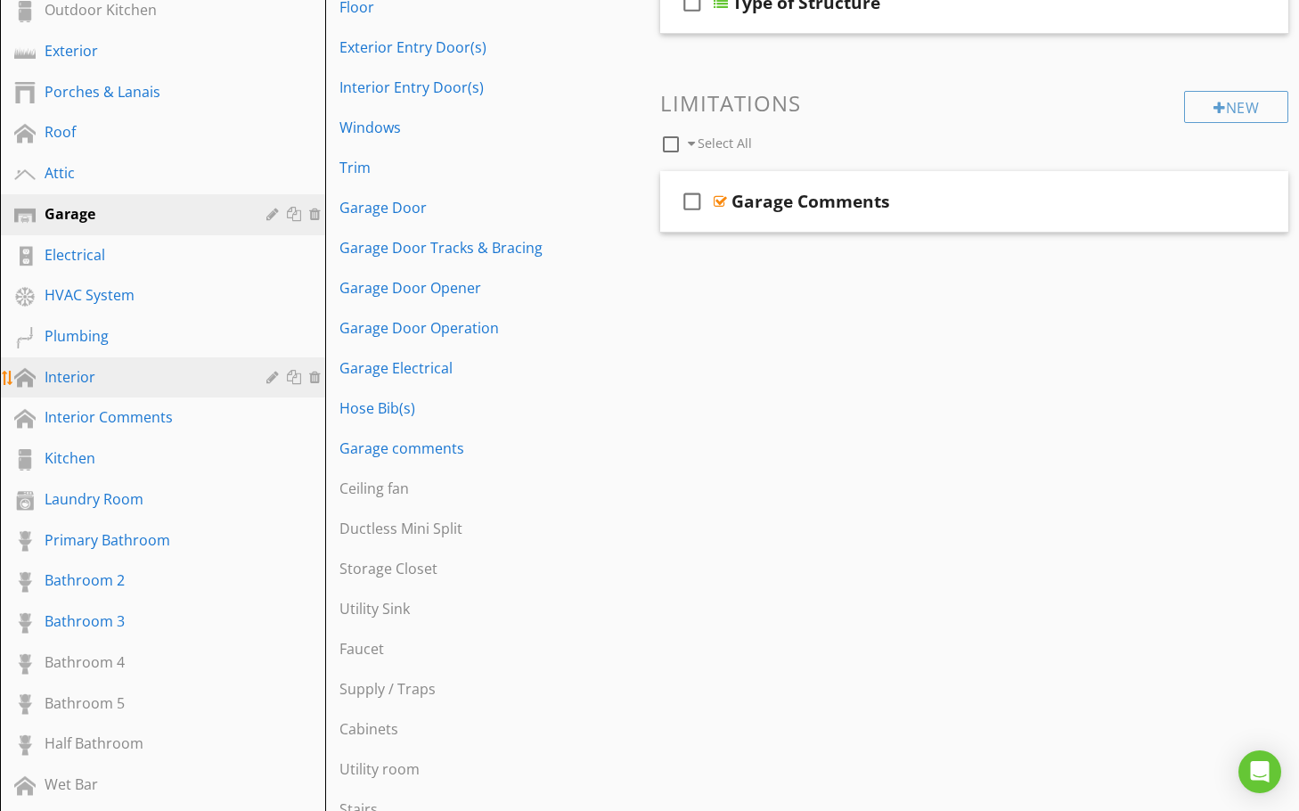
click at [78, 388] on div "Interior" at bounding box center [176, 377] width 263 height 23
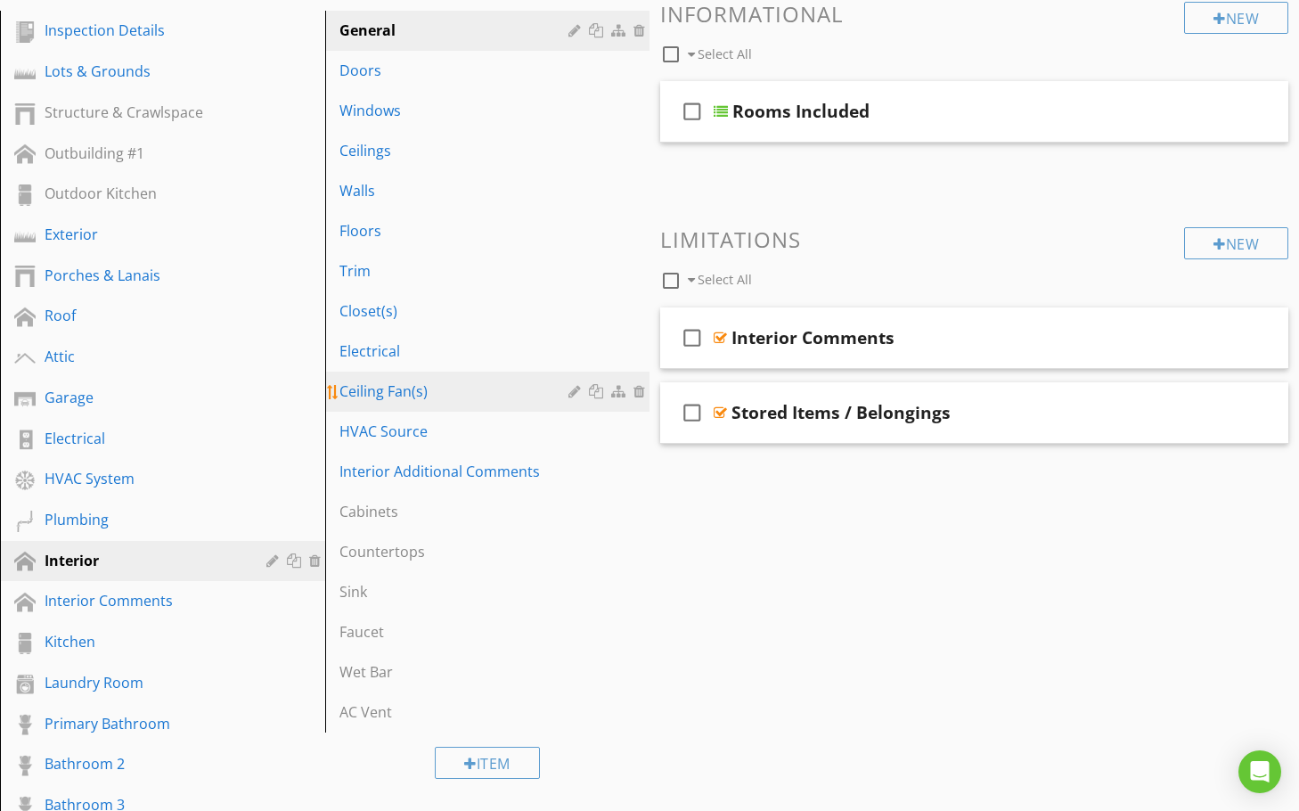
scroll to position [178, 0]
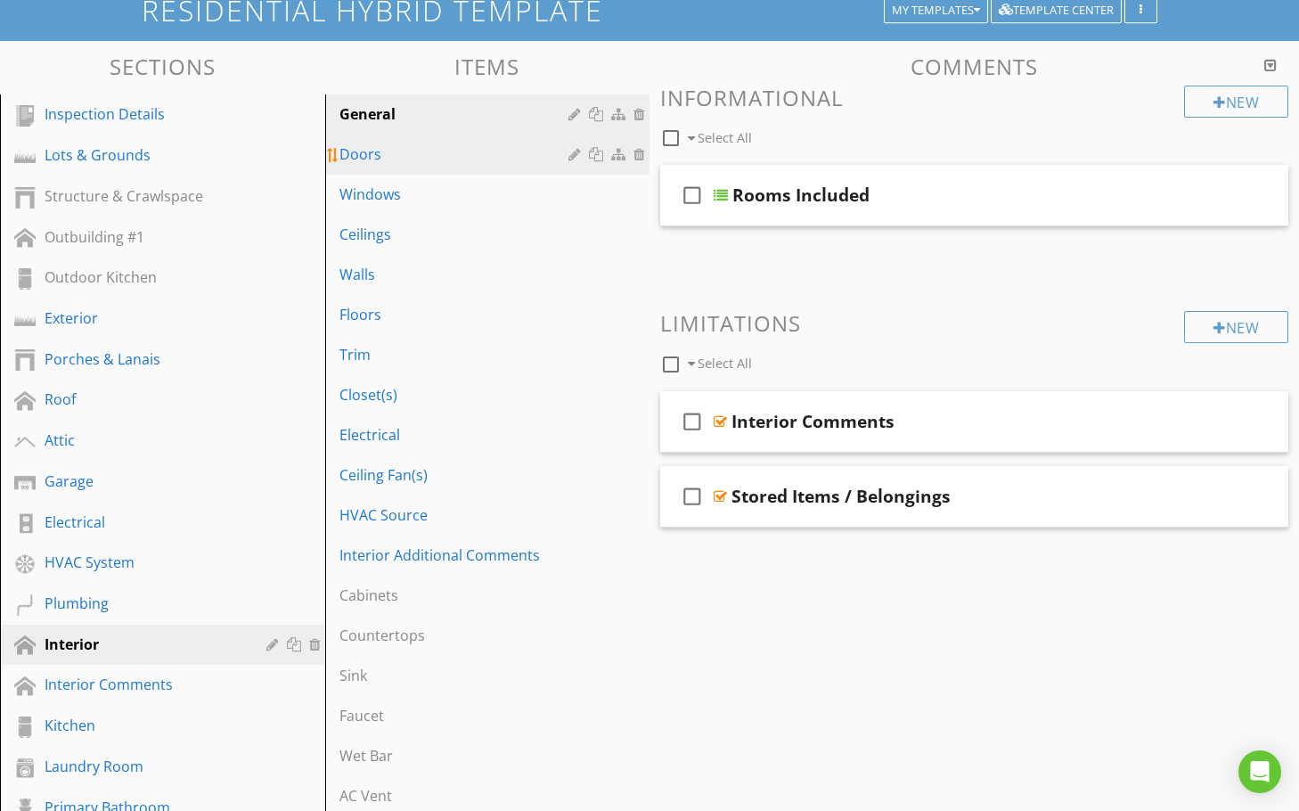
click at [375, 160] on div "Doors" at bounding box center [456, 153] width 235 height 21
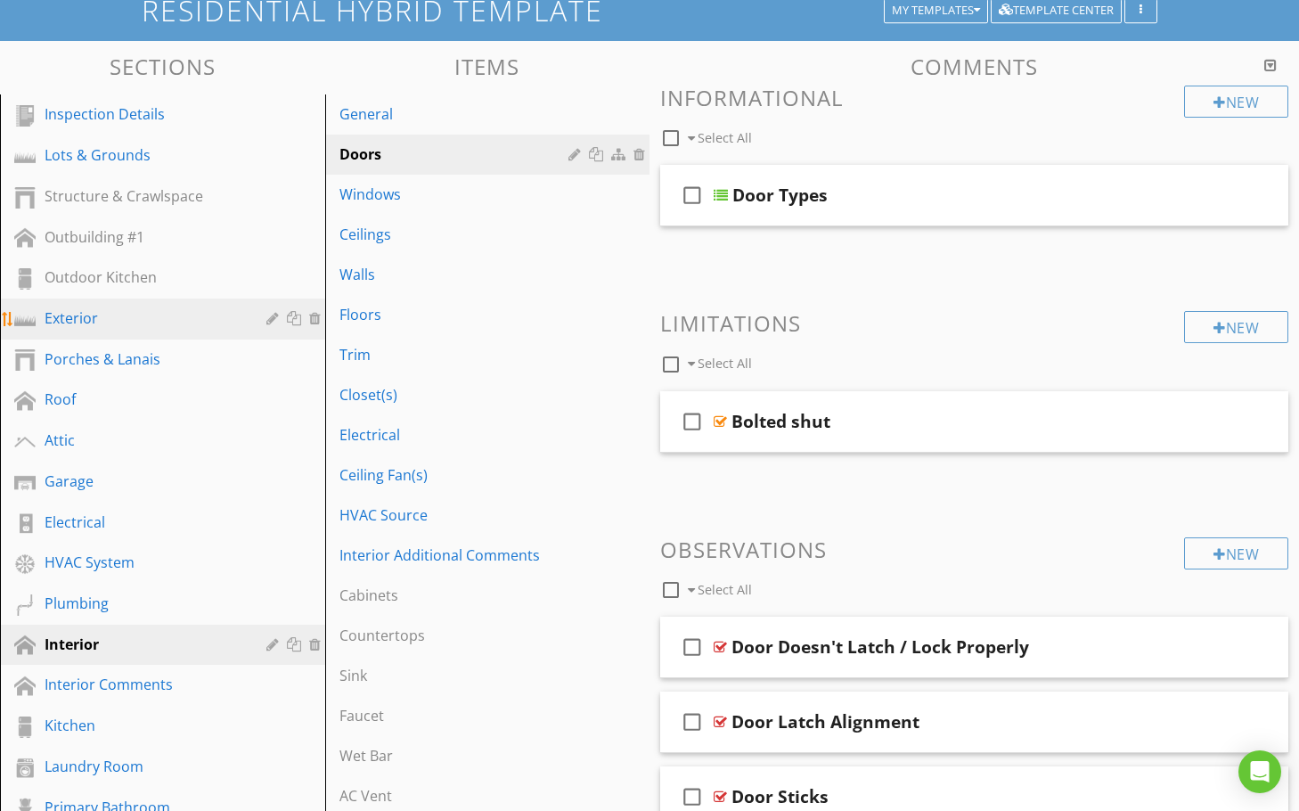
click at [109, 321] on div "Exterior" at bounding box center [143, 317] width 196 height 21
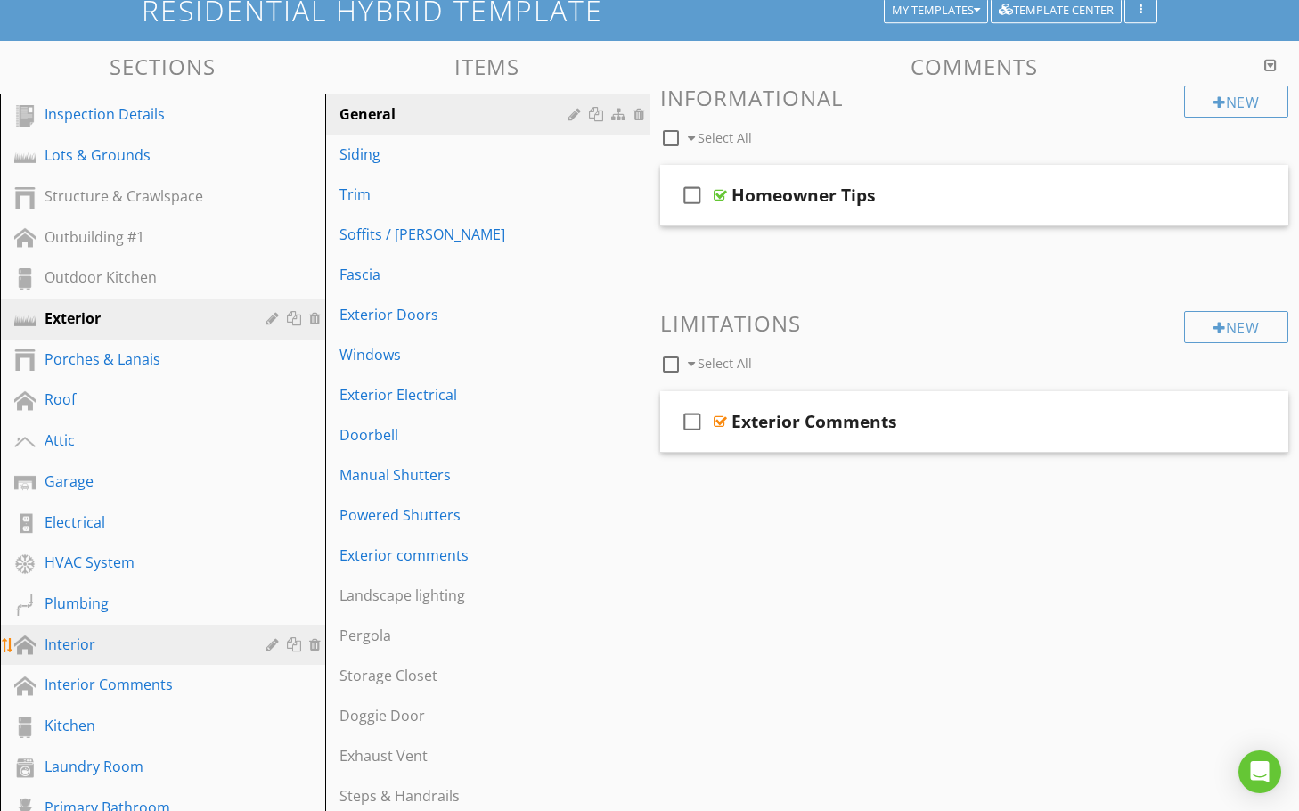
click at [100, 643] on div "Interior" at bounding box center [143, 644] width 196 height 21
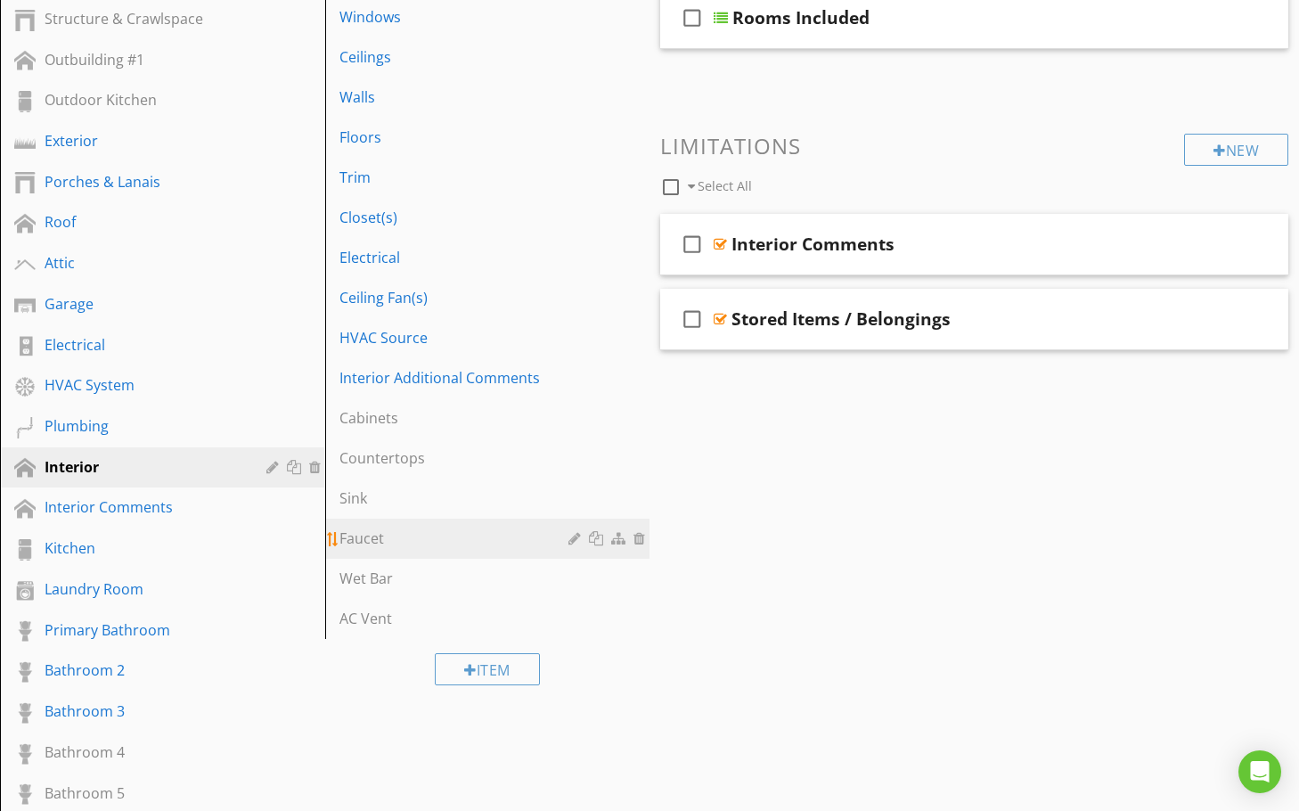
scroll to position [356, 0]
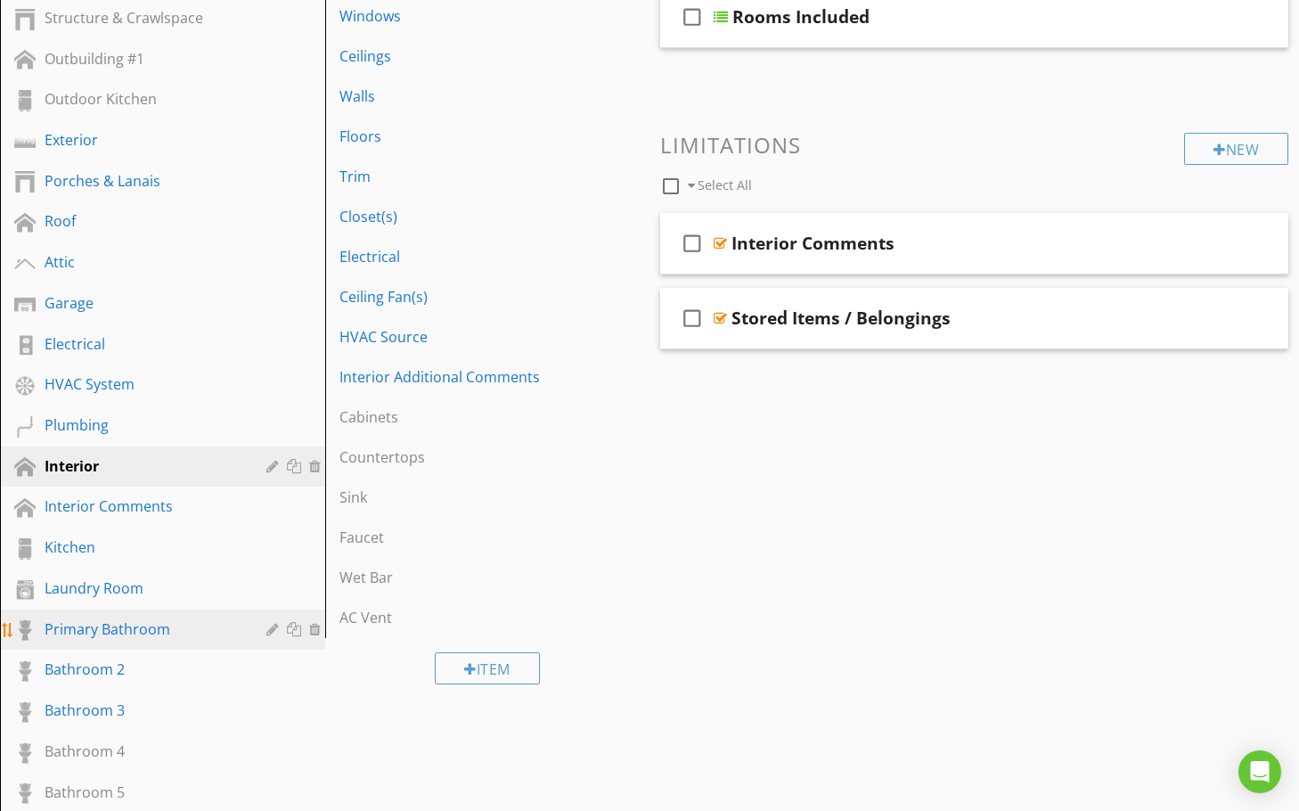
click at [197, 631] on div "Primary Bathroom" at bounding box center [143, 628] width 196 height 21
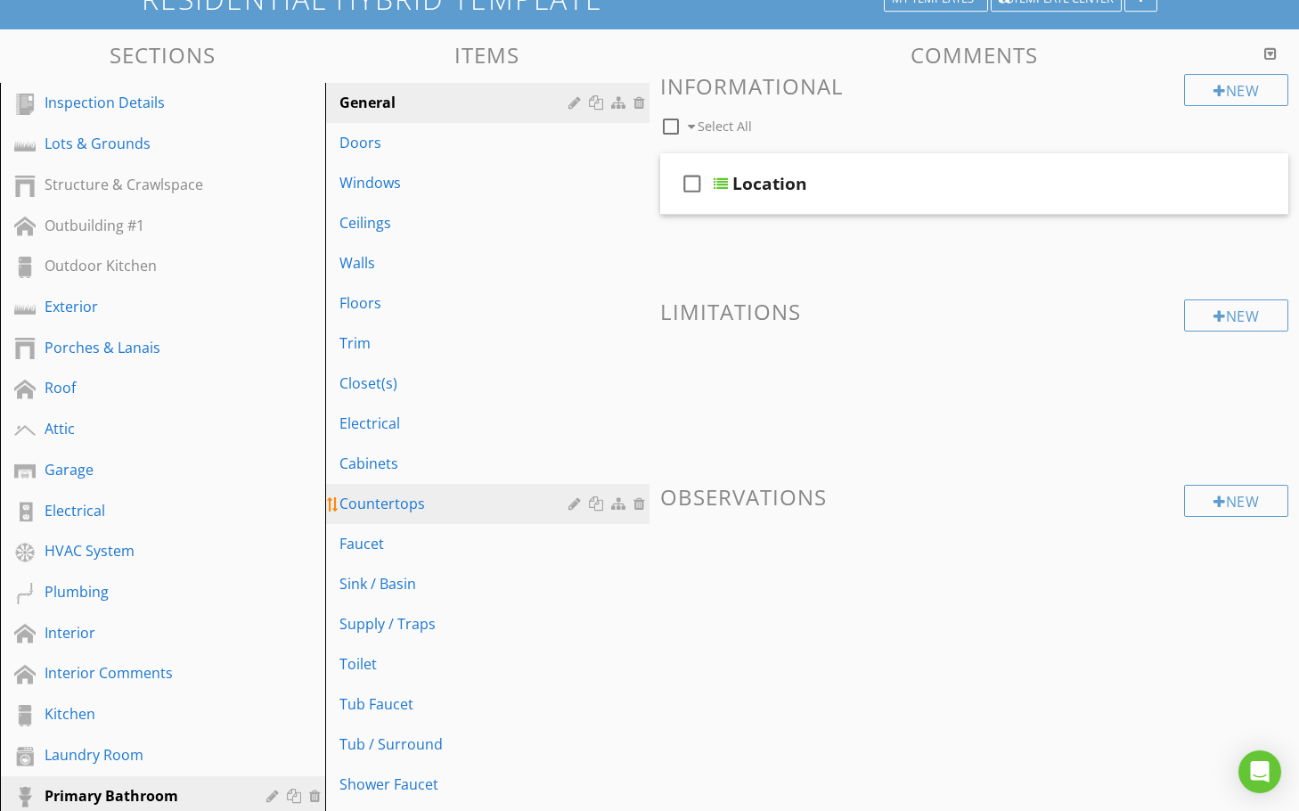
scroll to position [267, 0]
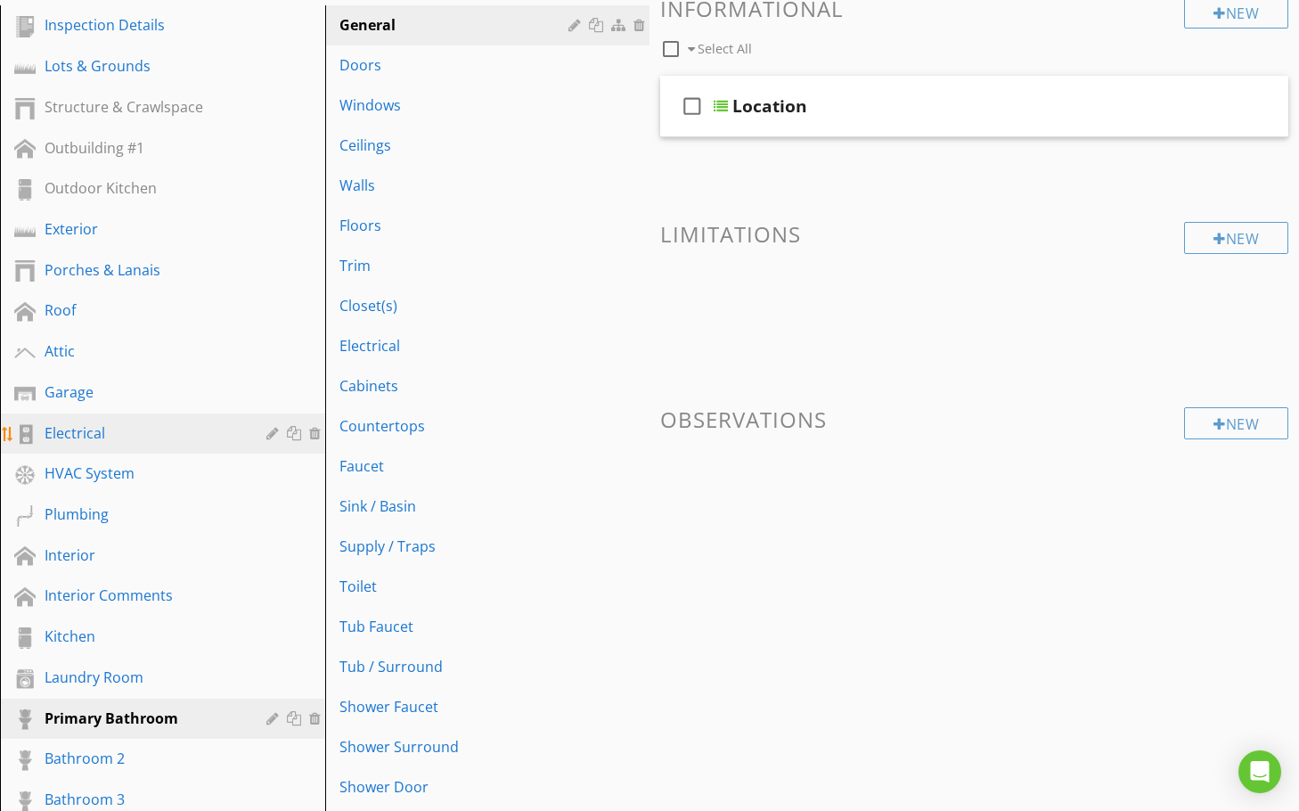
click at [115, 436] on div "Electrical" at bounding box center [143, 432] width 196 height 21
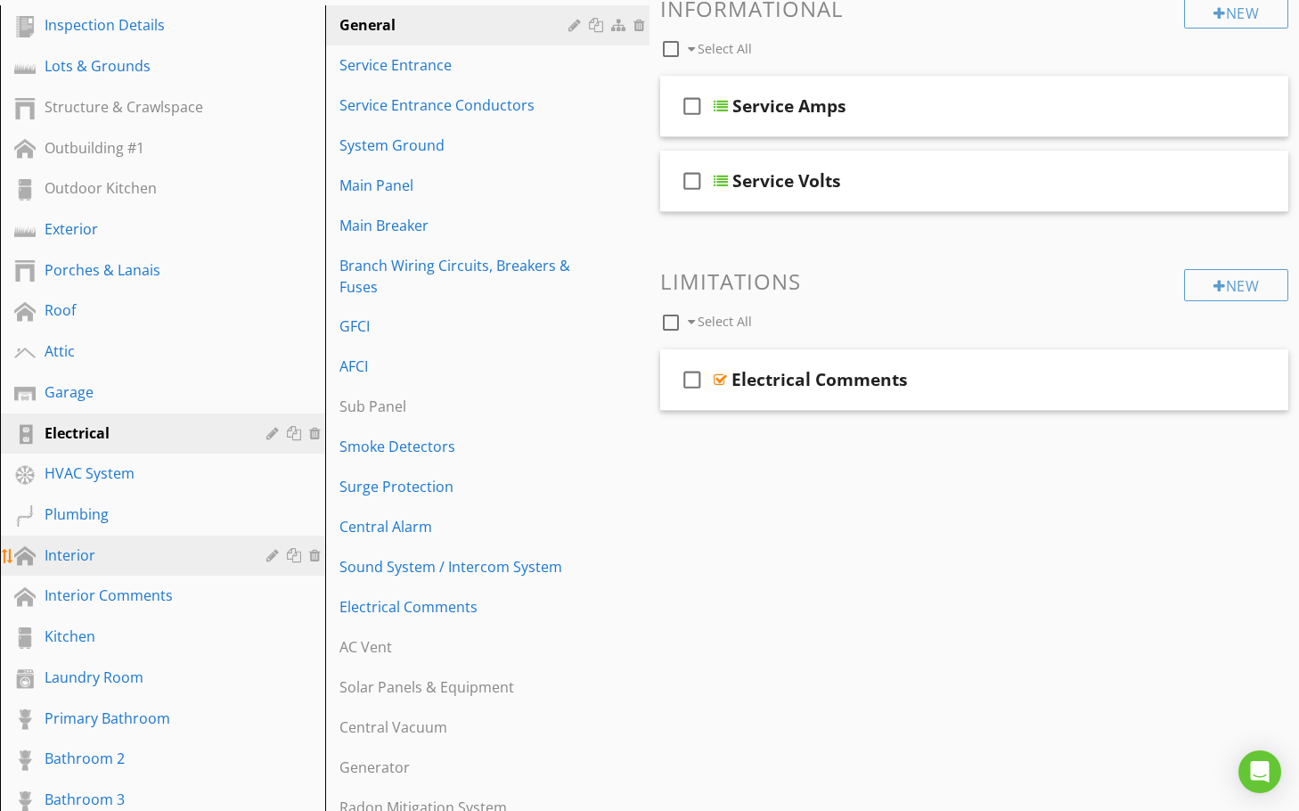
click at [135, 548] on div "Interior" at bounding box center [143, 554] width 196 height 21
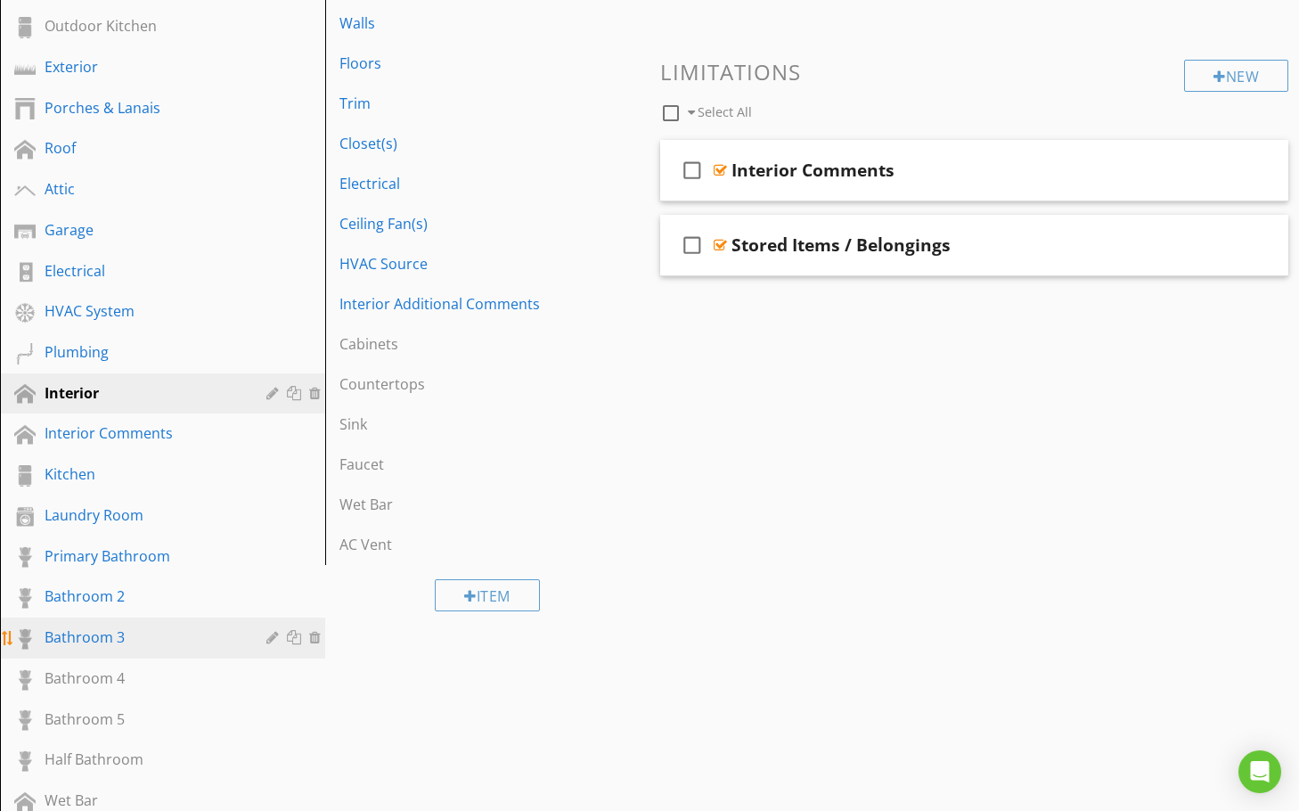
scroll to position [446, 0]
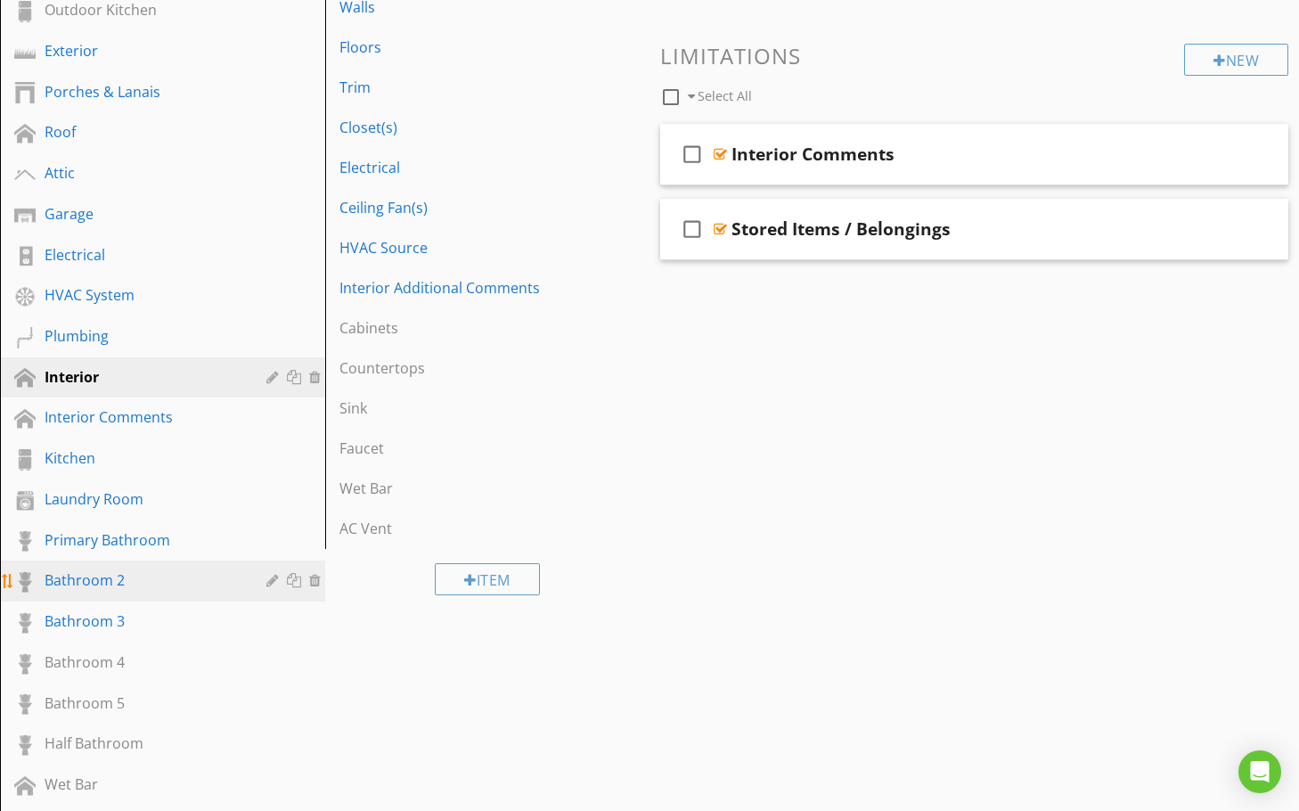
click at [137, 565] on link "Bathroom 2" at bounding box center [165, 580] width 320 height 41
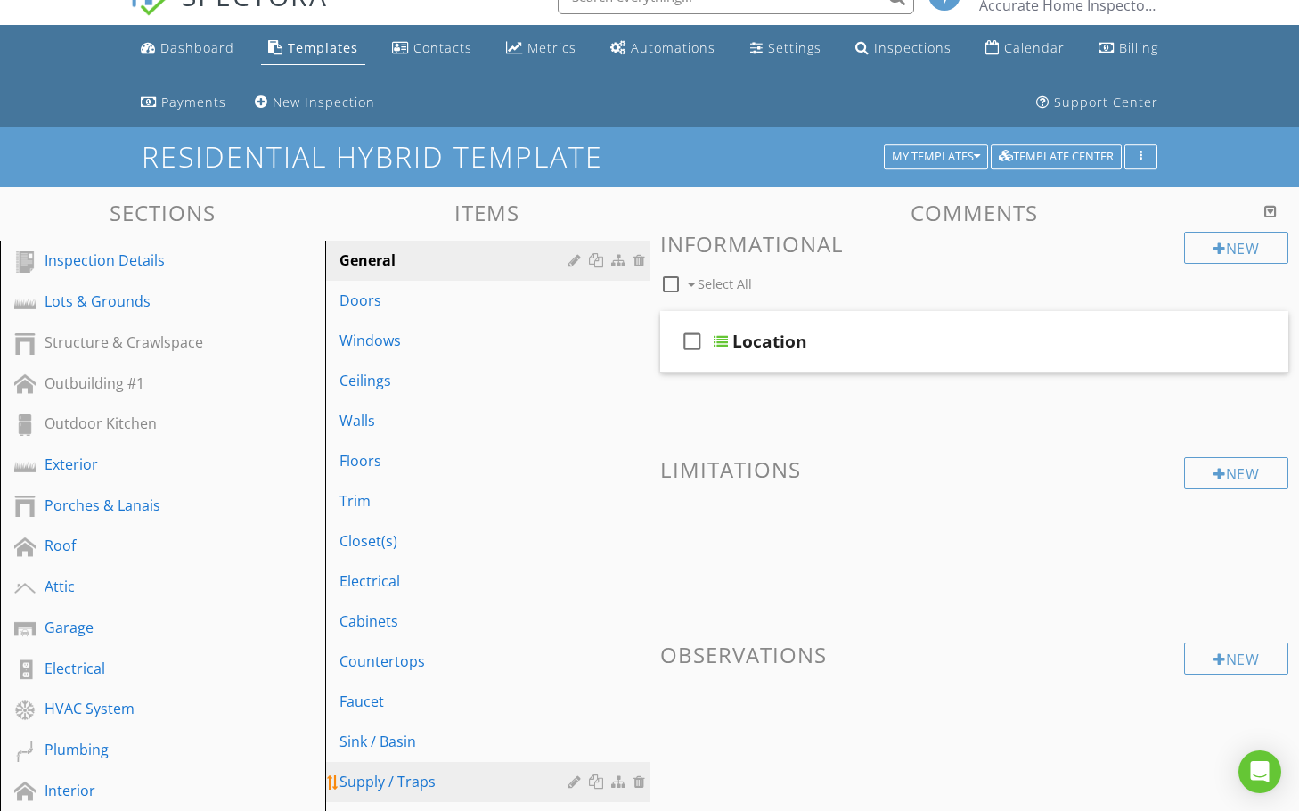
scroll to position [0, 0]
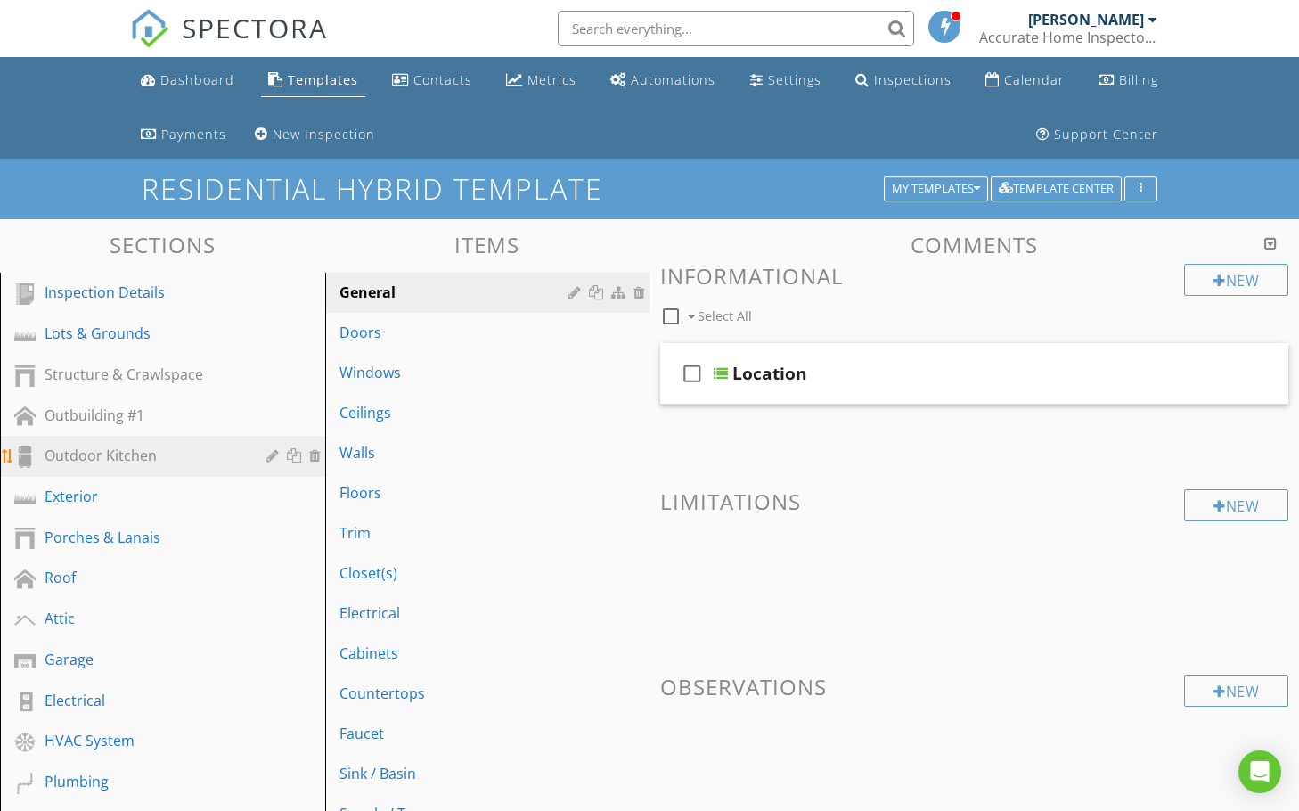
click at [123, 454] on div "Outdoor Kitchen" at bounding box center [143, 455] width 196 height 21
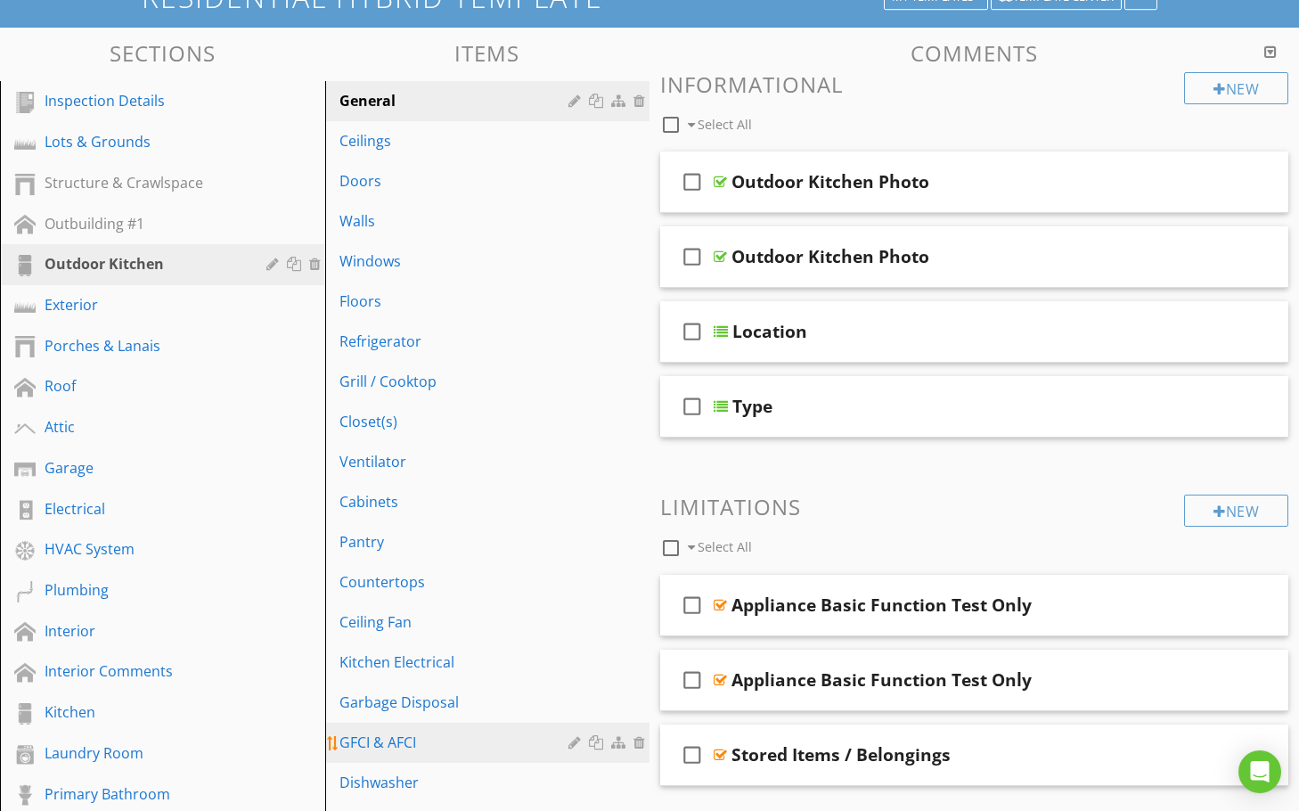
scroll to position [178, 0]
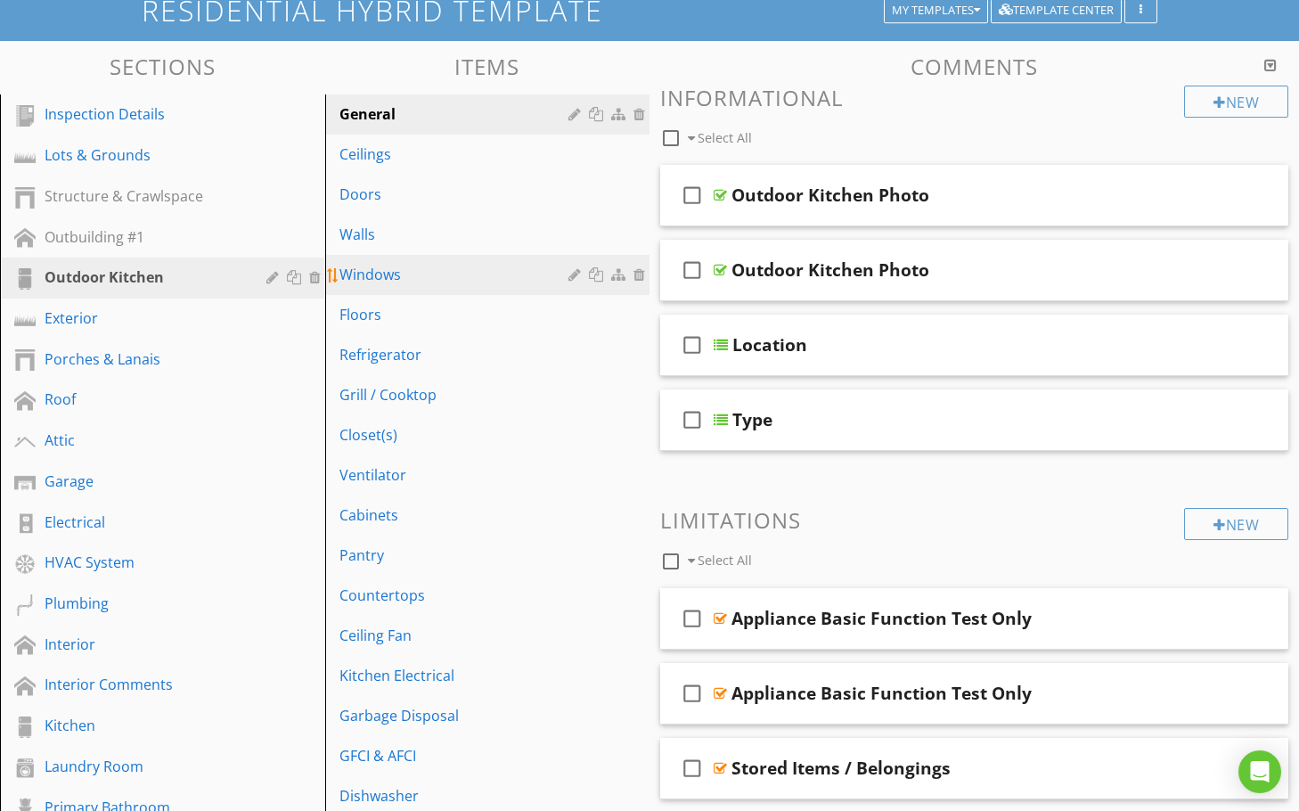
click at [412, 283] on div "Windows" at bounding box center [456, 274] width 235 height 21
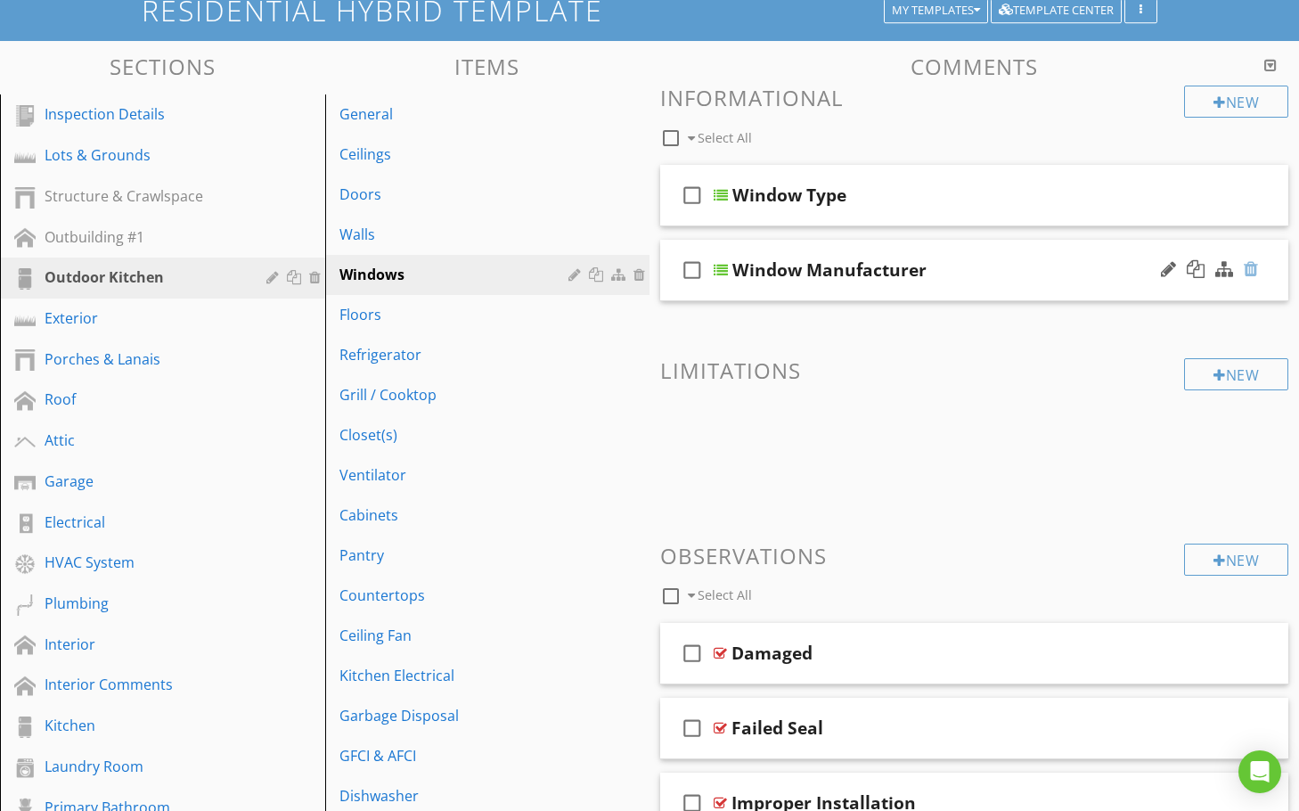
click at [1257, 266] on div at bounding box center [1251, 269] width 14 height 18
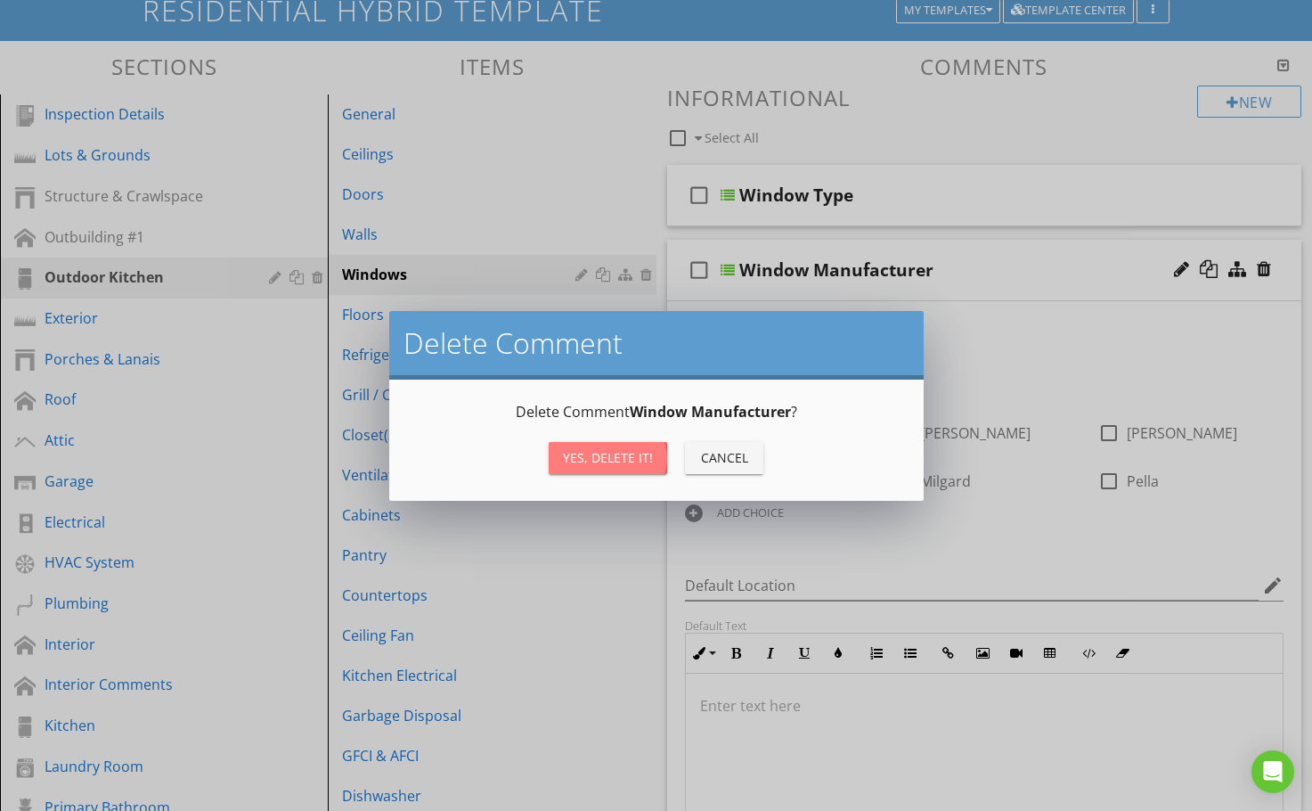
click at [634, 460] on div "Yes, Delete it!" at bounding box center [608, 457] width 90 height 19
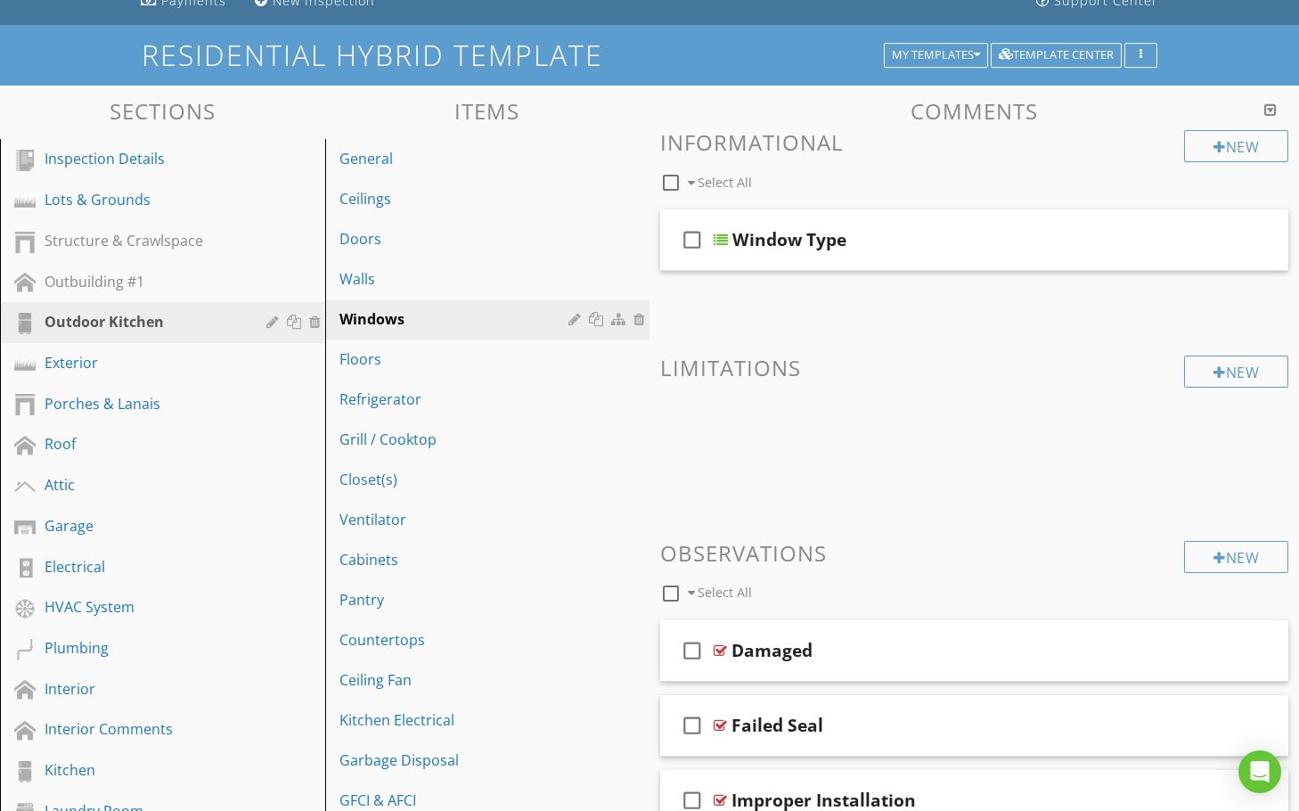
scroll to position [89, 0]
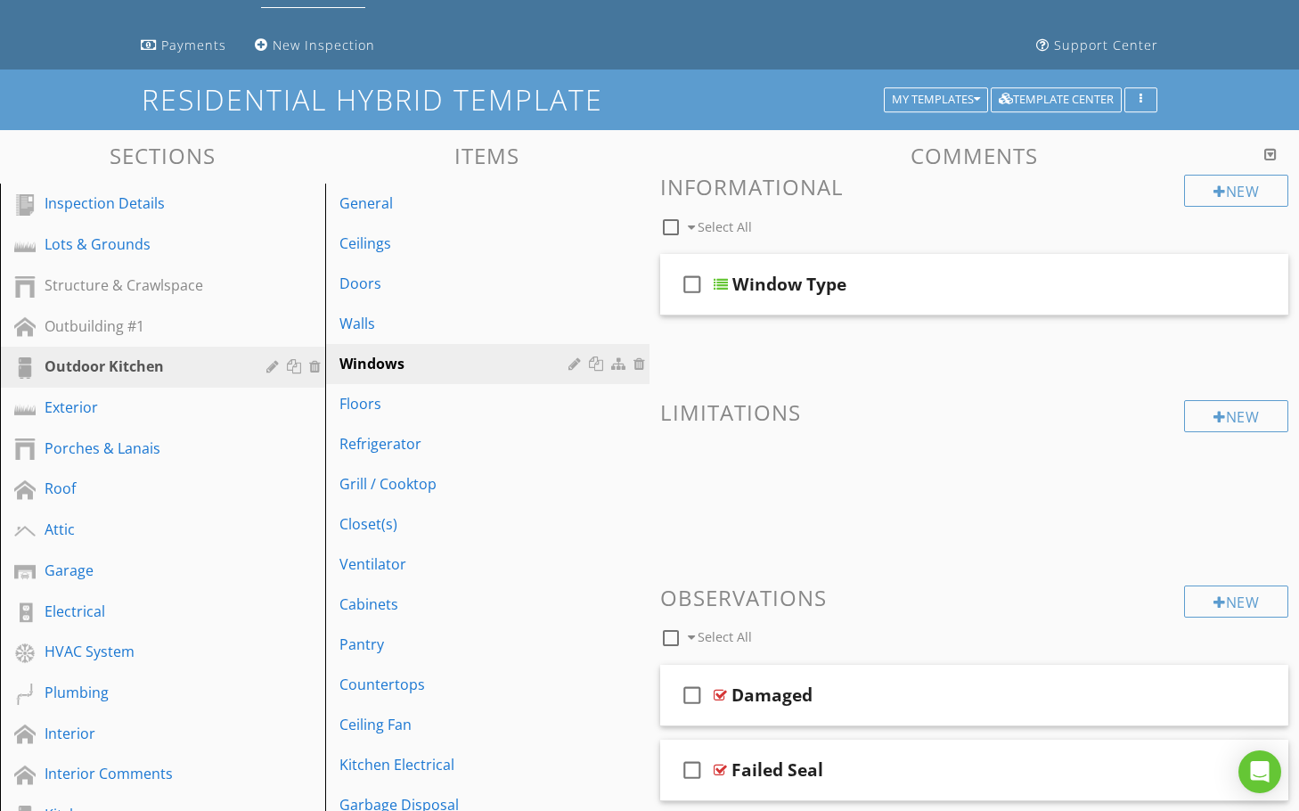
click at [375, 178] on div "Items General Ceilings Doors Walls Windows Floors Refrigerator Grill / Cooktop …" at bounding box center [487, 674] width 325 height 1063
click at [372, 201] on div "General" at bounding box center [456, 202] width 235 height 21
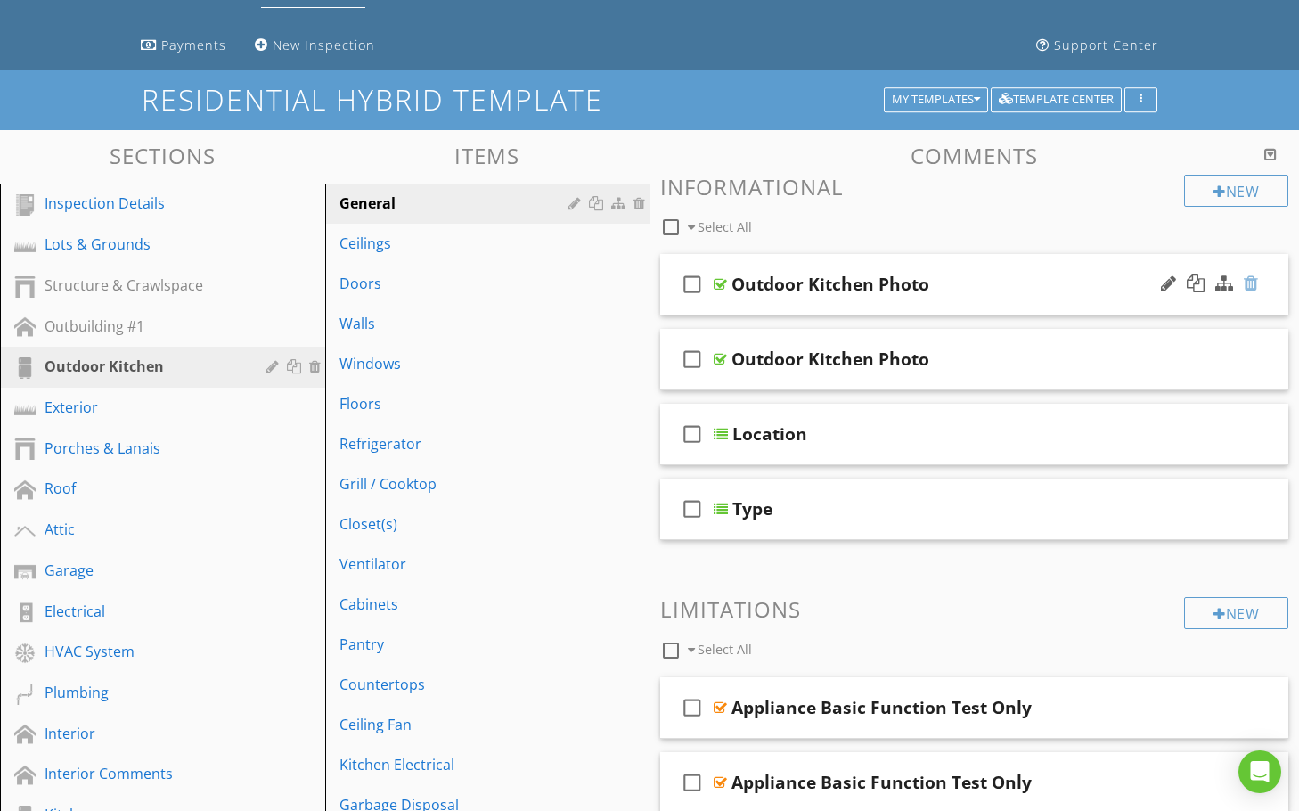
click at [1255, 282] on div at bounding box center [1251, 283] width 14 height 18
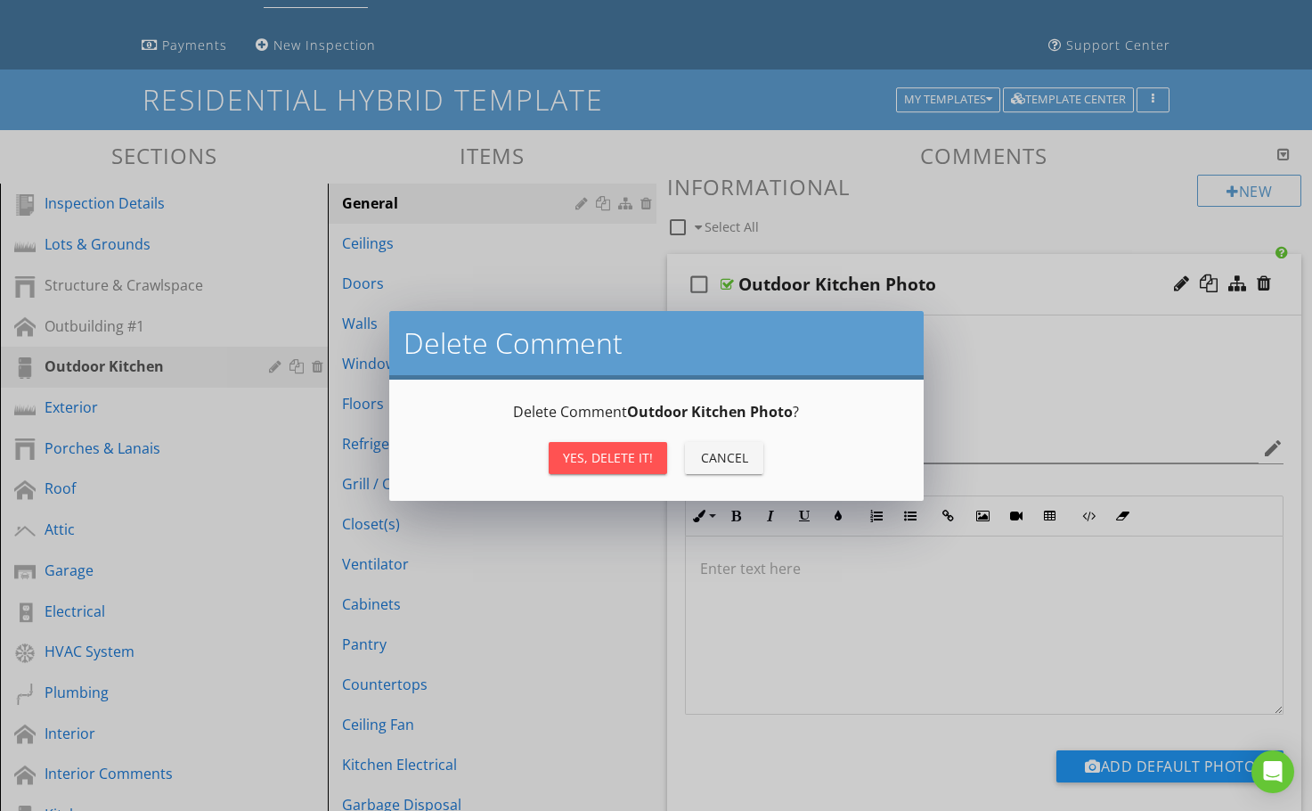
click at [617, 454] on div "Yes, Delete it!" at bounding box center [608, 457] width 90 height 19
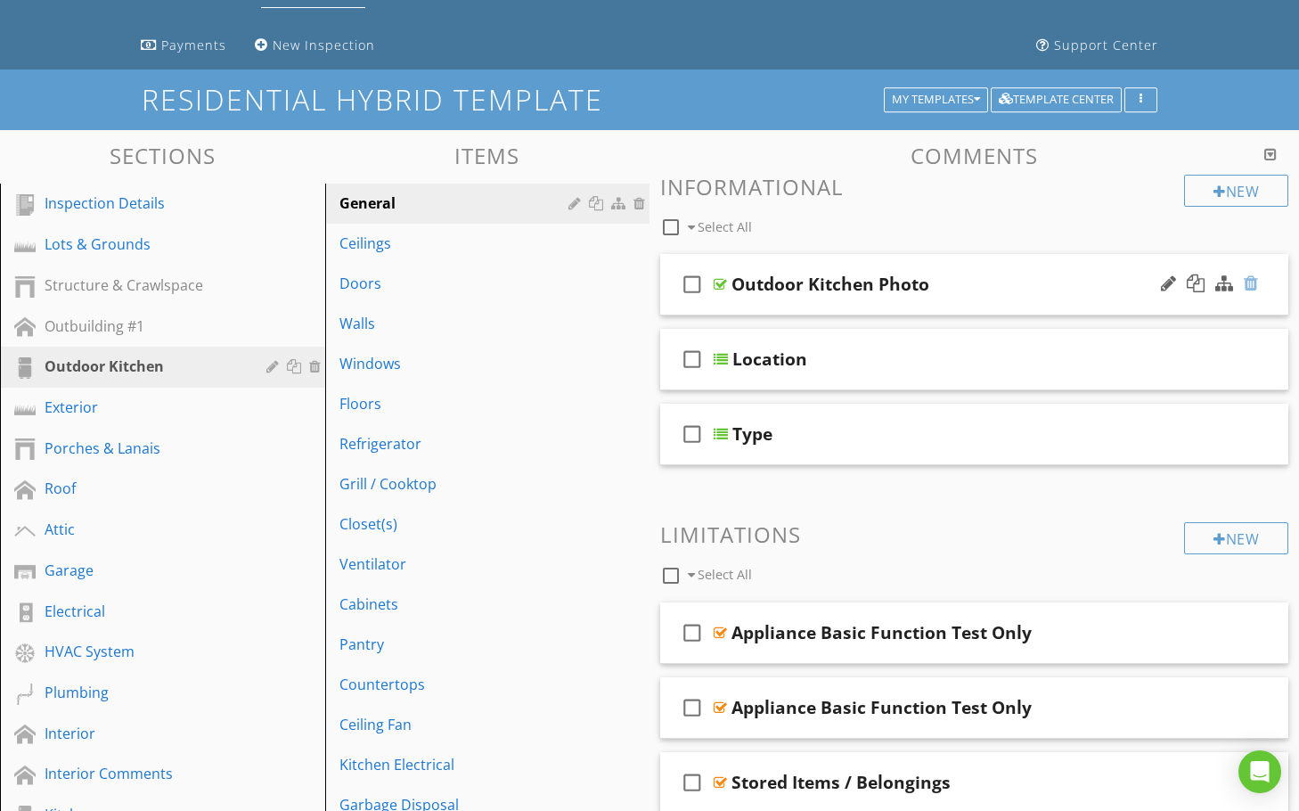
click at [1255, 283] on div at bounding box center [1251, 283] width 14 height 18
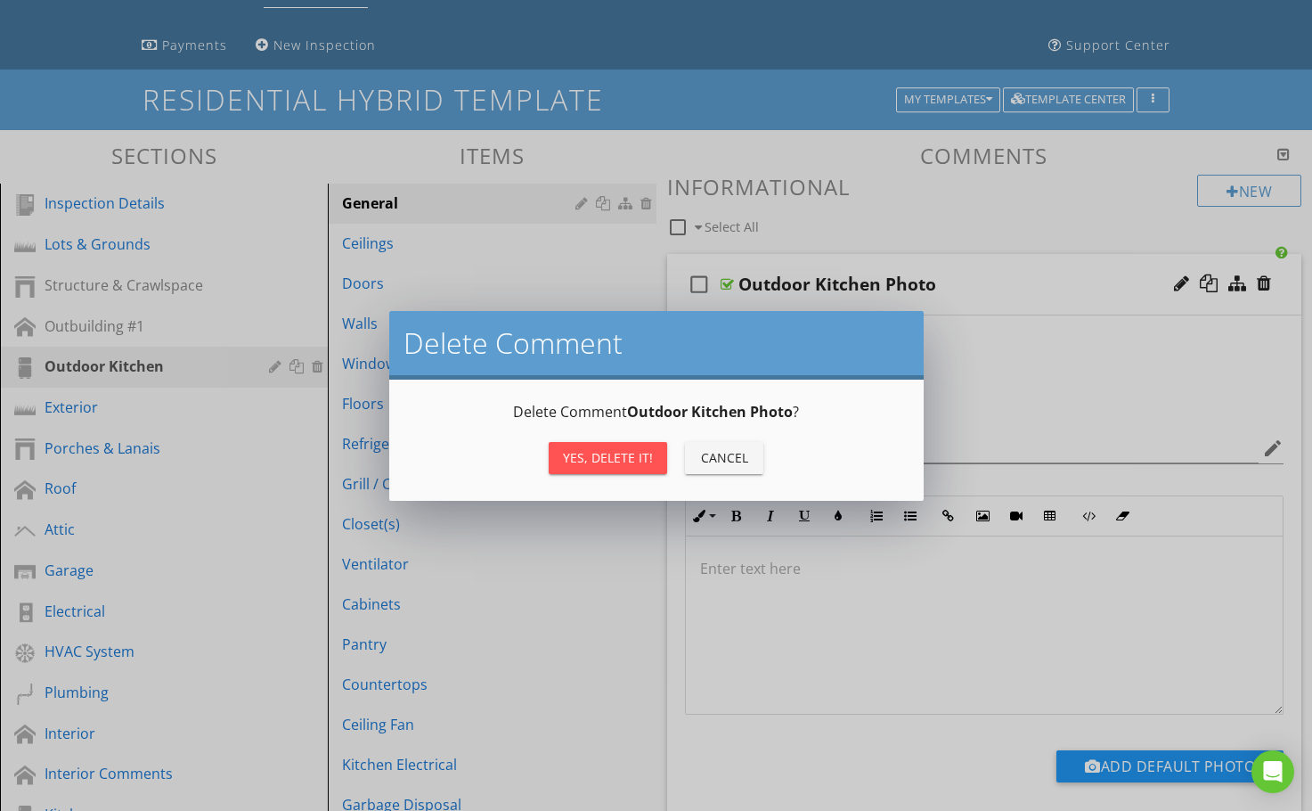
click at [589, 465] on div "Yes, Delete it!" at bounding box center [608, 457] width 90 height 19
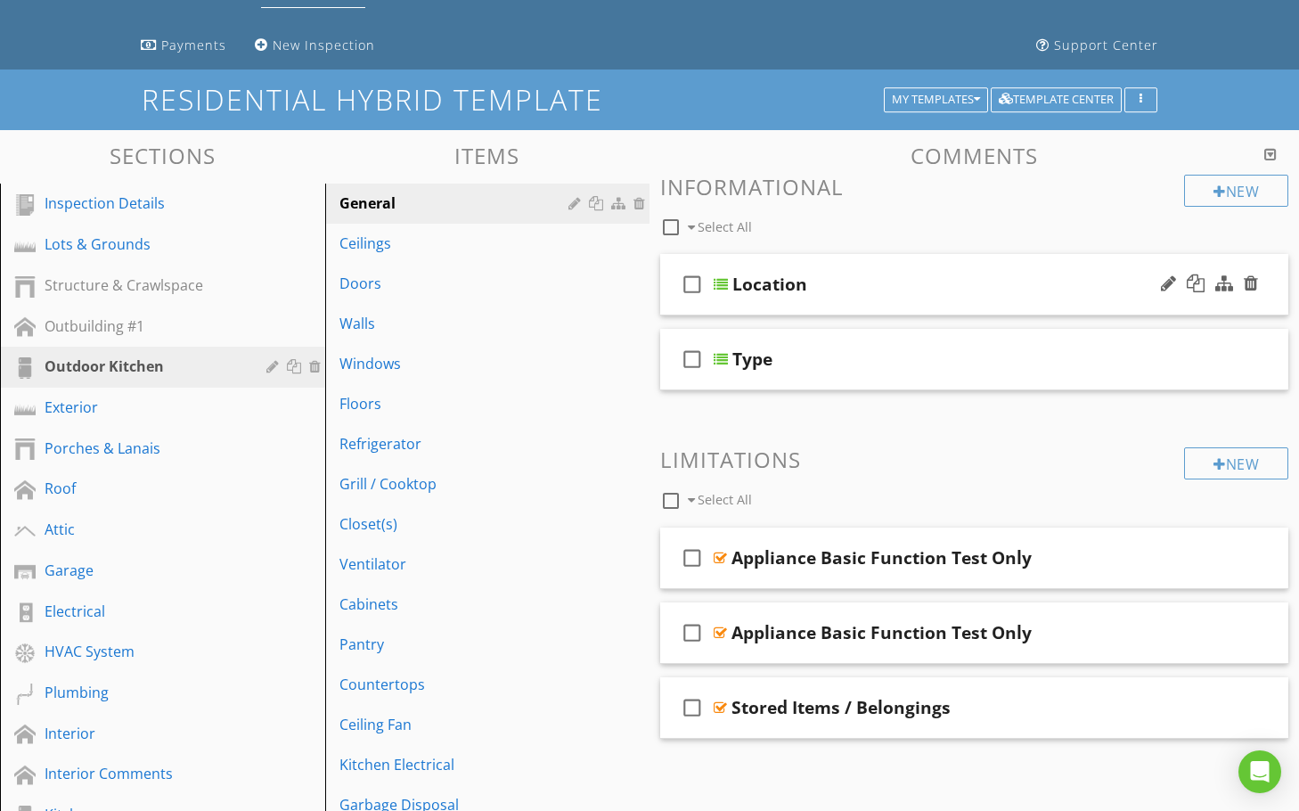
click at [926, 276] on div "Location" at bounding box center [954, 284] width 445 height 21
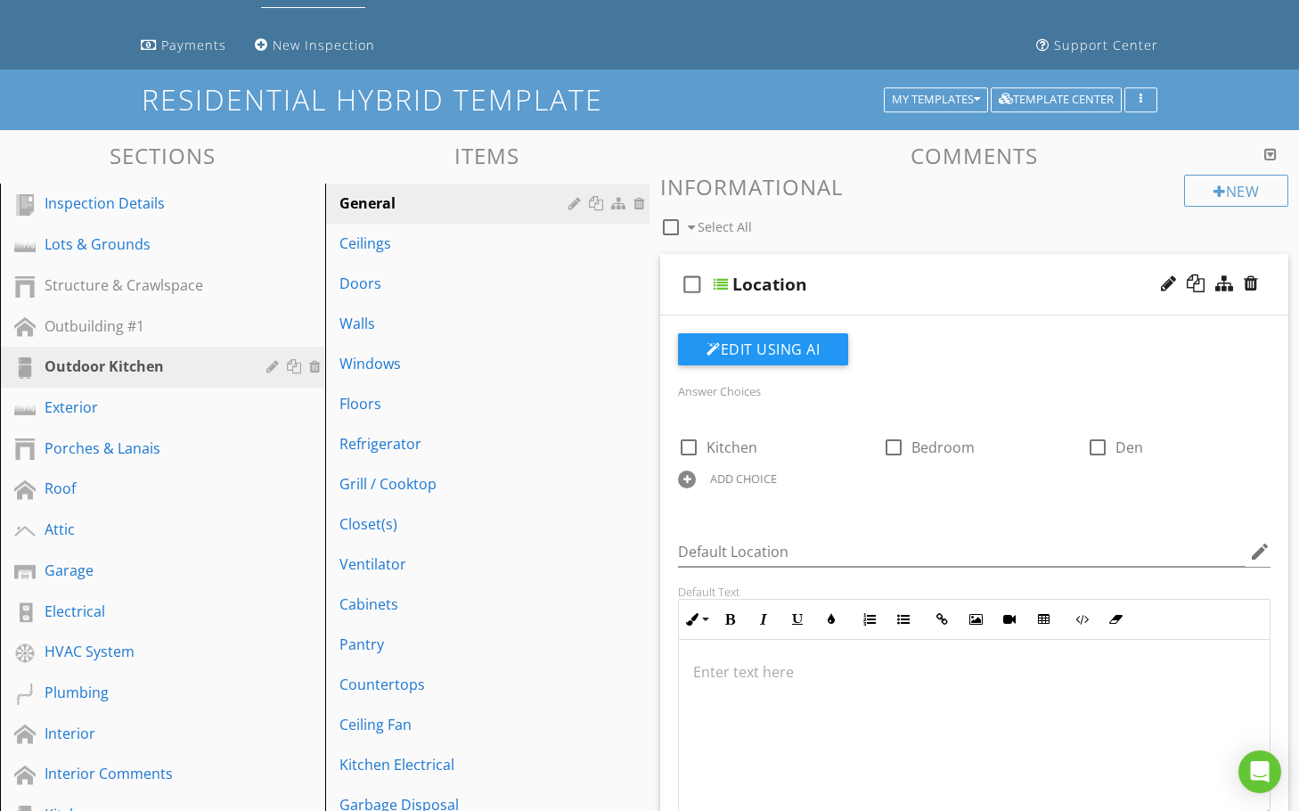
click at [986, 279] on div "Location" at bounding box center [954, 284] width 445 height 21
